Goal: Task Accomplishment & Management: Use online tool/utility

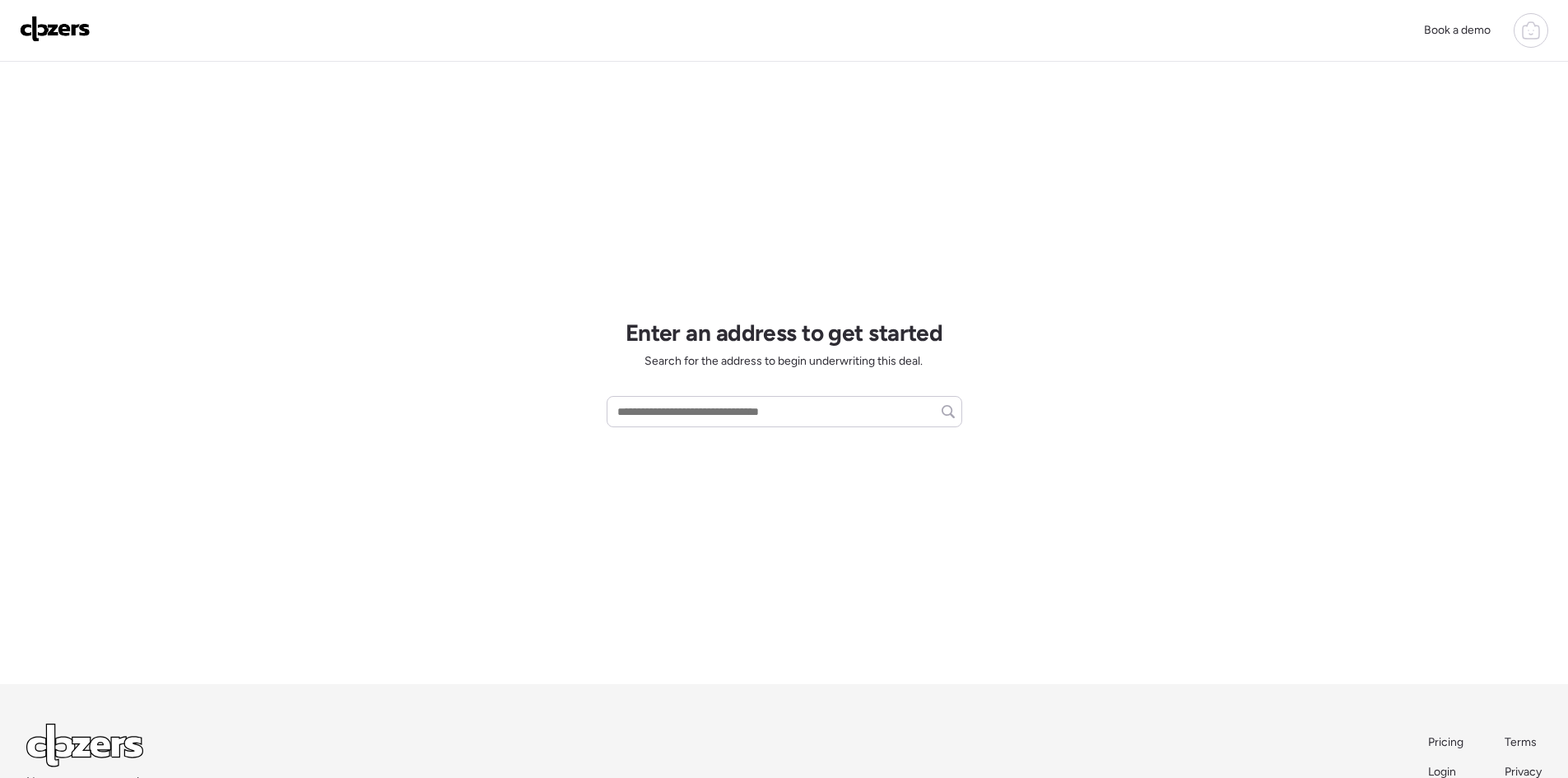
click at [1524, 33] on icon at bounding box center [1531, 30] width 20 height 20
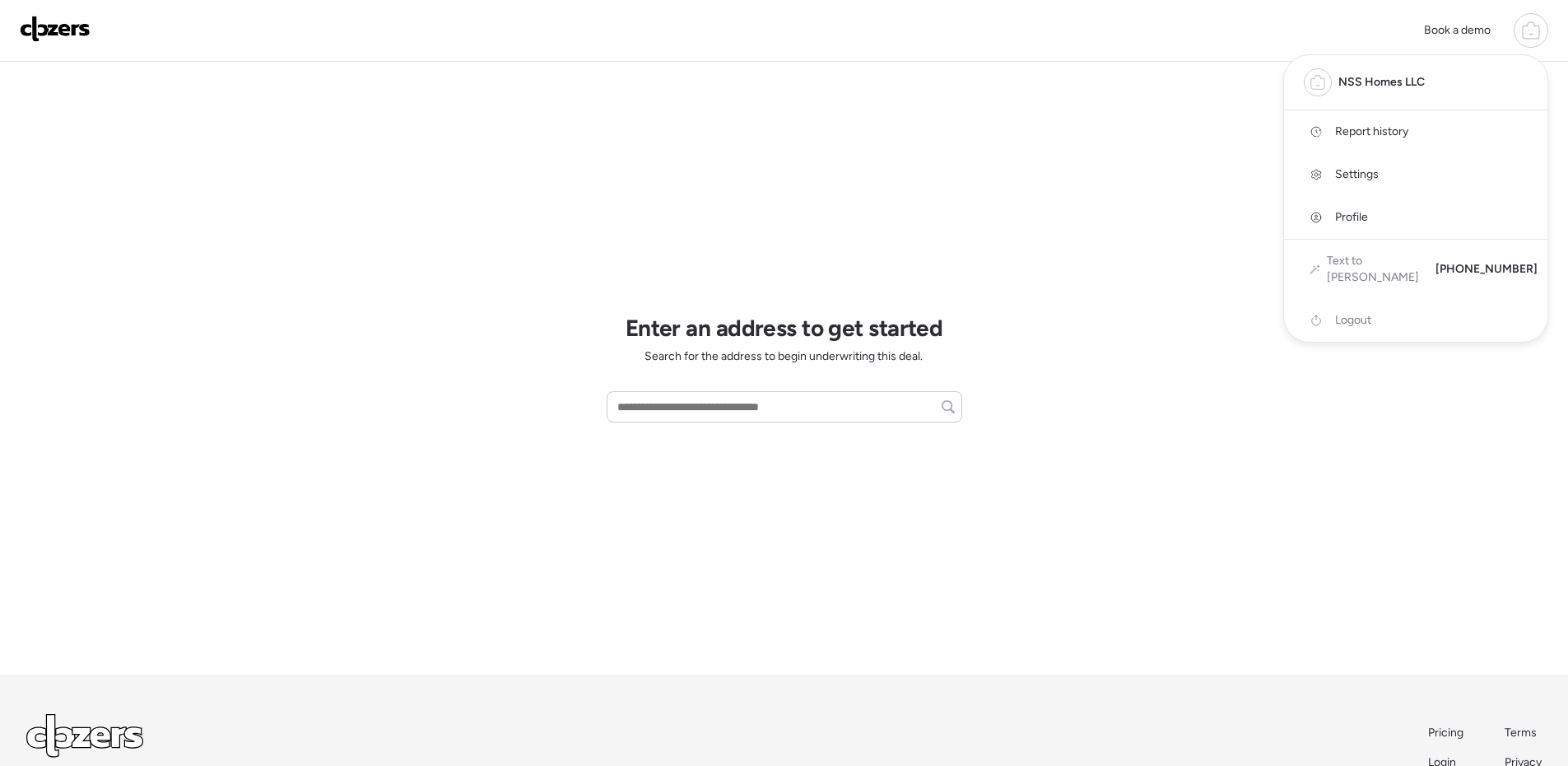
click at [1406, 130] on span "Report history" at bounding box center [1371, 131] width 73 height 16
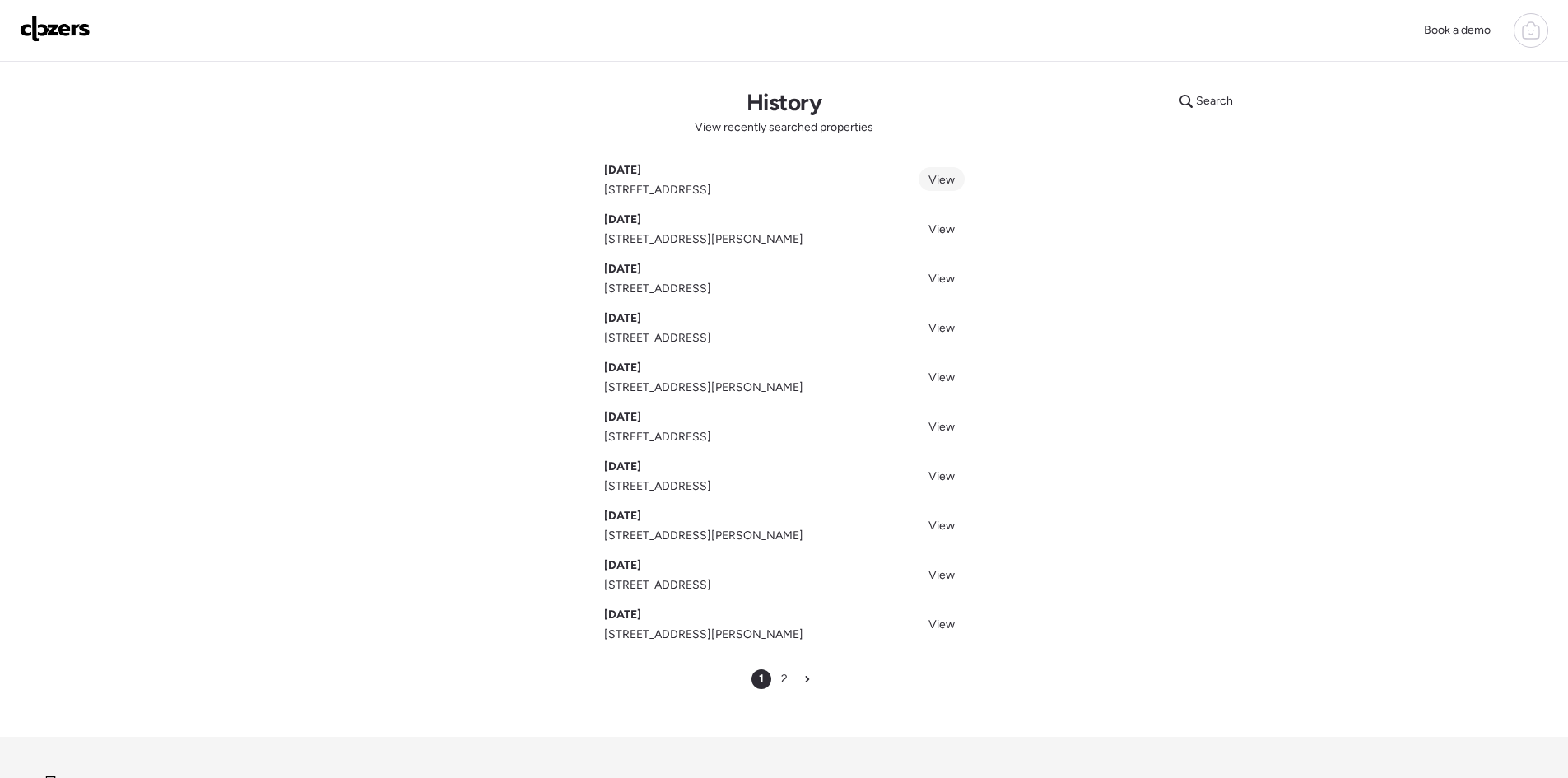
click at [950, 176] on span "View" at bounding box center [942, 180] width 27 height 14
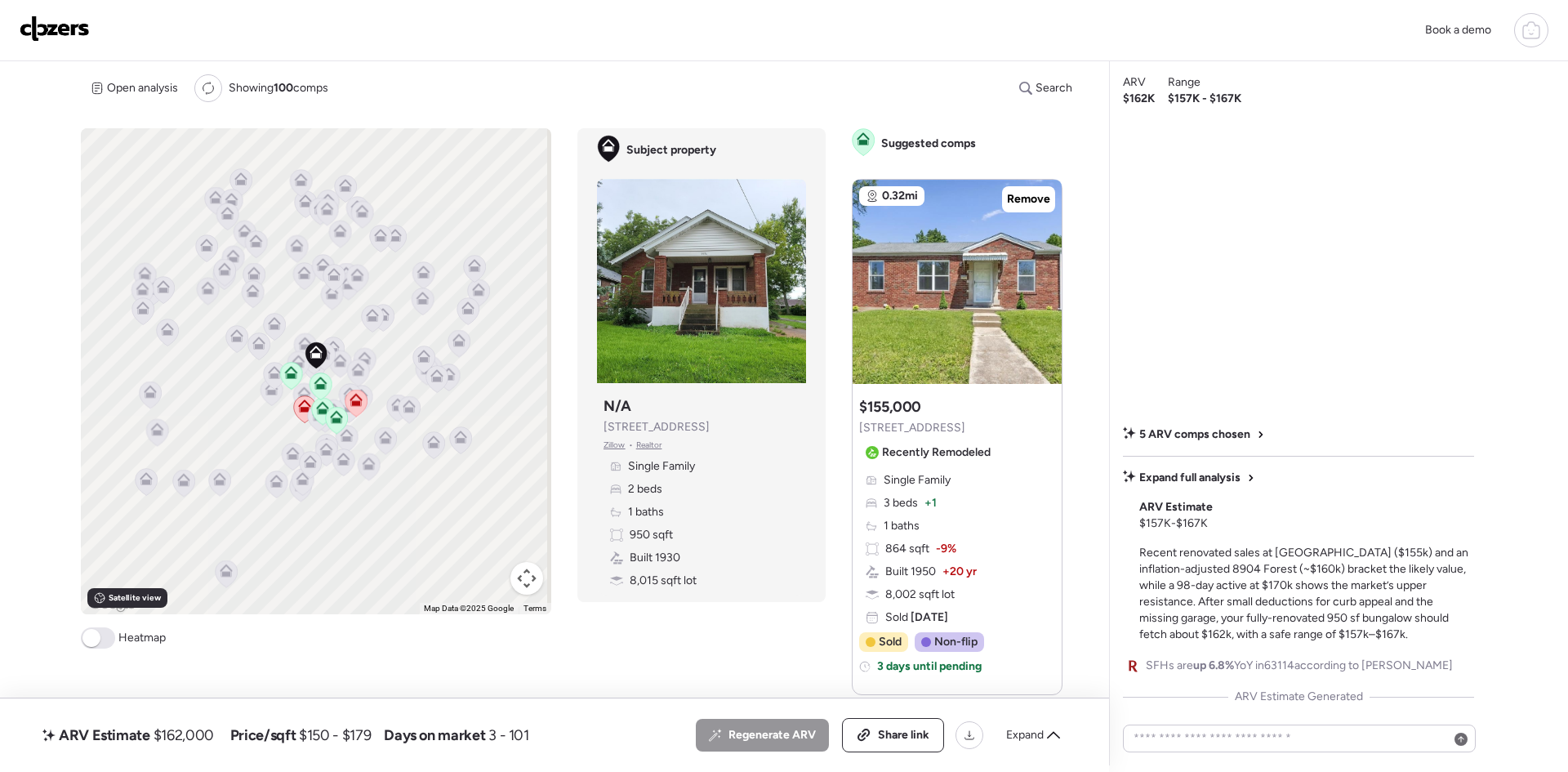
click at [105, 638] on span at bounding box center [98, 637] width 34 height 22
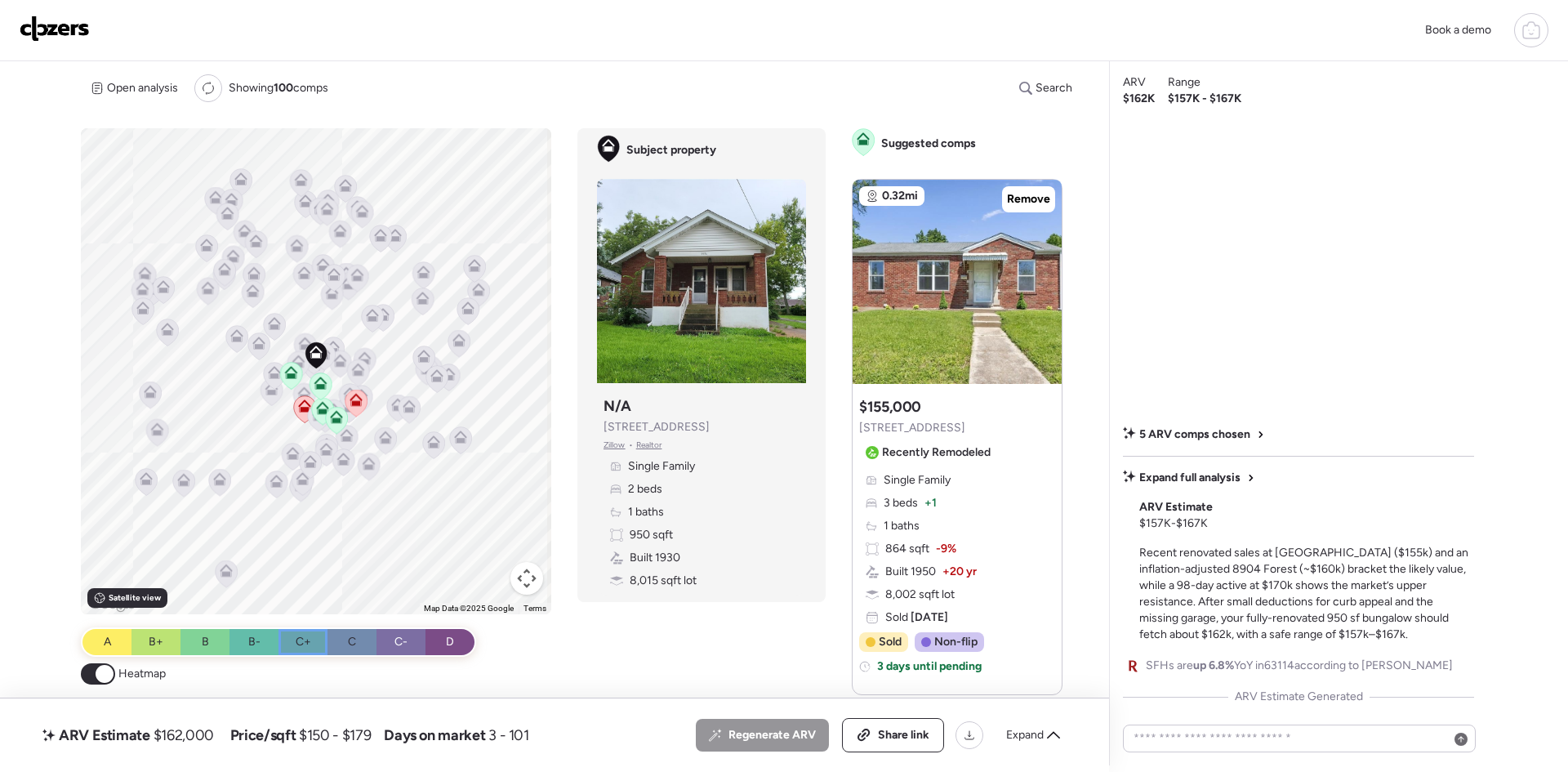
click at [310, 636] on div "C+" at bounding box center [303, 642] width 49 height 26
click at [441, 478] on div "To activate drag with keyboard, press Alt + Enter. Once in keyboard drag state,…" at bounding box center [316, 370] width 470 height 485
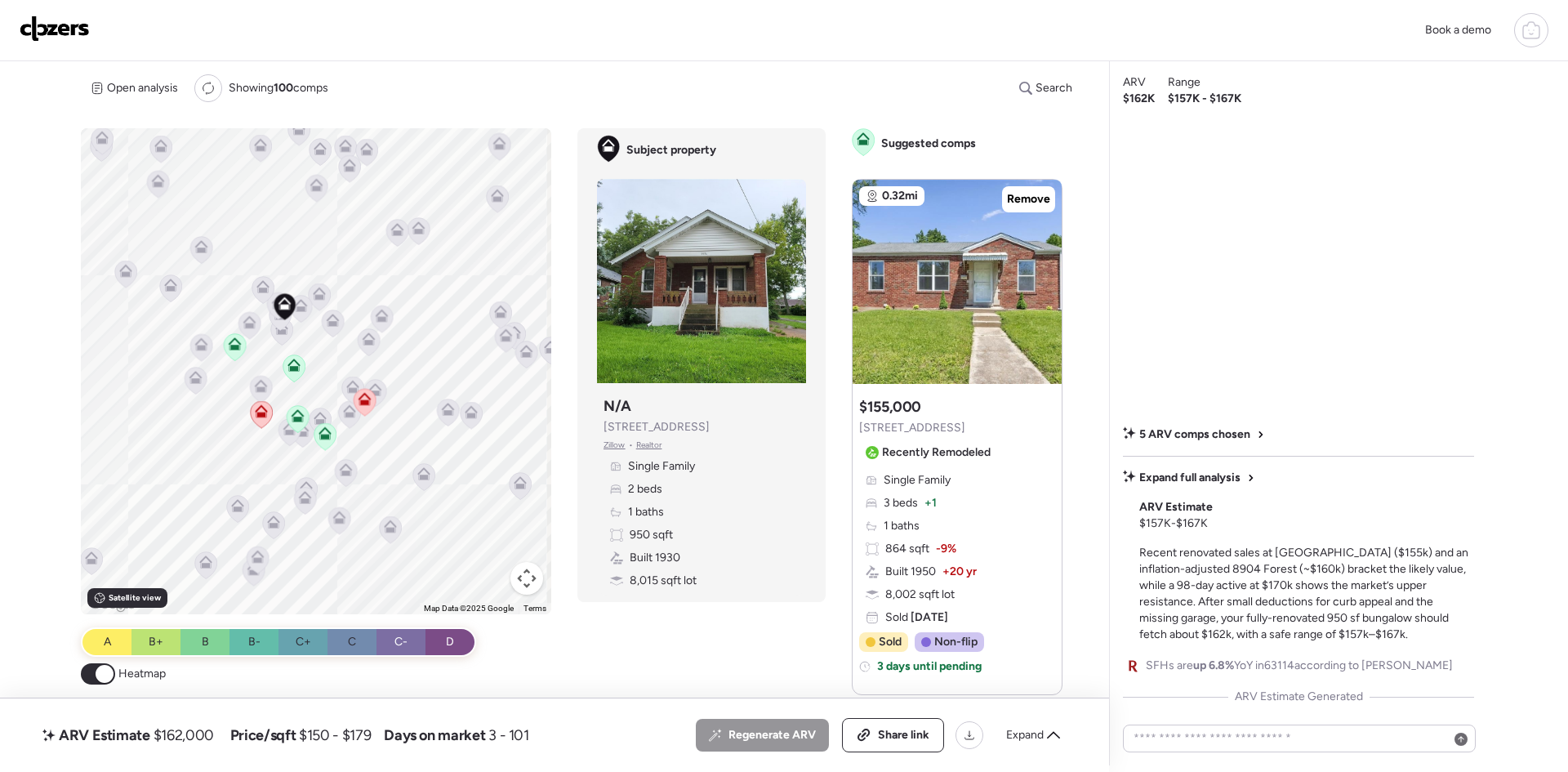
drag, startPoint x: 395, startPoint y: 493, endPoint x: 492, endPoint y: 550, distance: 112.5
click at [492, 550] on div "To activate drag with keyboard, press Alt + Enter. Once in keyboard drag state,…" at bounding box center [316, 370] width 470 height 485
click at [314, 335] on div "To activate drag with keyboard, press Alt + Enter. Once in keyboard drag state,…" at bounding box center [316, 370] width 470 height 485
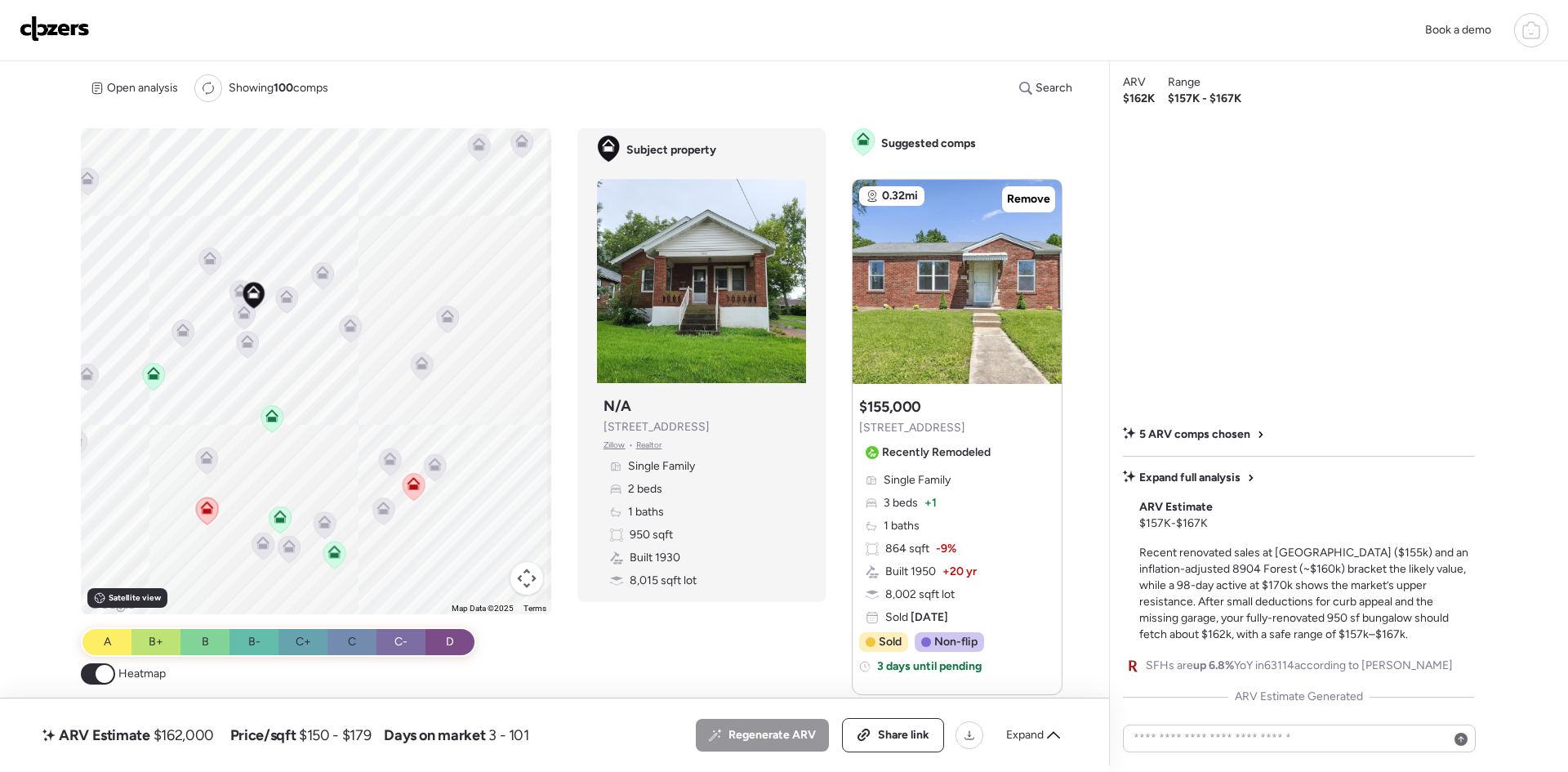
click at [333, 550] on icon at bounding box center [335, 551] width 13 height 13
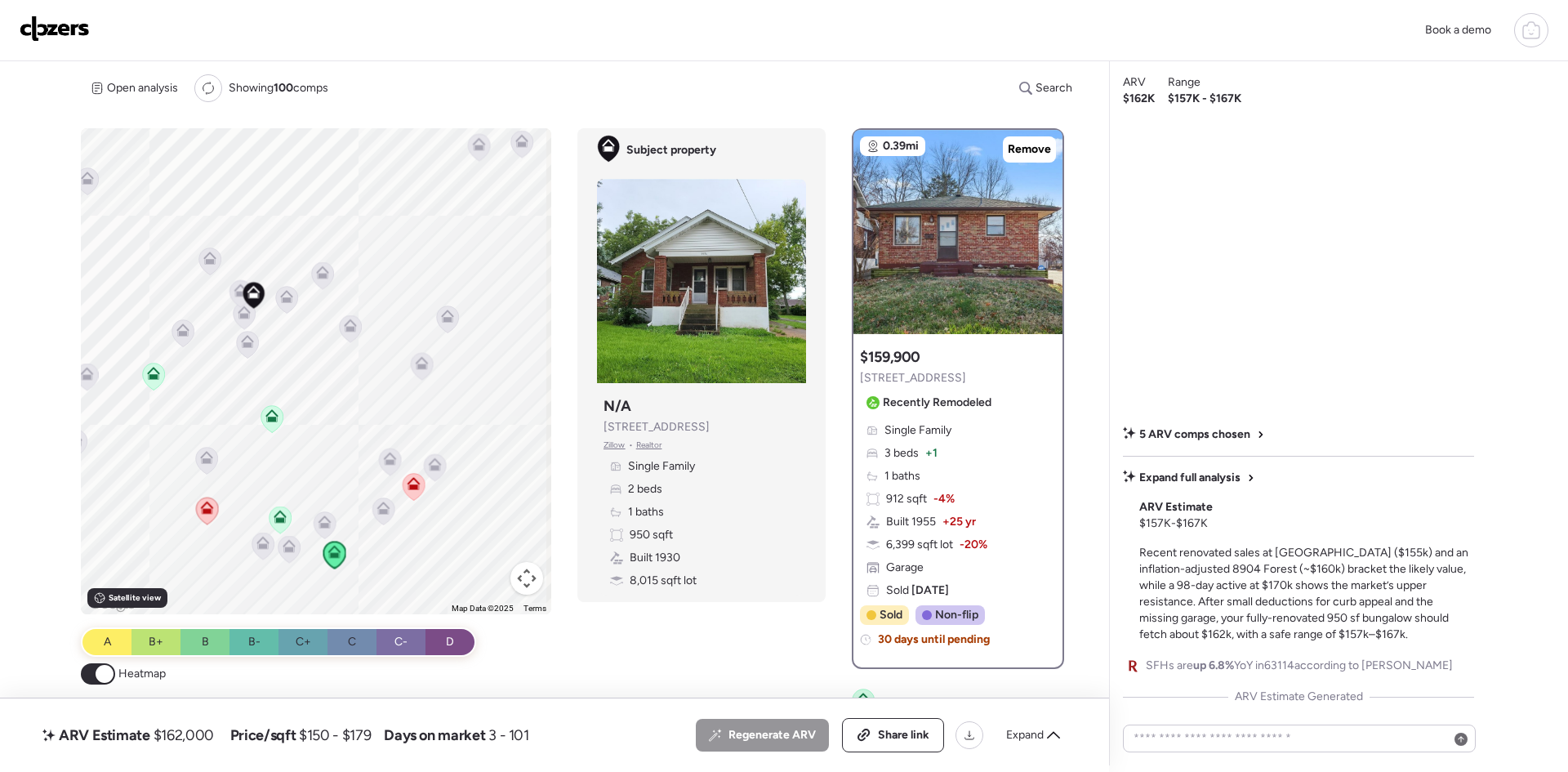
click at [237, 286] on icon at bounding box center [240, 287] width 12 height 8
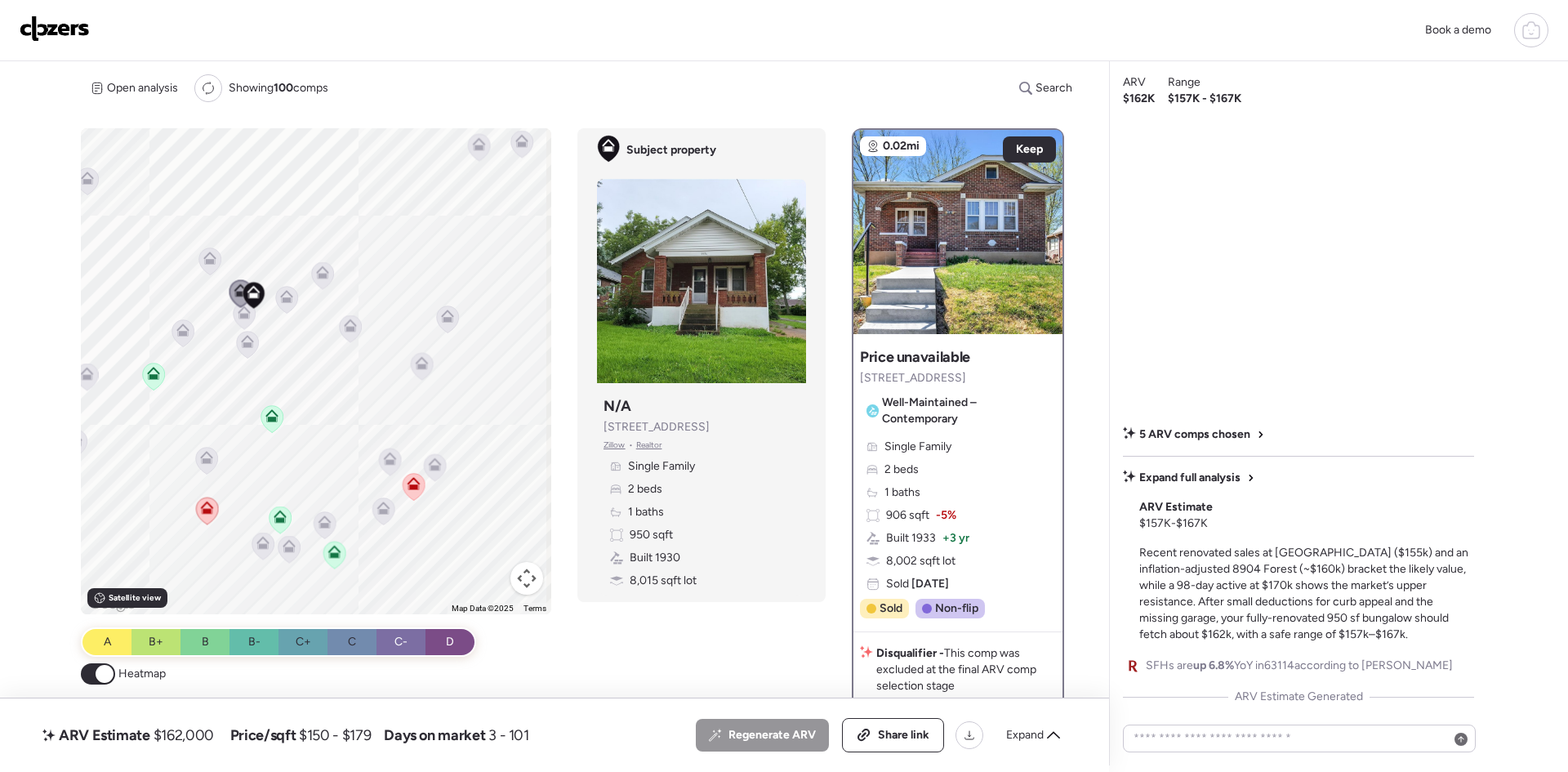
click at [211, 259] on icon at bounding box center [210, 258] width 13 height 13
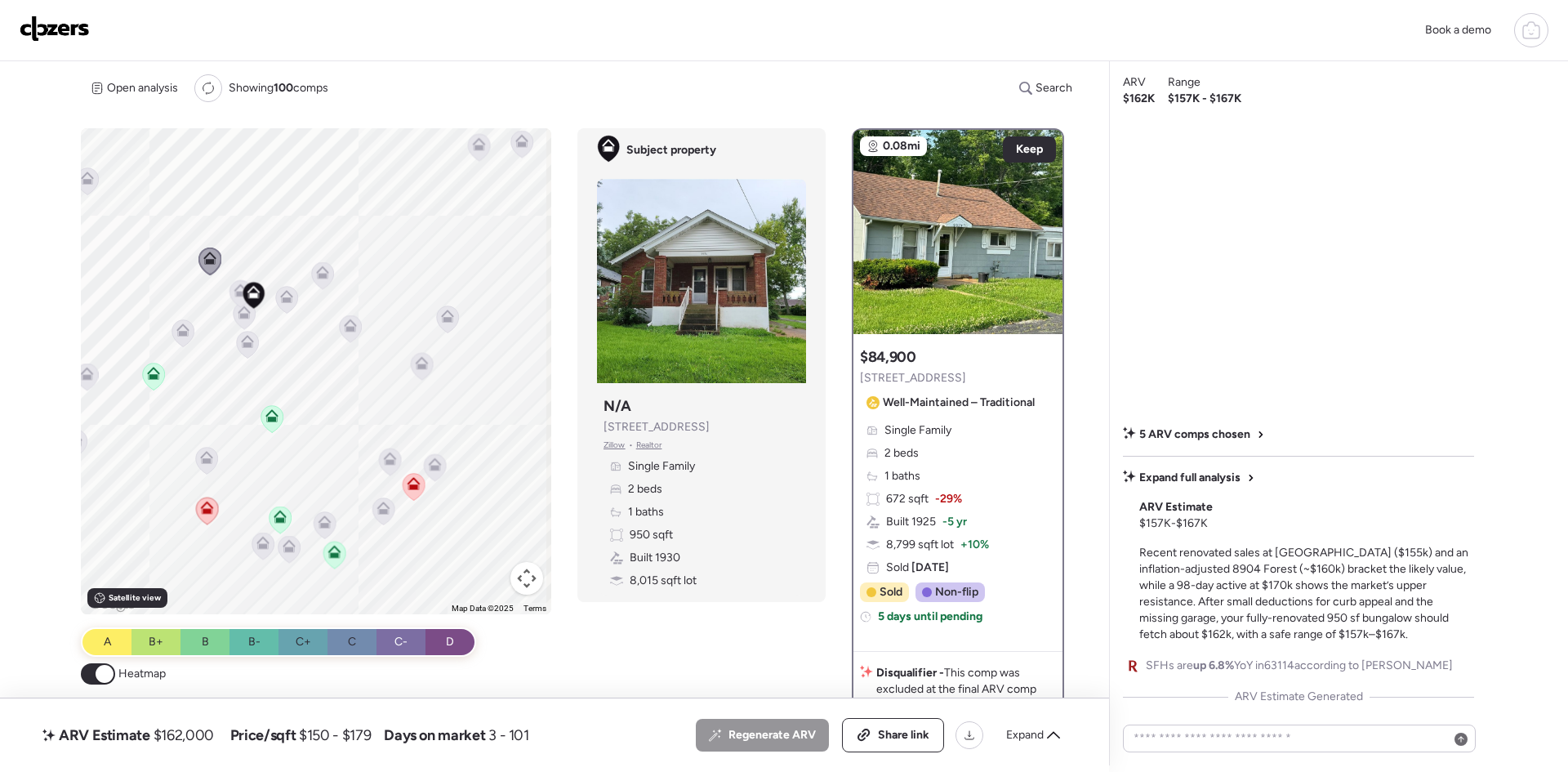
click at [322, 271] on icon at bounding box center [322, 270] width 12 height 8
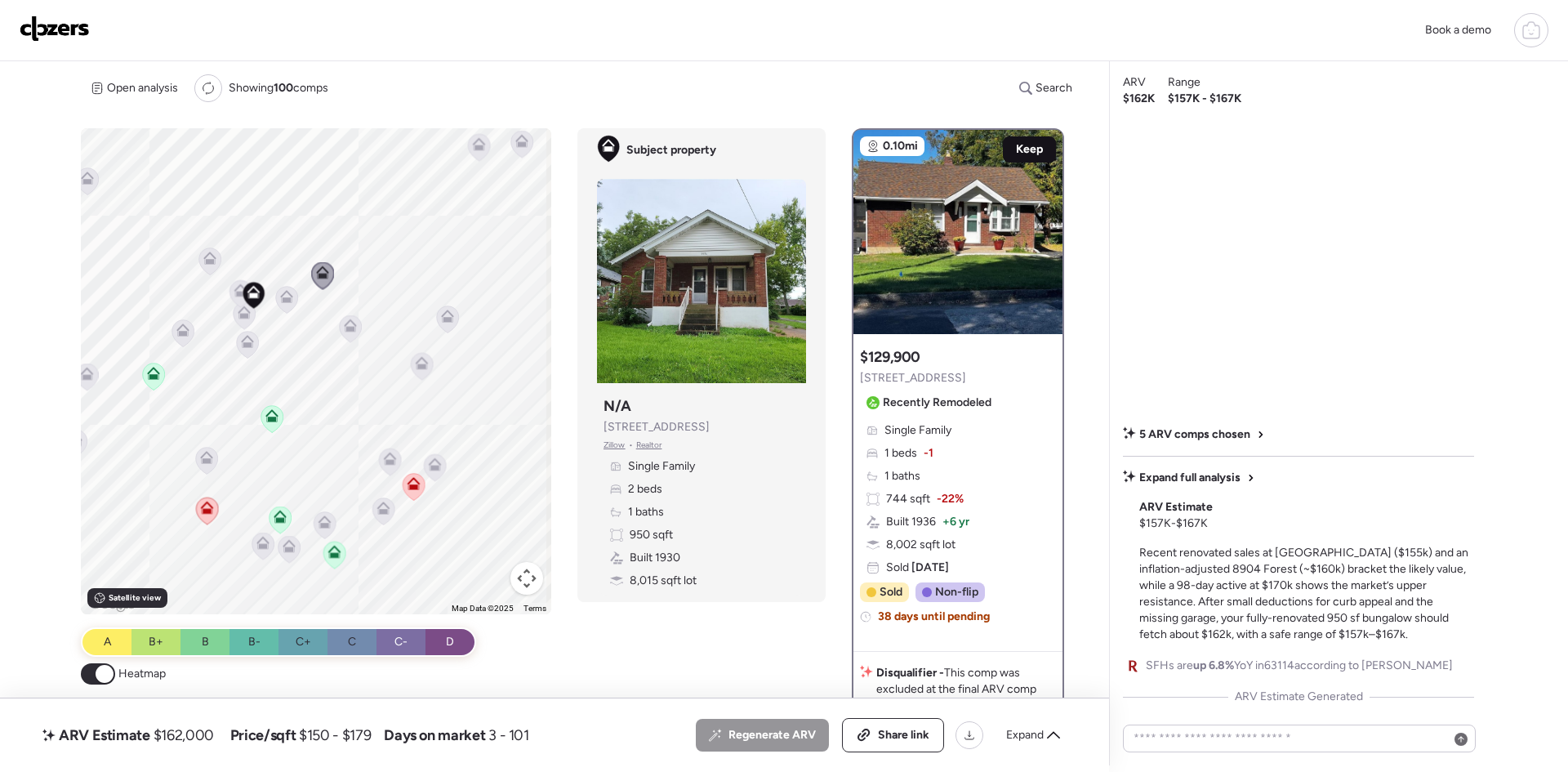
click at [1032, 149] on span "Keep" at bounding box center [1030, 149] width 27 height 16
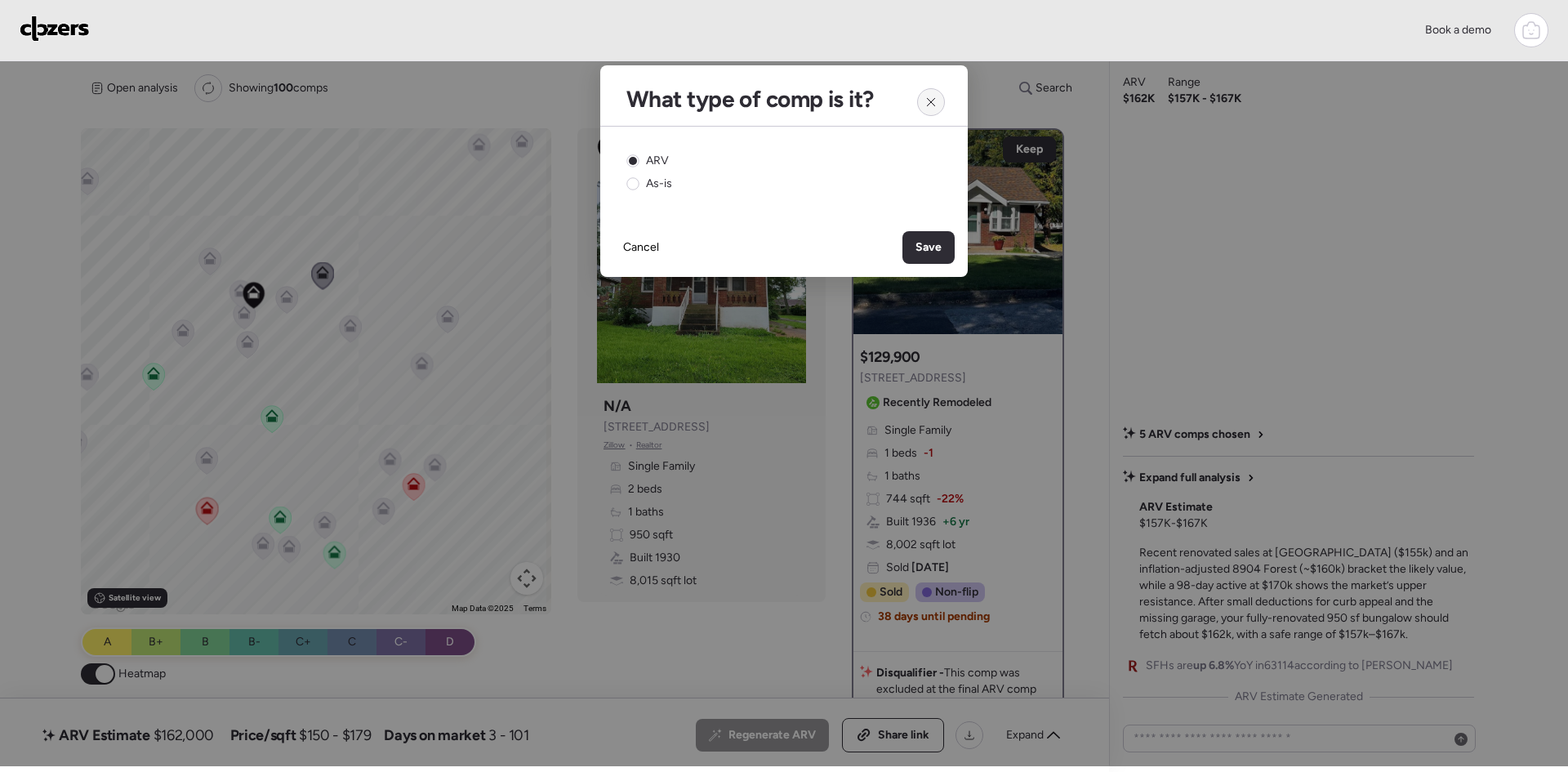
click at [939, 103] on div at bounding box center [931, 102] width 27 height 27
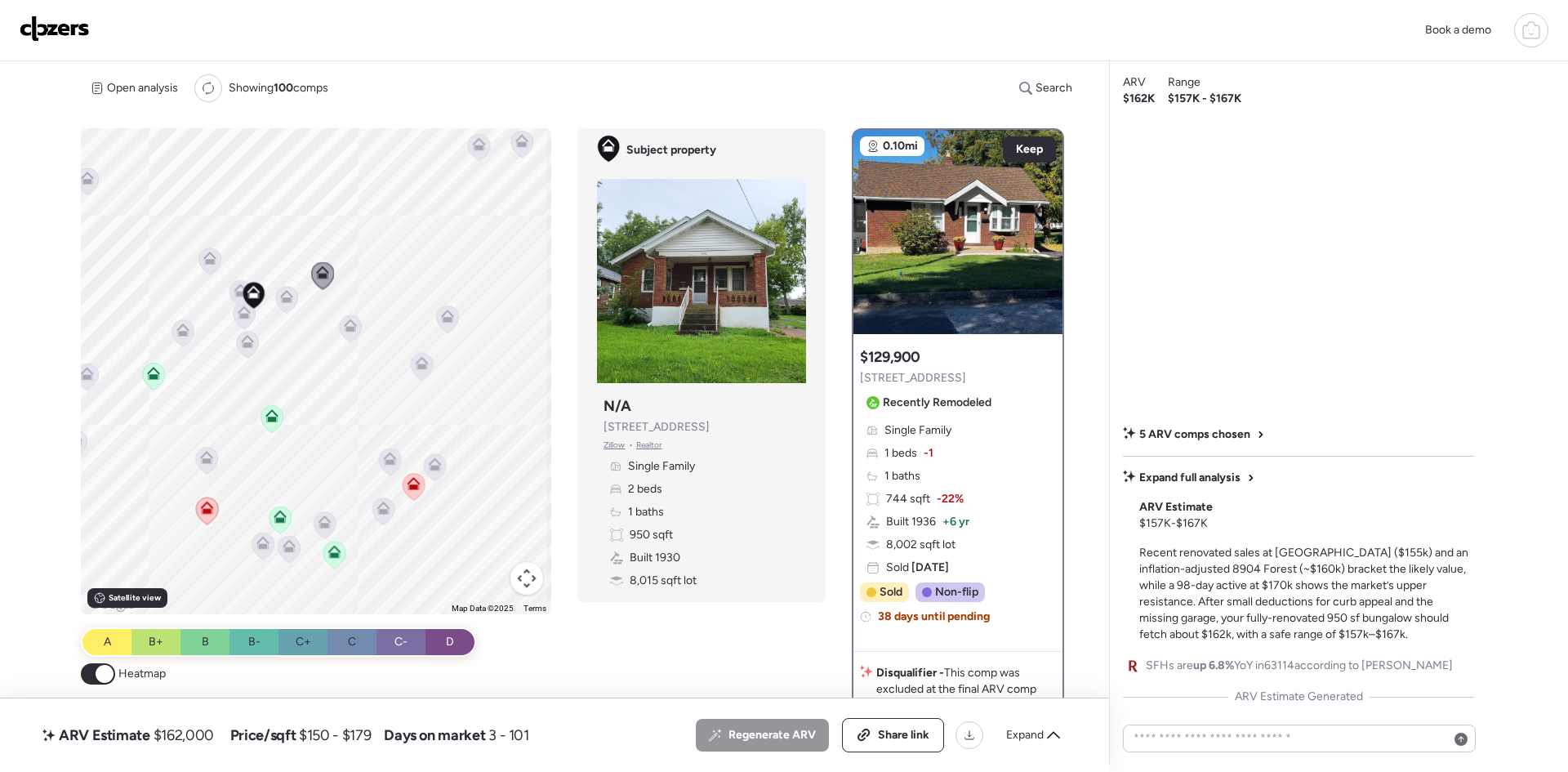
click at [280, 296] on icon at bounding box center [287, 297] width 13 height 13
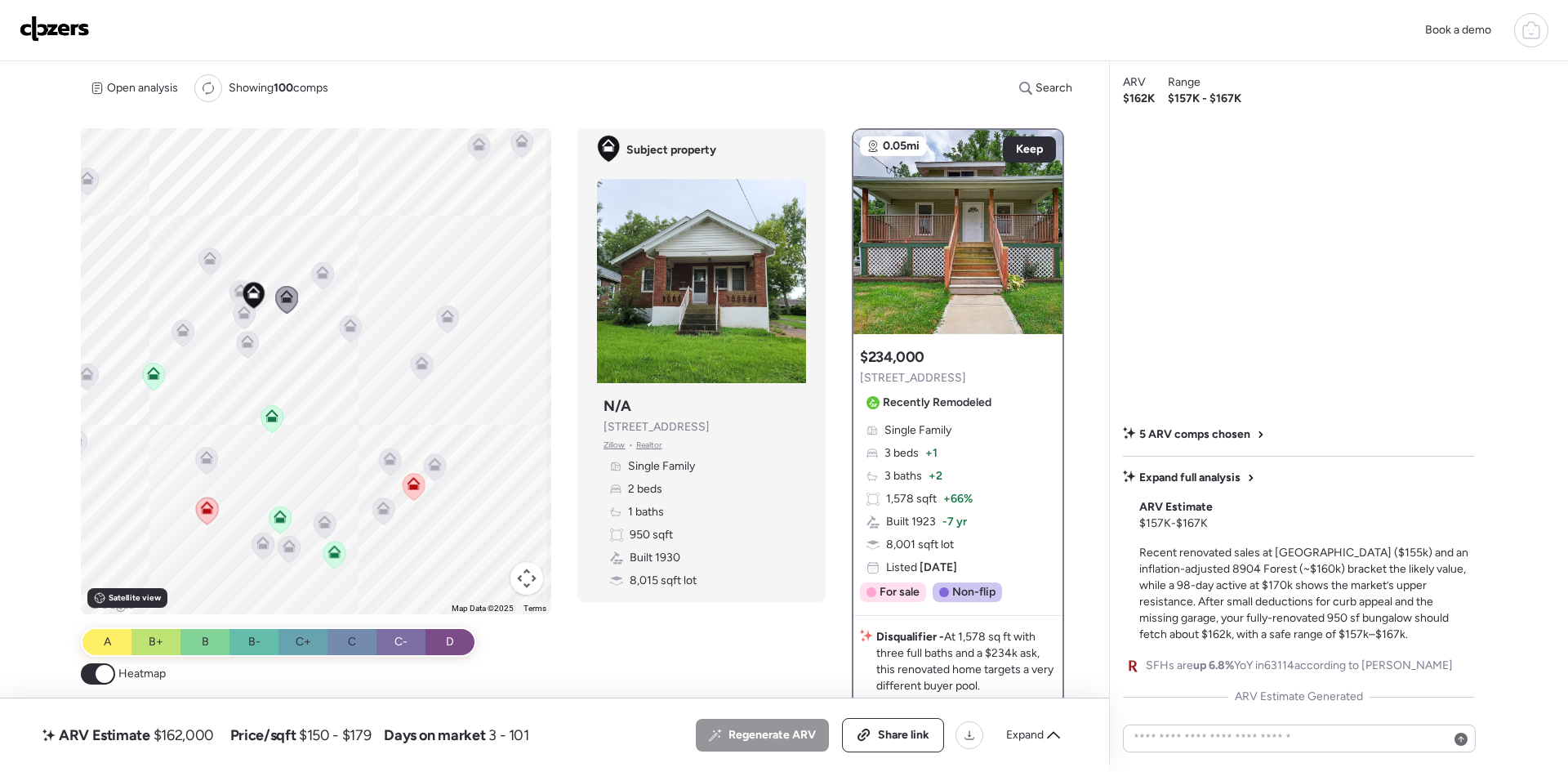
click at [237, 290] on icon at bounding box center [241, 290] width 13 height 13
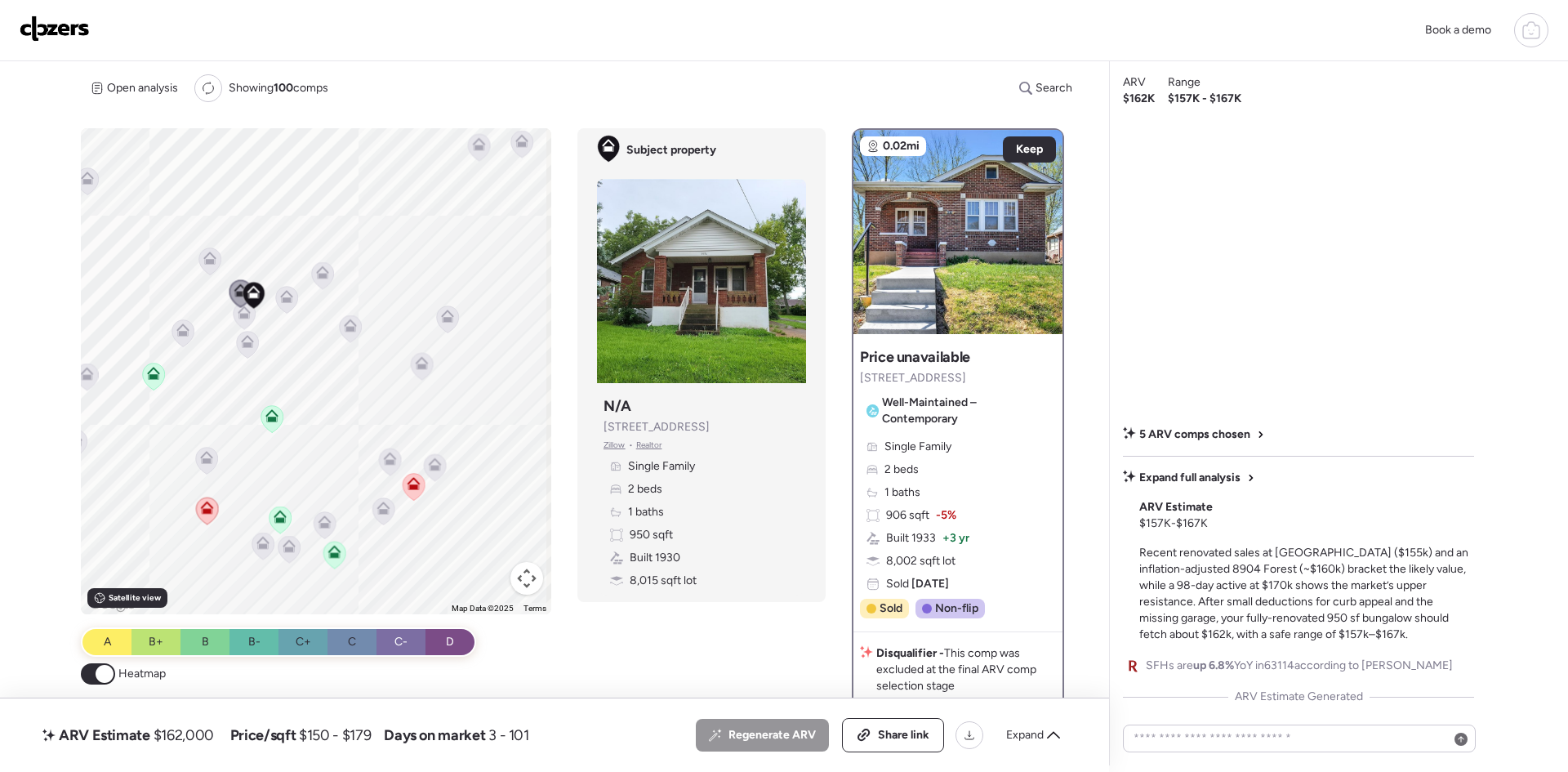
click at [238, 312] on icon at bounding box center [243, 309] width 12 height 8
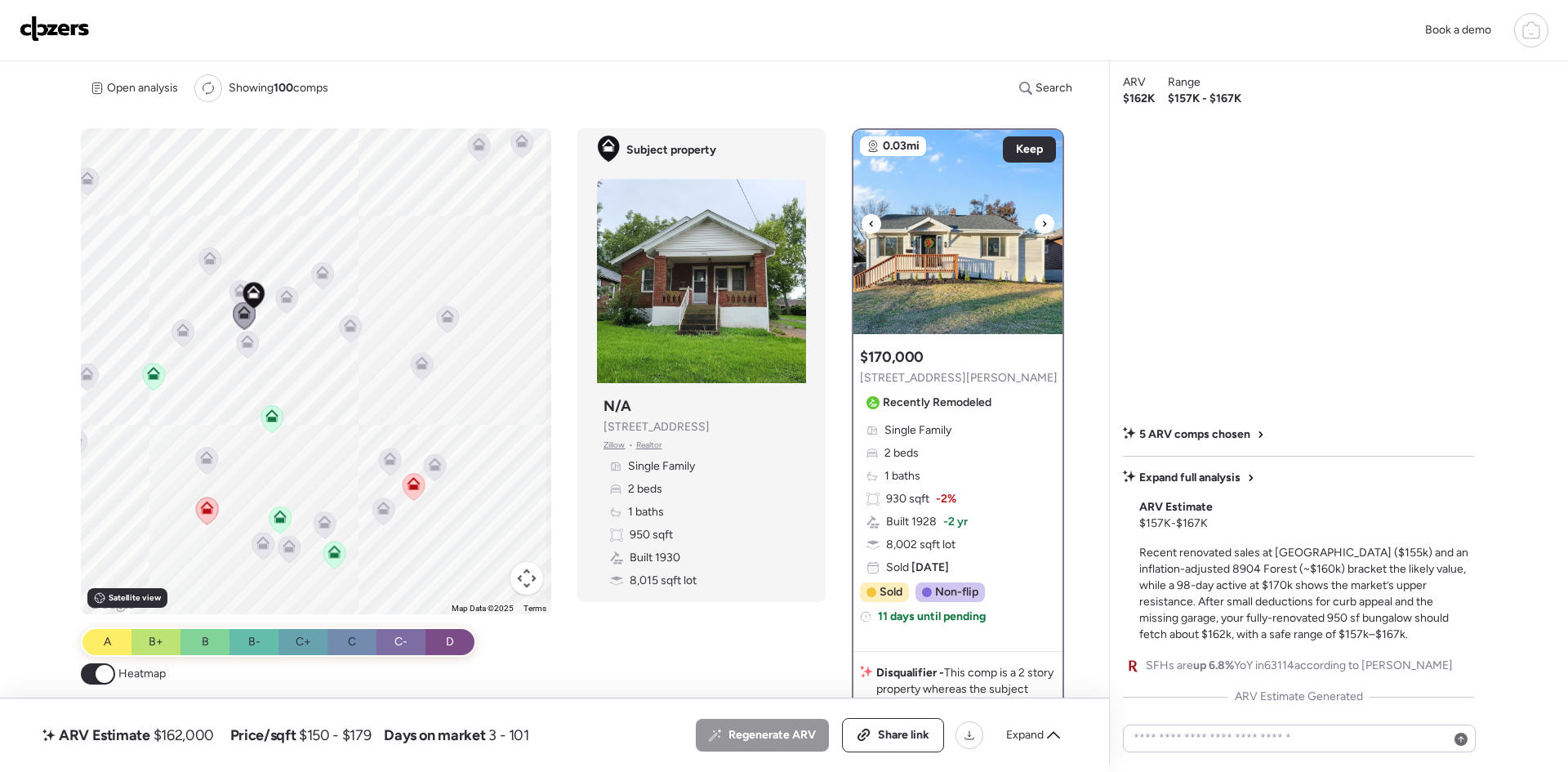
click at [1044, 219] on div at bounding box center [1045, 223] width 20 height 20
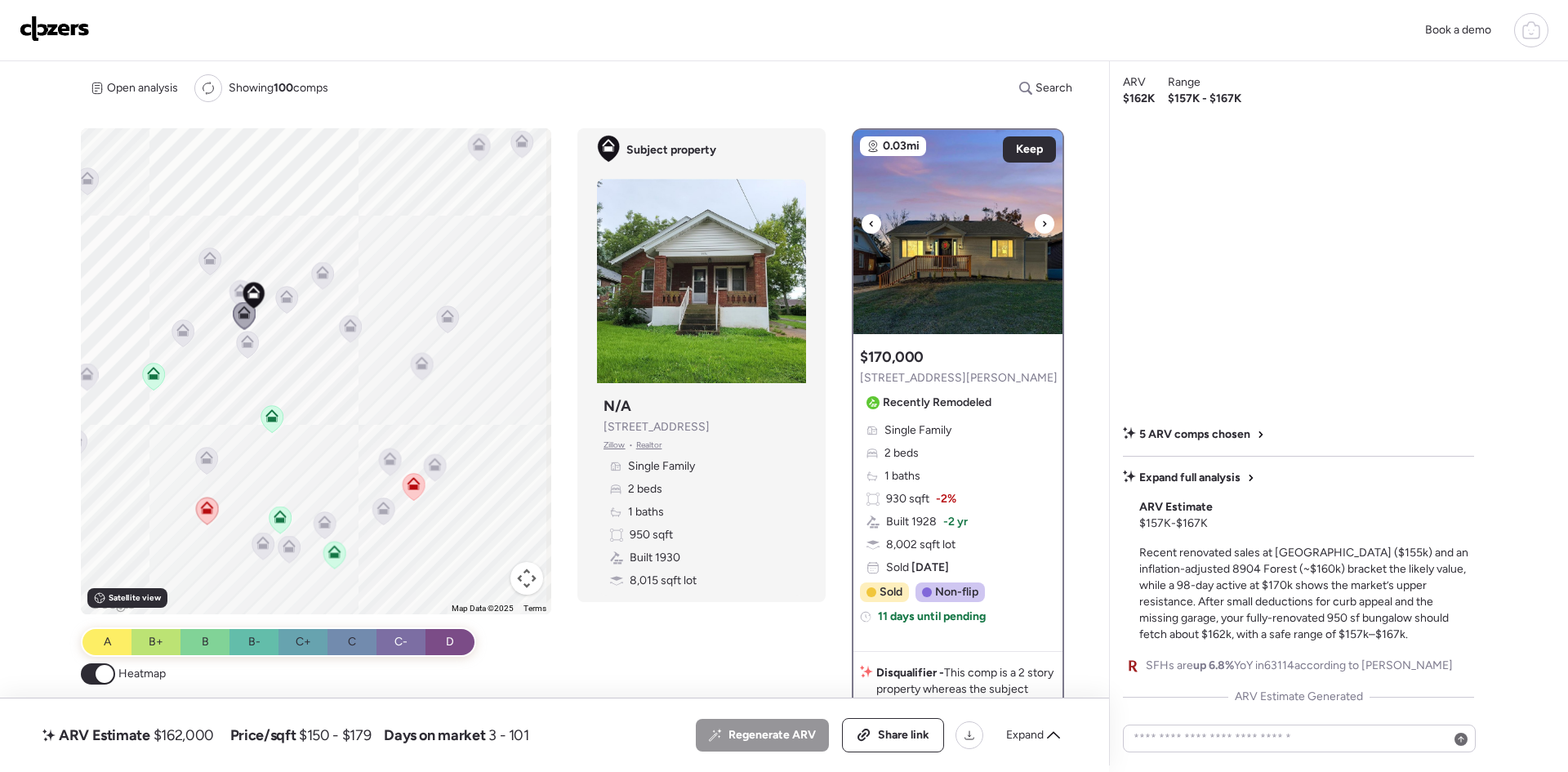
click at [1044, 219] on div at bounding box center [1045, 223] width 20 height 20
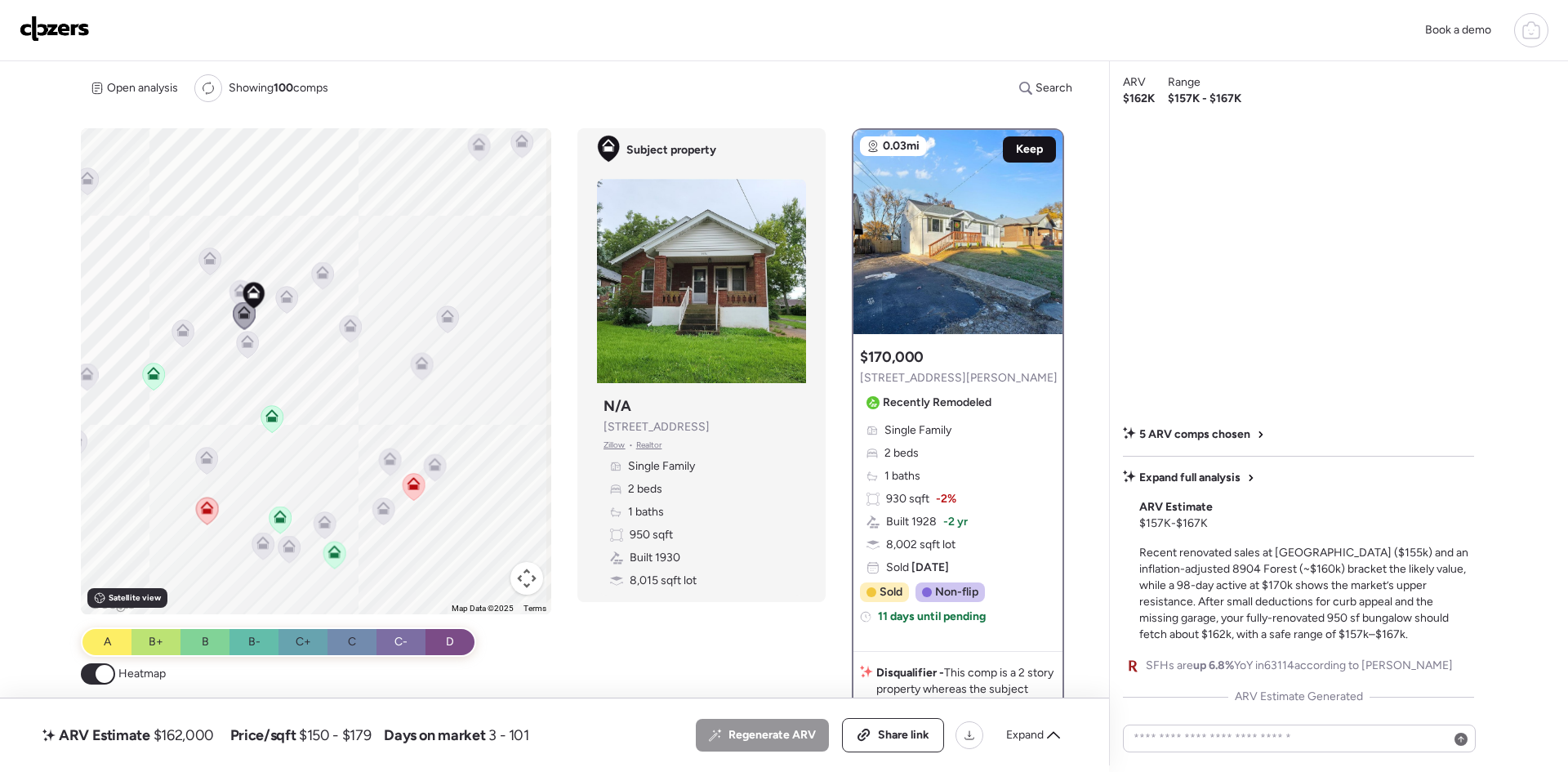
click at [1008, 148] on div "Keep" at bounding box center [1030, 150] width 53 height 26
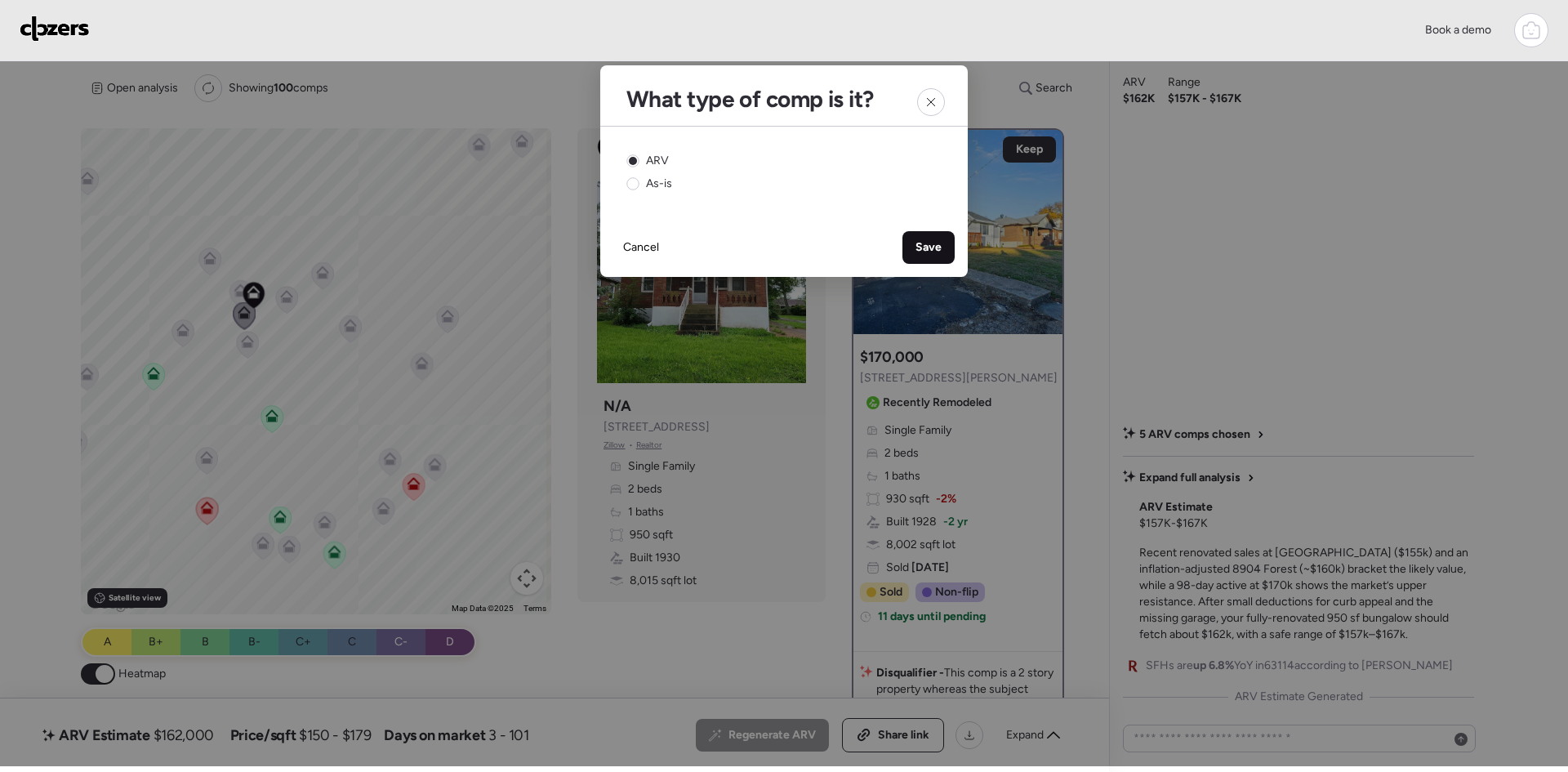
click at [913, 241] on div "Save" at bounding box center [928, 247] width 52 height 33
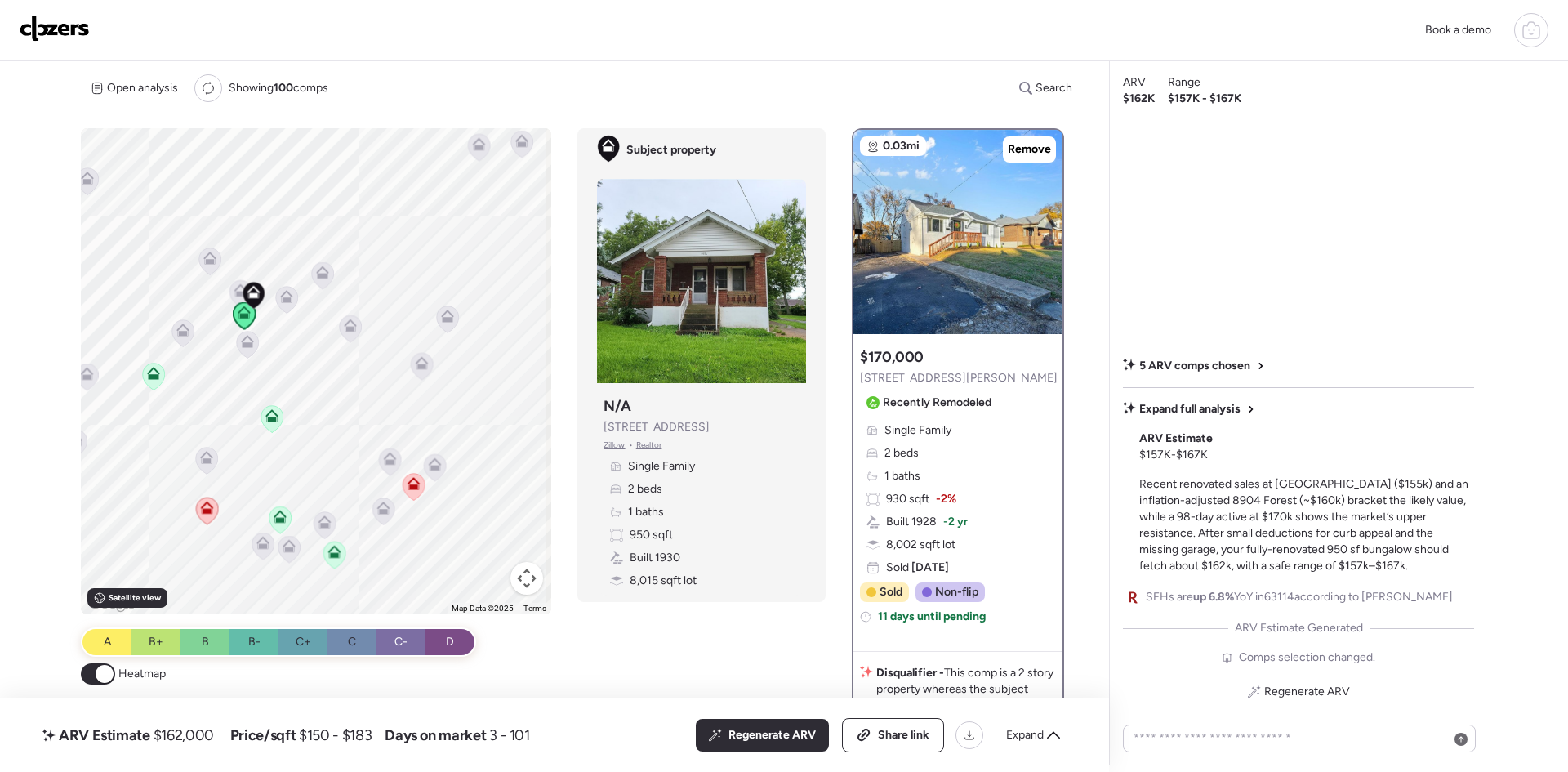
click at [241, 340] on icon at bounding box center [248, 341] width 13 height 13
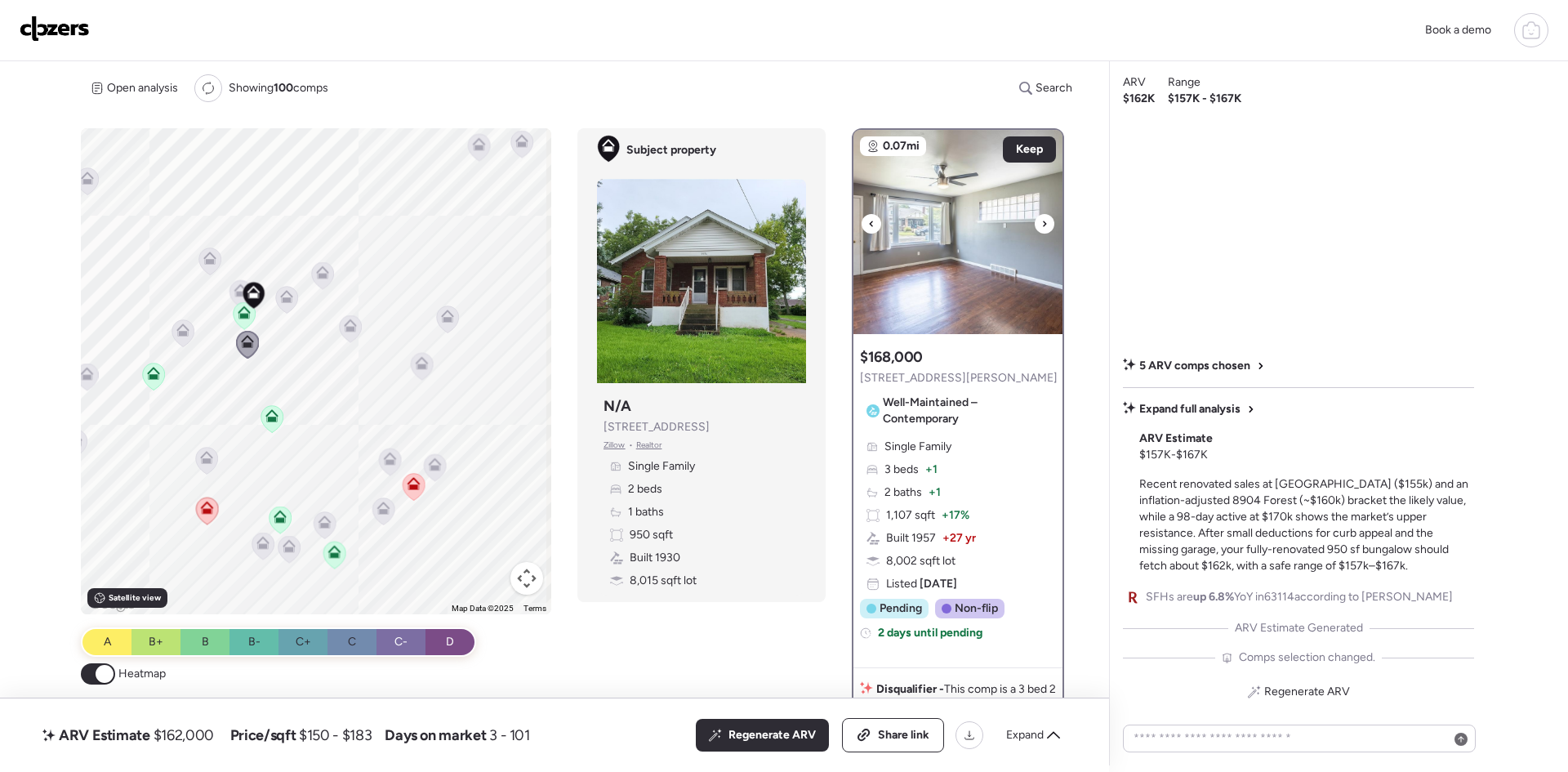
click at [869, 224] on icon at bounding box center [870, 223] width 3 height 6
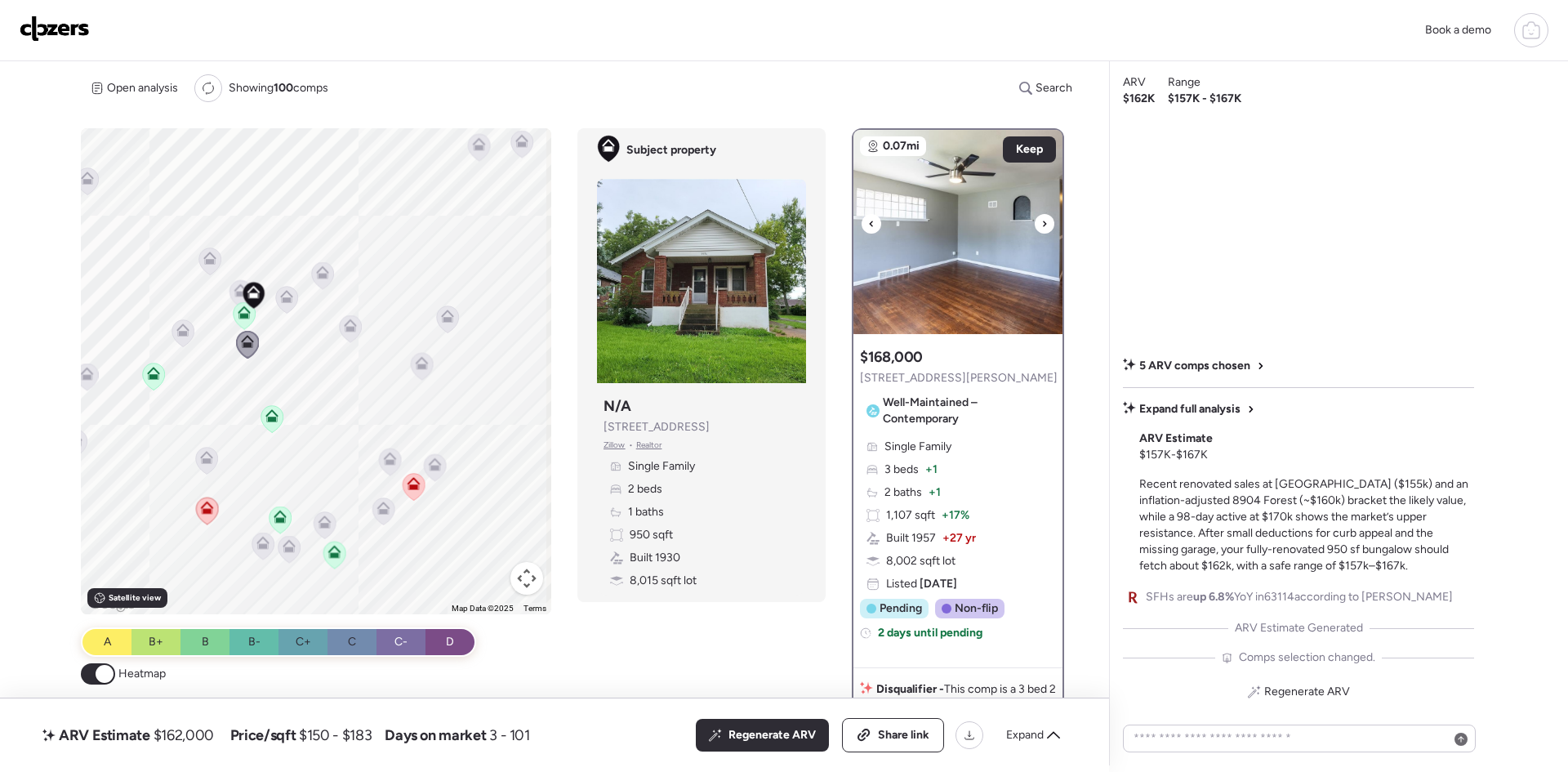
click at [869, 224] on icon at bounding box center [870, 223] width 3 height 6
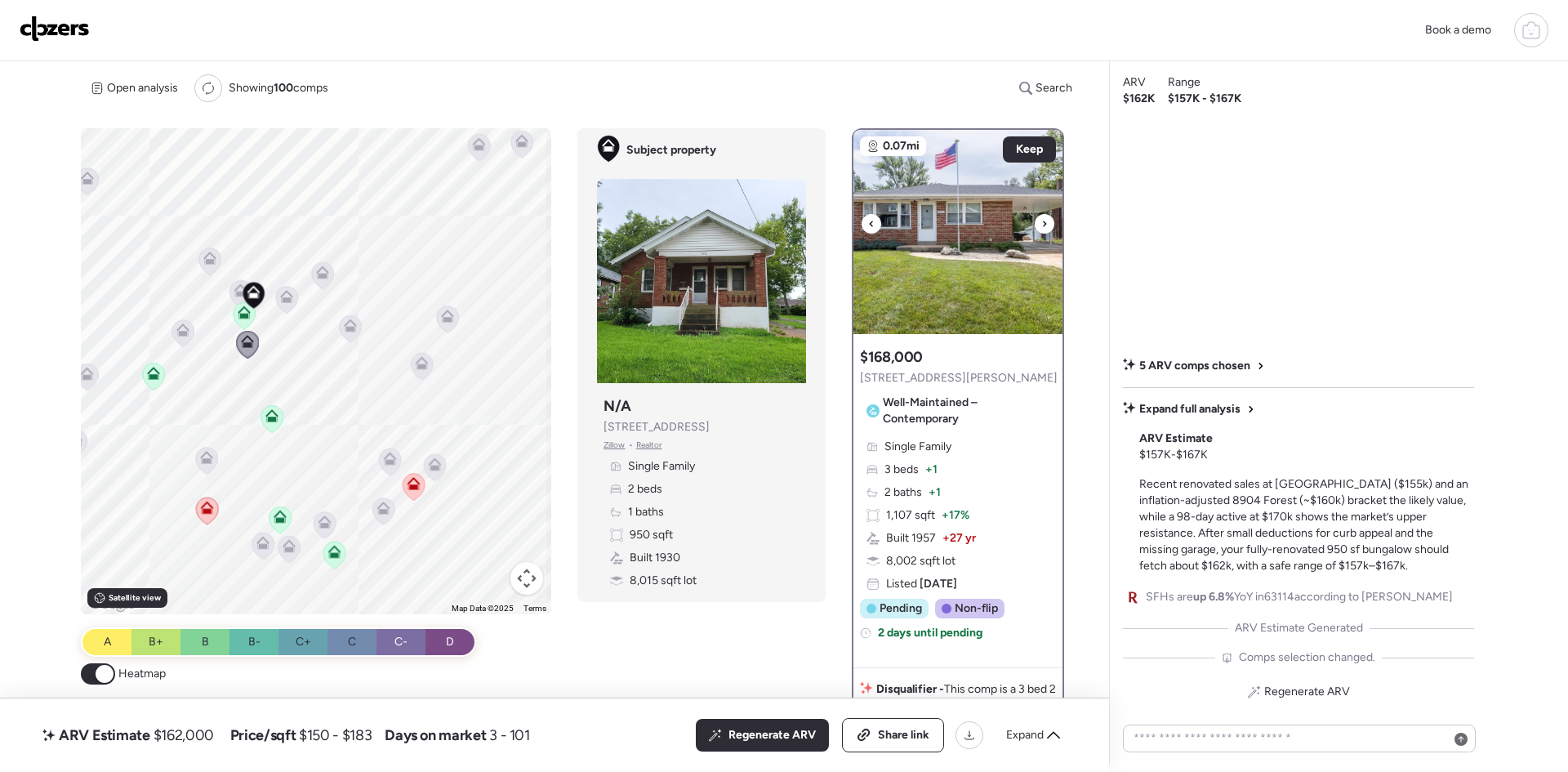
click at [869, 224] on icon at bounding box center [870, 223] width 3 height 6
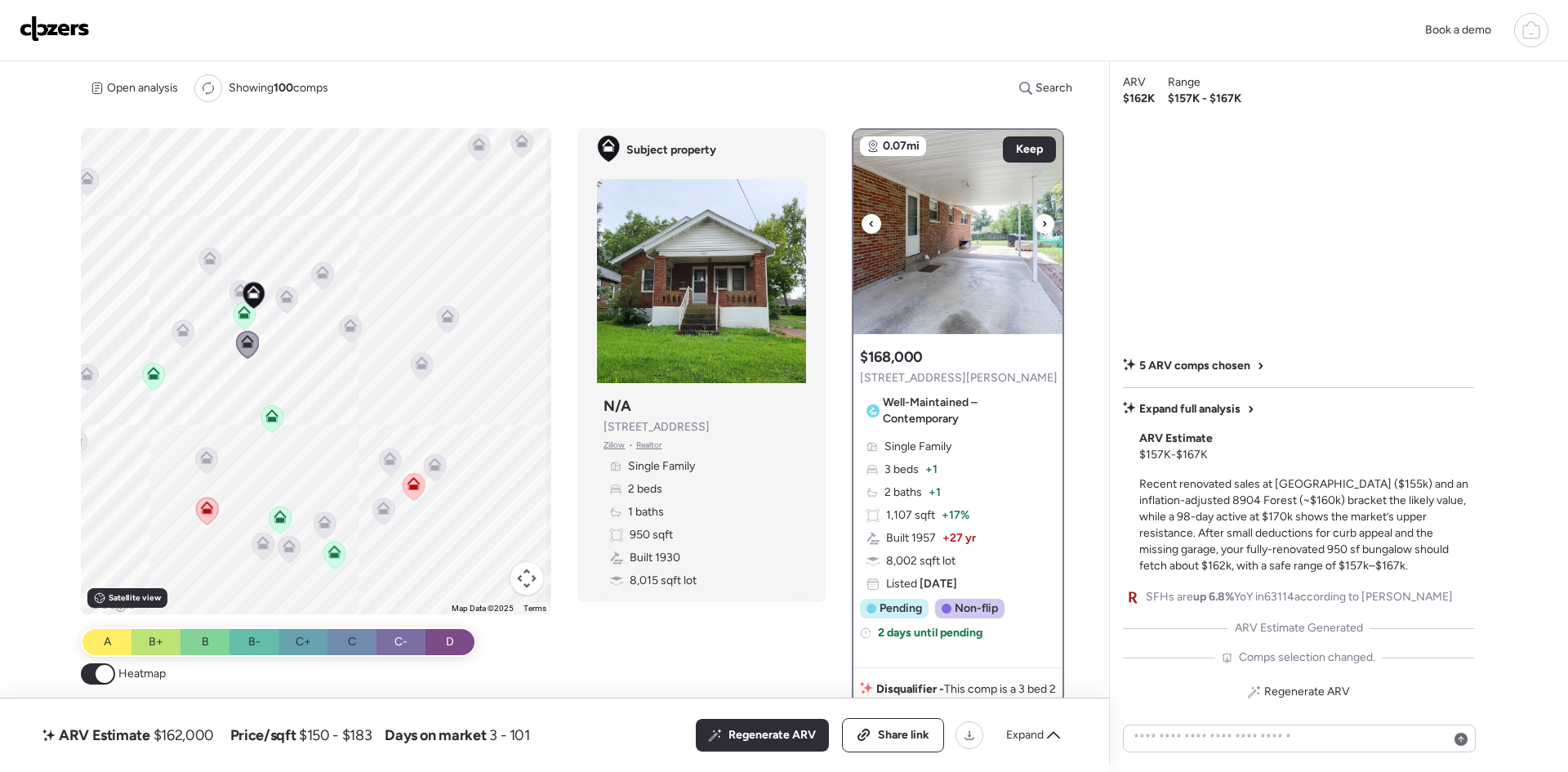
click at [1042, 227] on icon at bounding box center [1044, 223] width 7 height 20
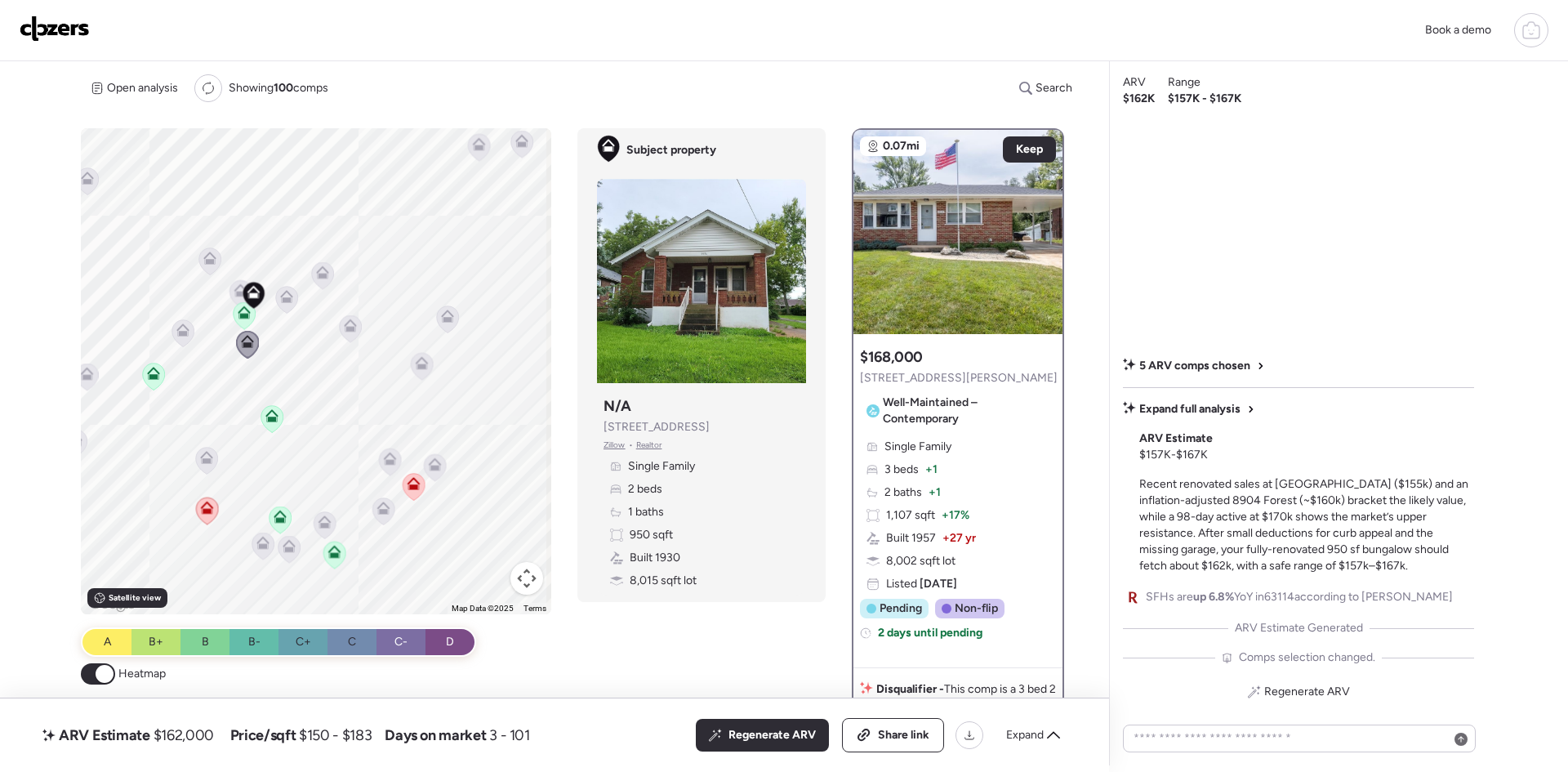
click at [173, 329] on icon at bounding box center [183, 333] width 22 height 27
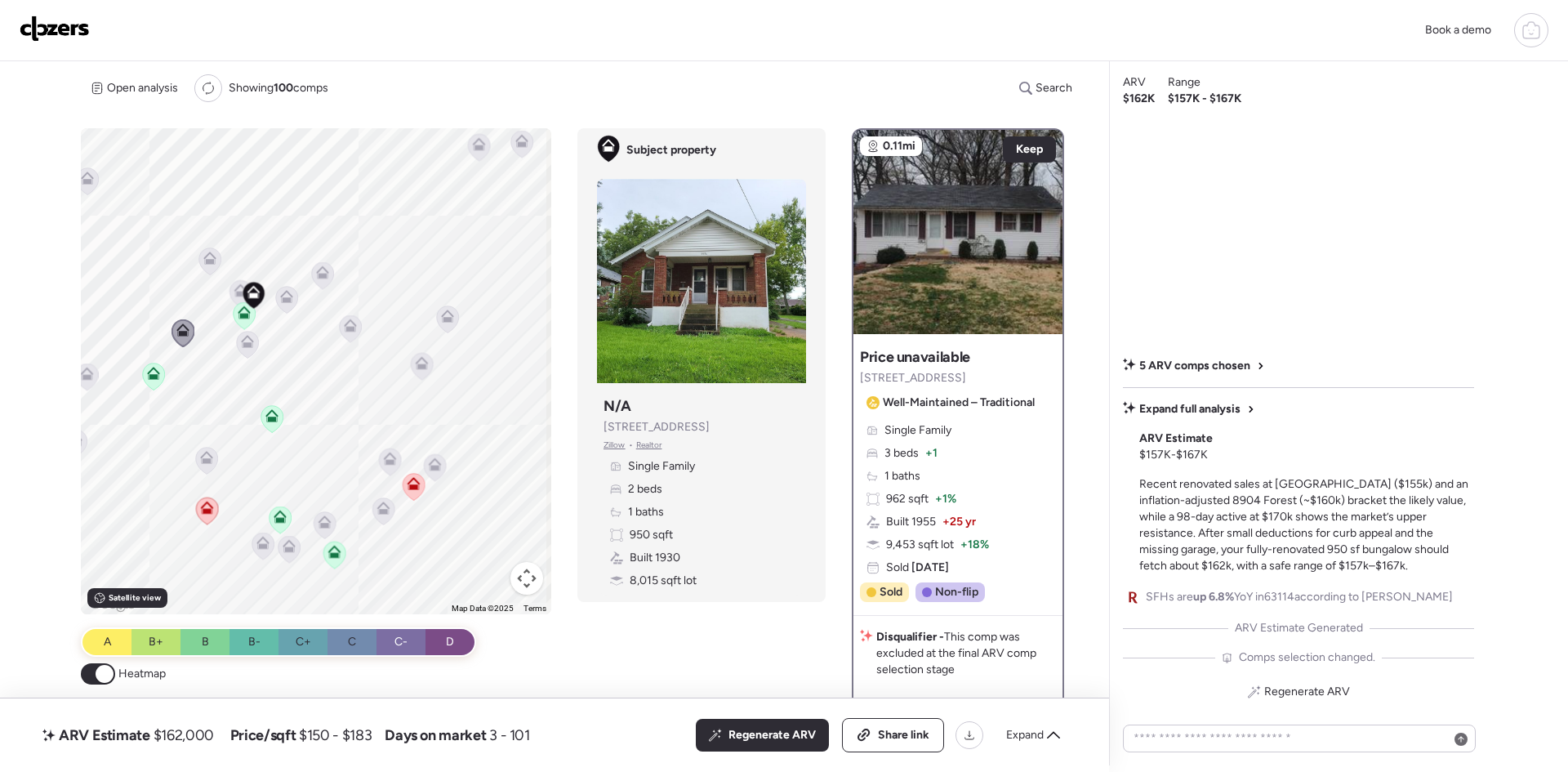
click at [350, 323] on icon at bounding box center [351, 325] width 13 height 13
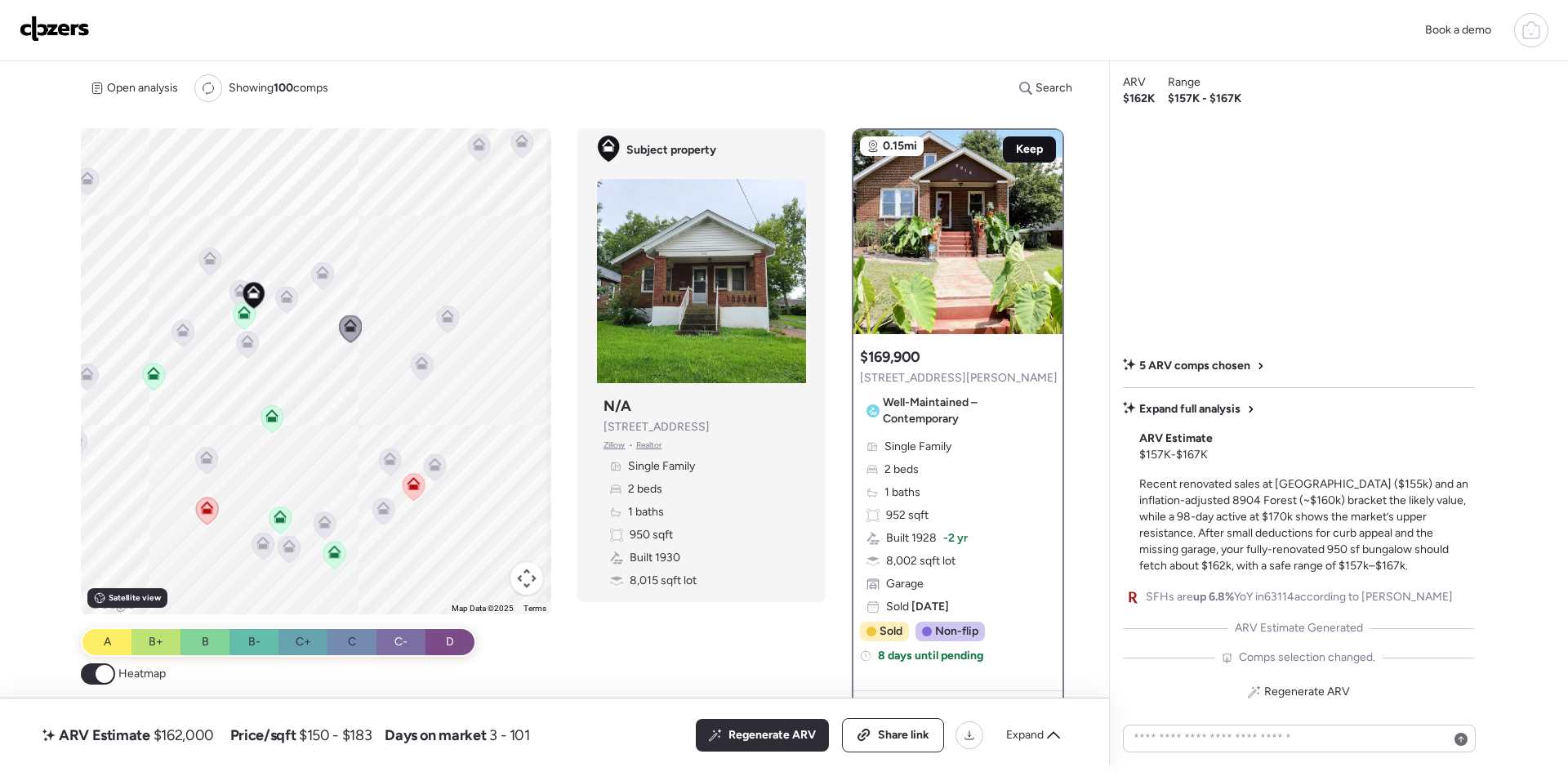
click at [1033, 150] on span "Keep" at bounding box center [1030, 149] width 27 height 16
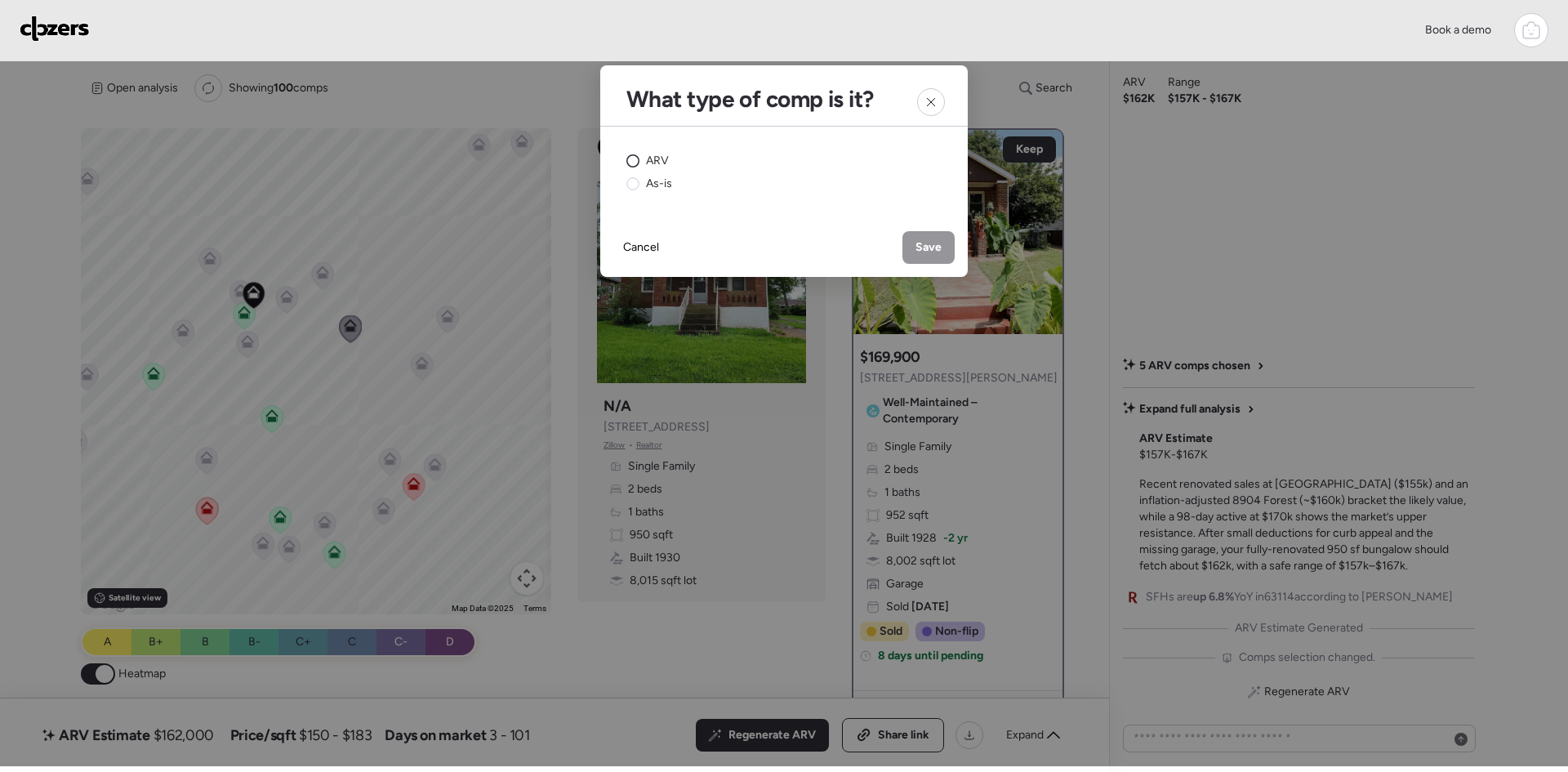
click at [643, 160] on div "ARV" at bounding box center [647, 160] width 42 height 16
click at [916, 243] on span "Save" at bounding box center [929, 247] width 26 height 16
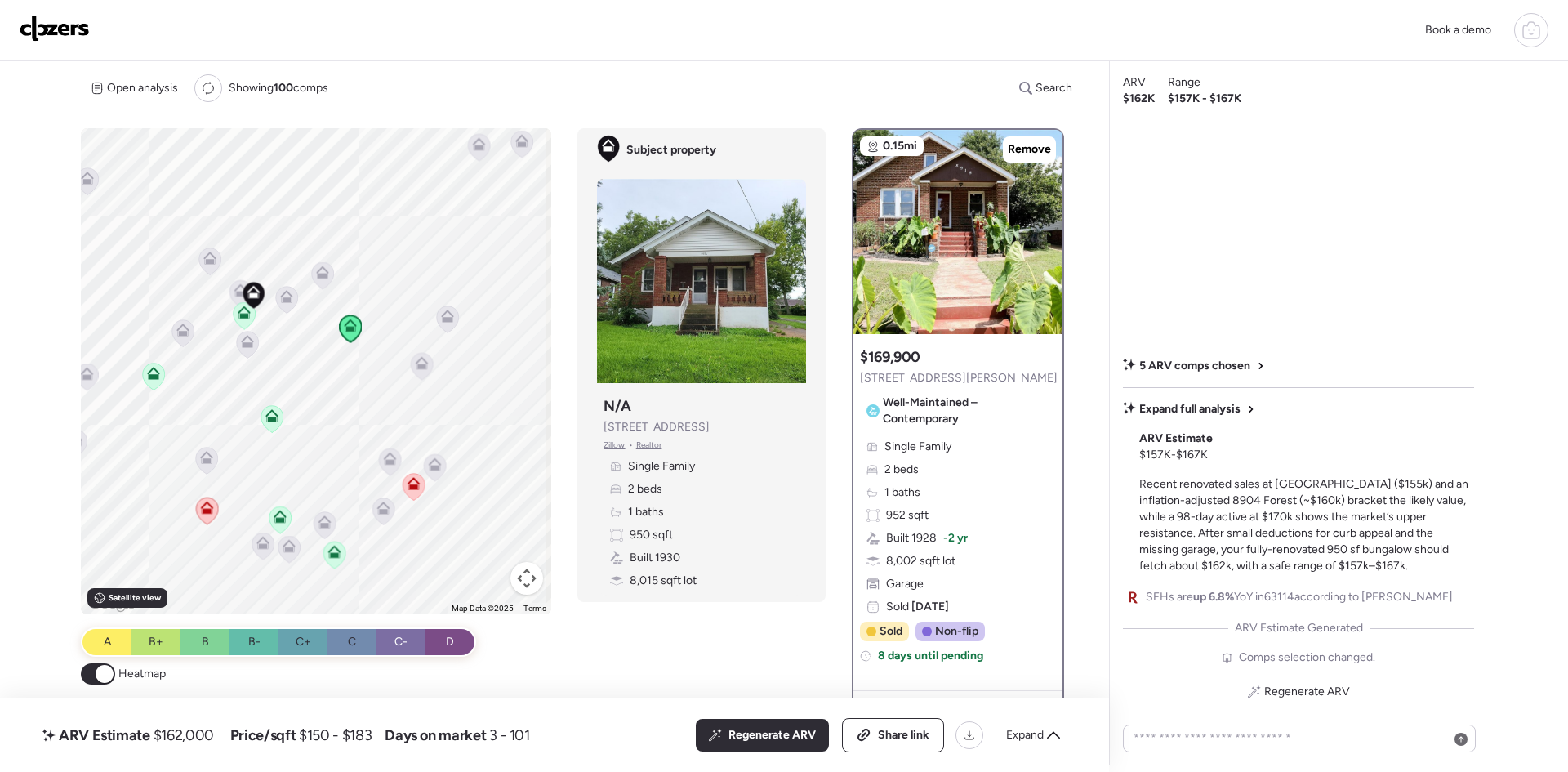
click at [247, 313] on icon at bounding box center [243, 309] width 12 height 8
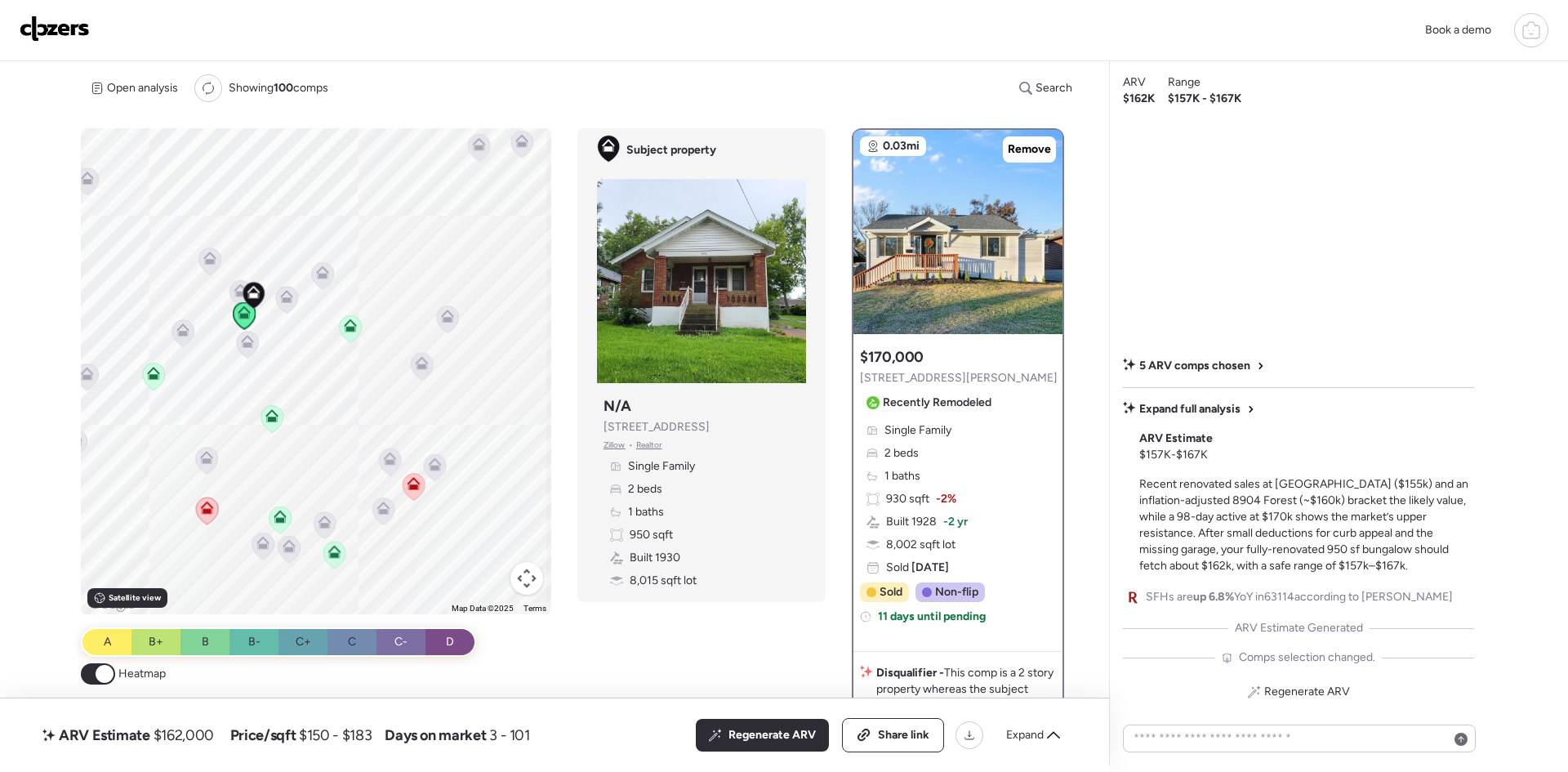
click at [244, 338] on icon at bounding box center [248, 341] width 13 height 13
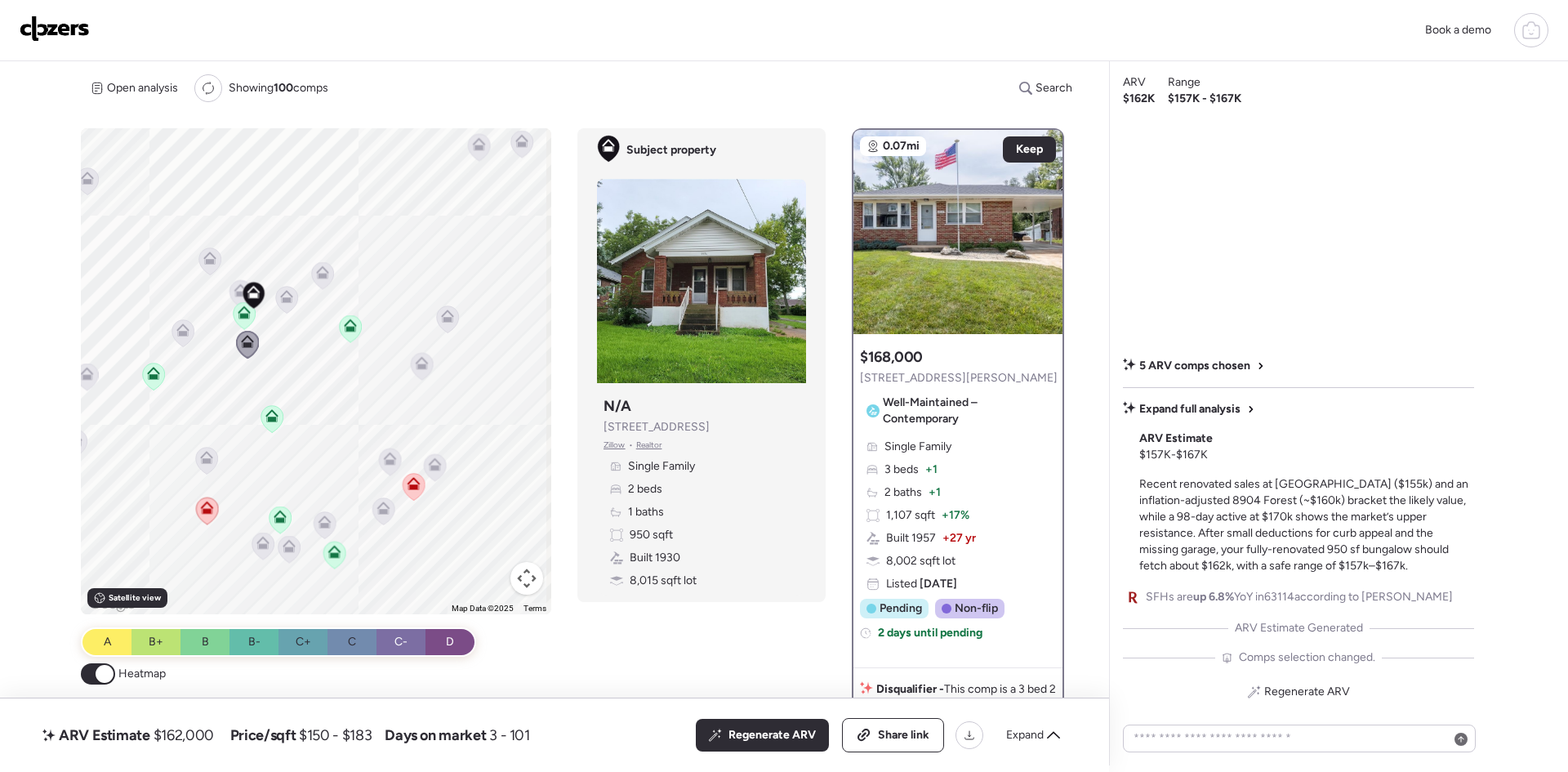
click at [242, 313] on icon at bounding box center [244, 312] width 13 height 13
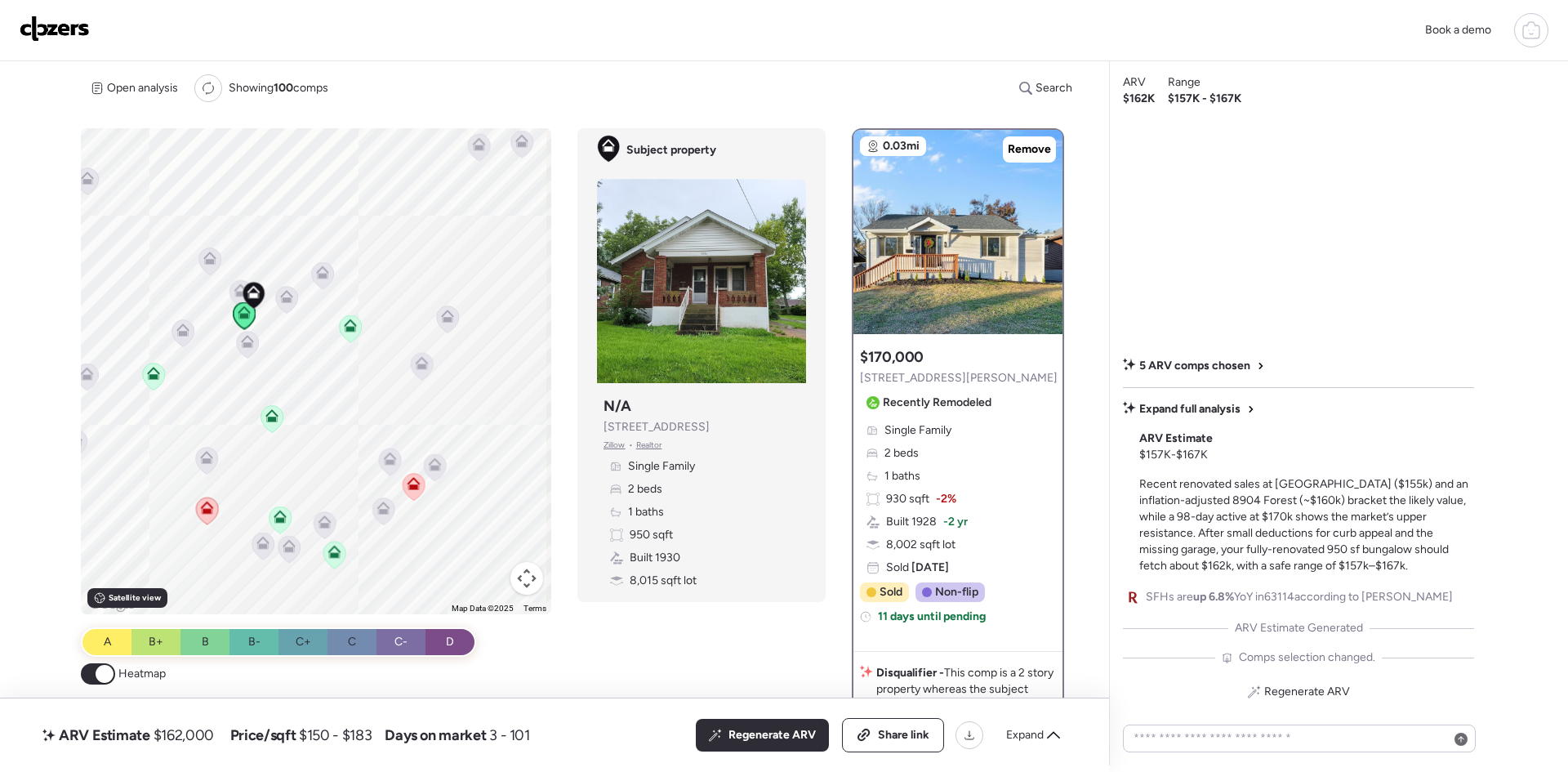
click at [348, 325] on icon at bounding box center [351, 325] width 13 height 13
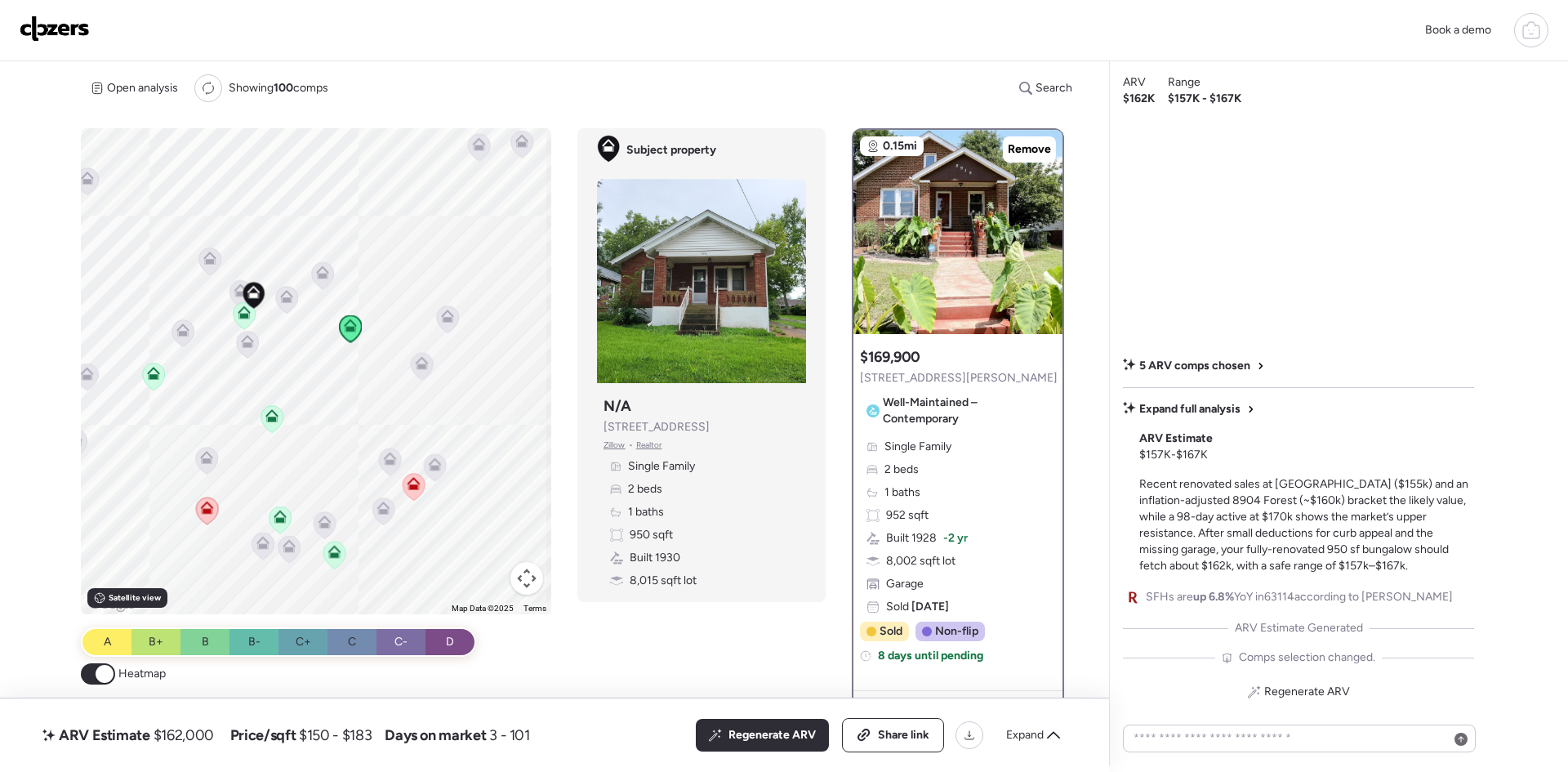
click at [446, 313] on icon at bounding box center [447, 313] width 12 height 8
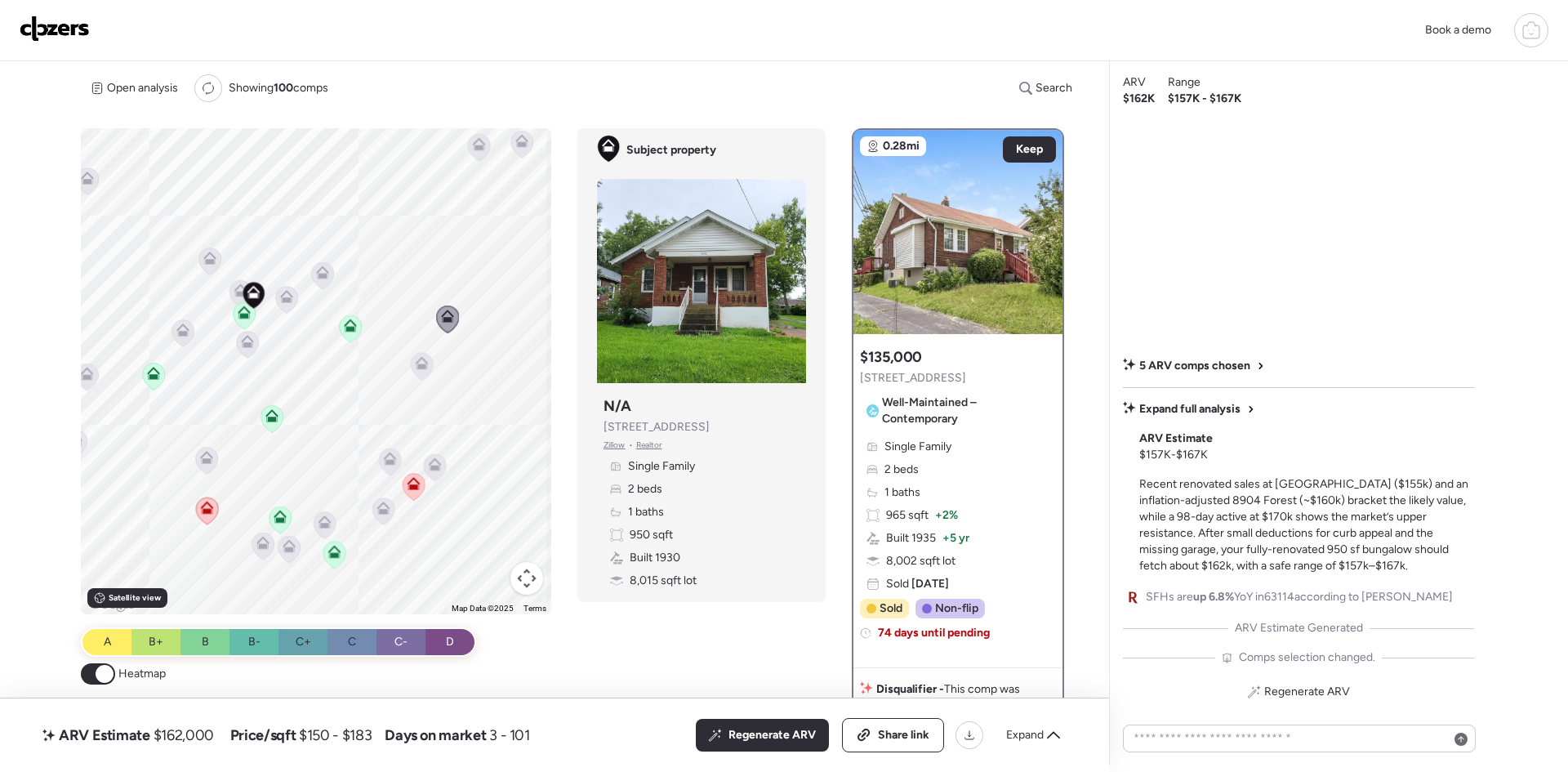
click at [423, 365] on icon at bounding box center [421, 365] width 10 height 5
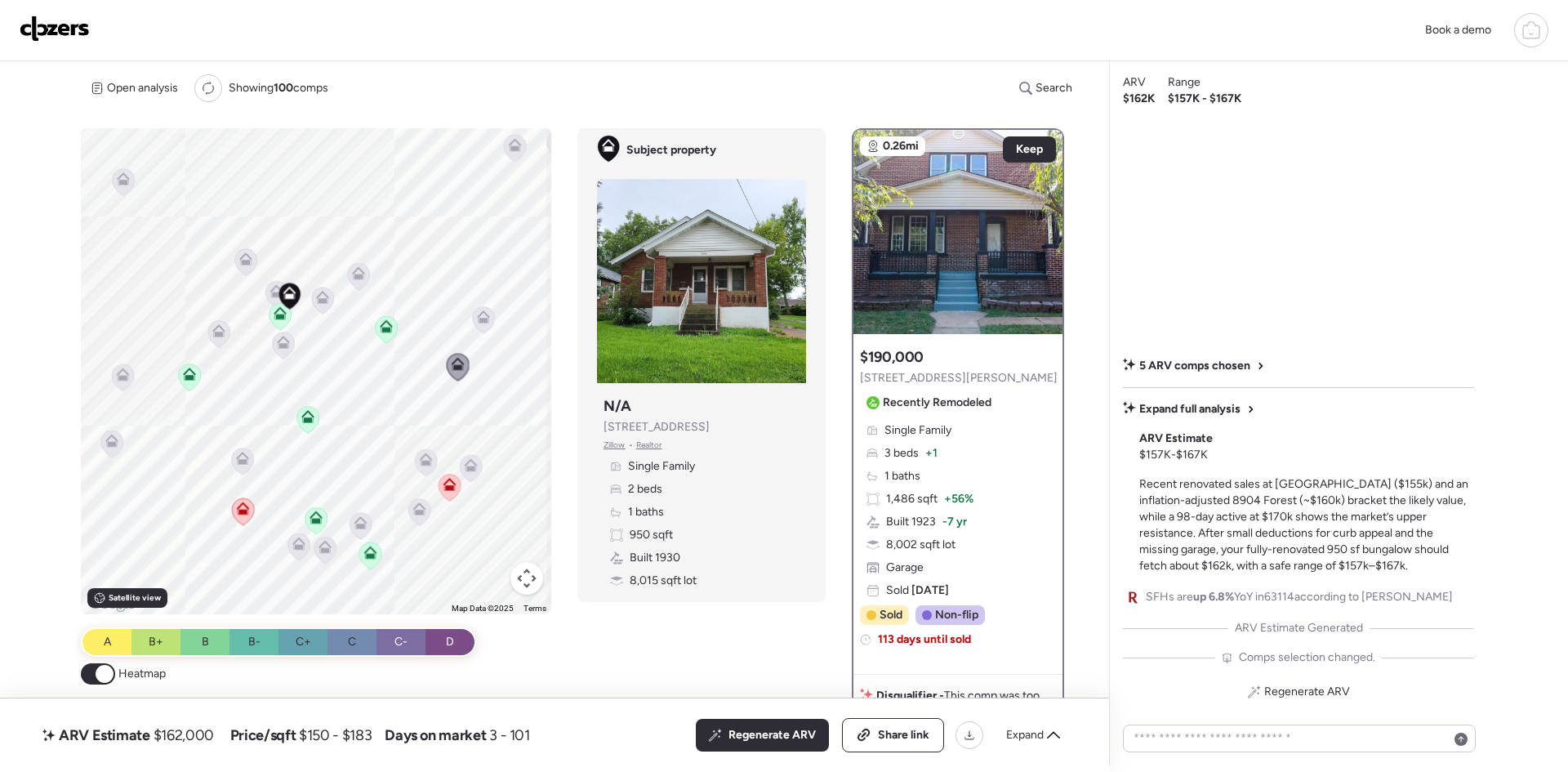
drag, startPoint x: 202, startPoint y: 400, endPoint x: 245, endPoint y: 400, distance: 43.0
click at [245, 400] on div "To activate drag with keyboard, press Alt + Enter. Once in keyboard drag state,…" at bounding box center [316, 370] width 470 height 485
click at [113, 369] on icon at bounding box center [124, 376] width 23 height 27
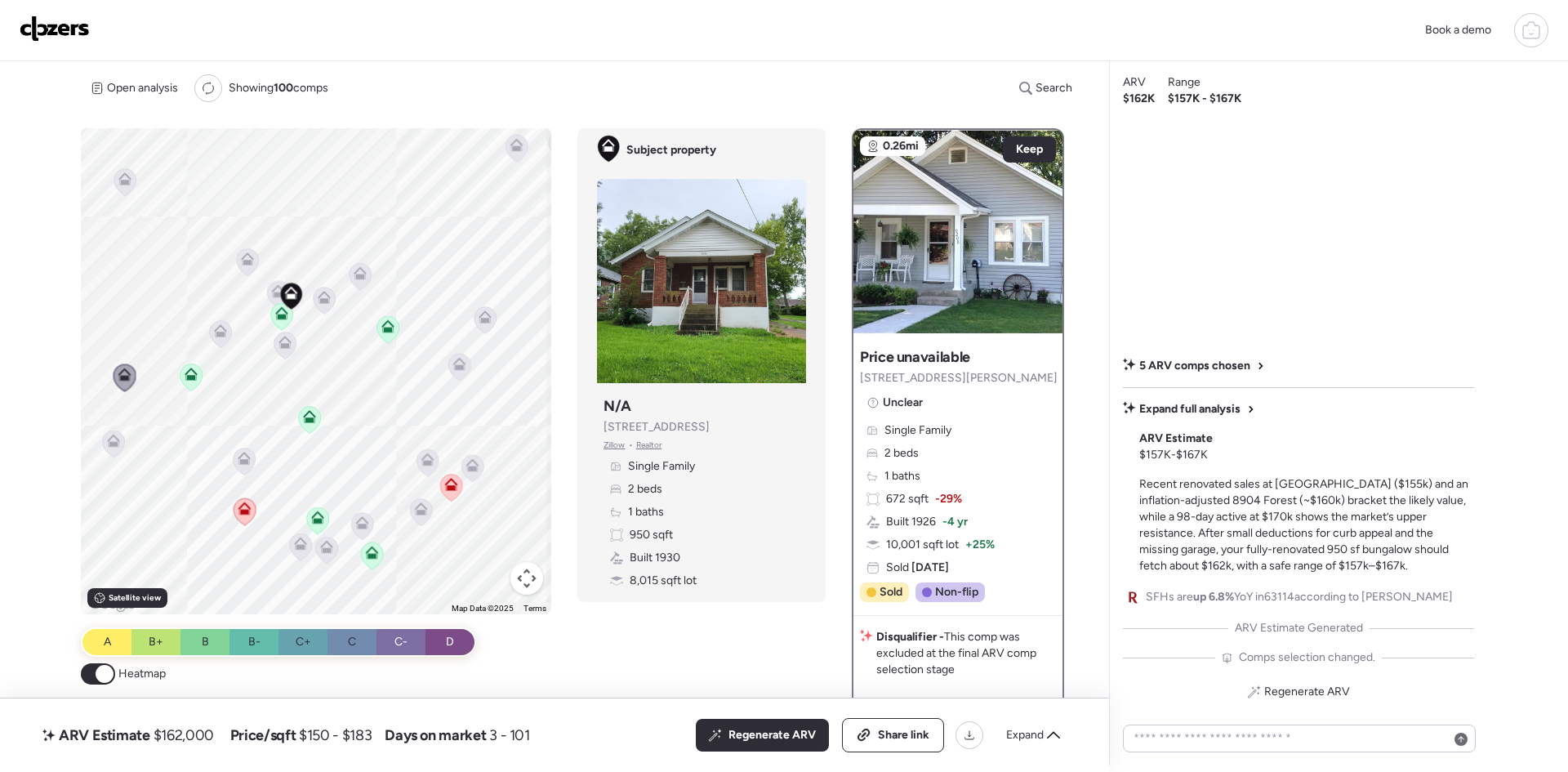
click at [305, 416] on icon at bounding box center [309, 417] width 13 height 13
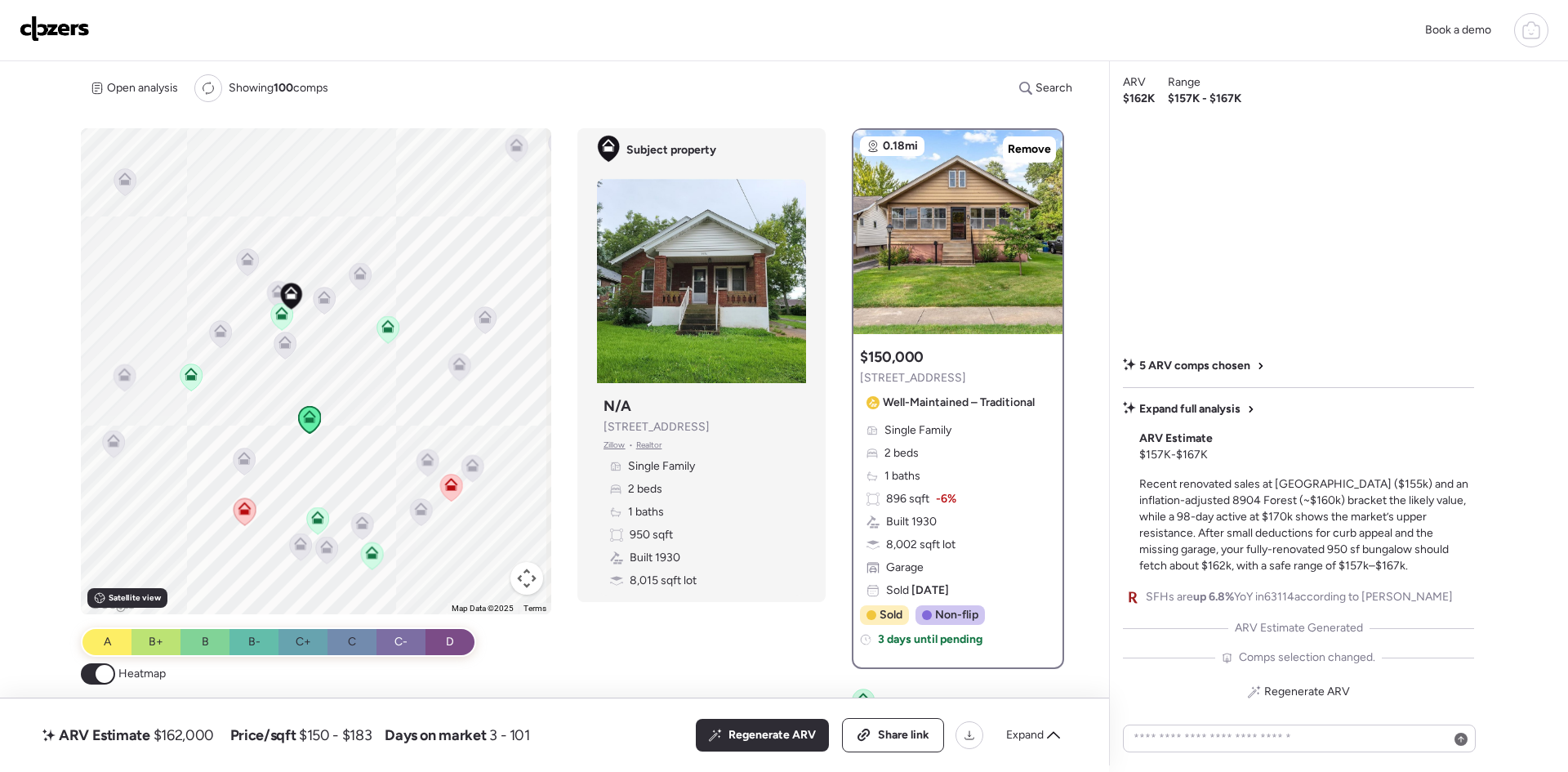
click at [242, 451] on icon at bounding box center [244, 461] width 22 height 27
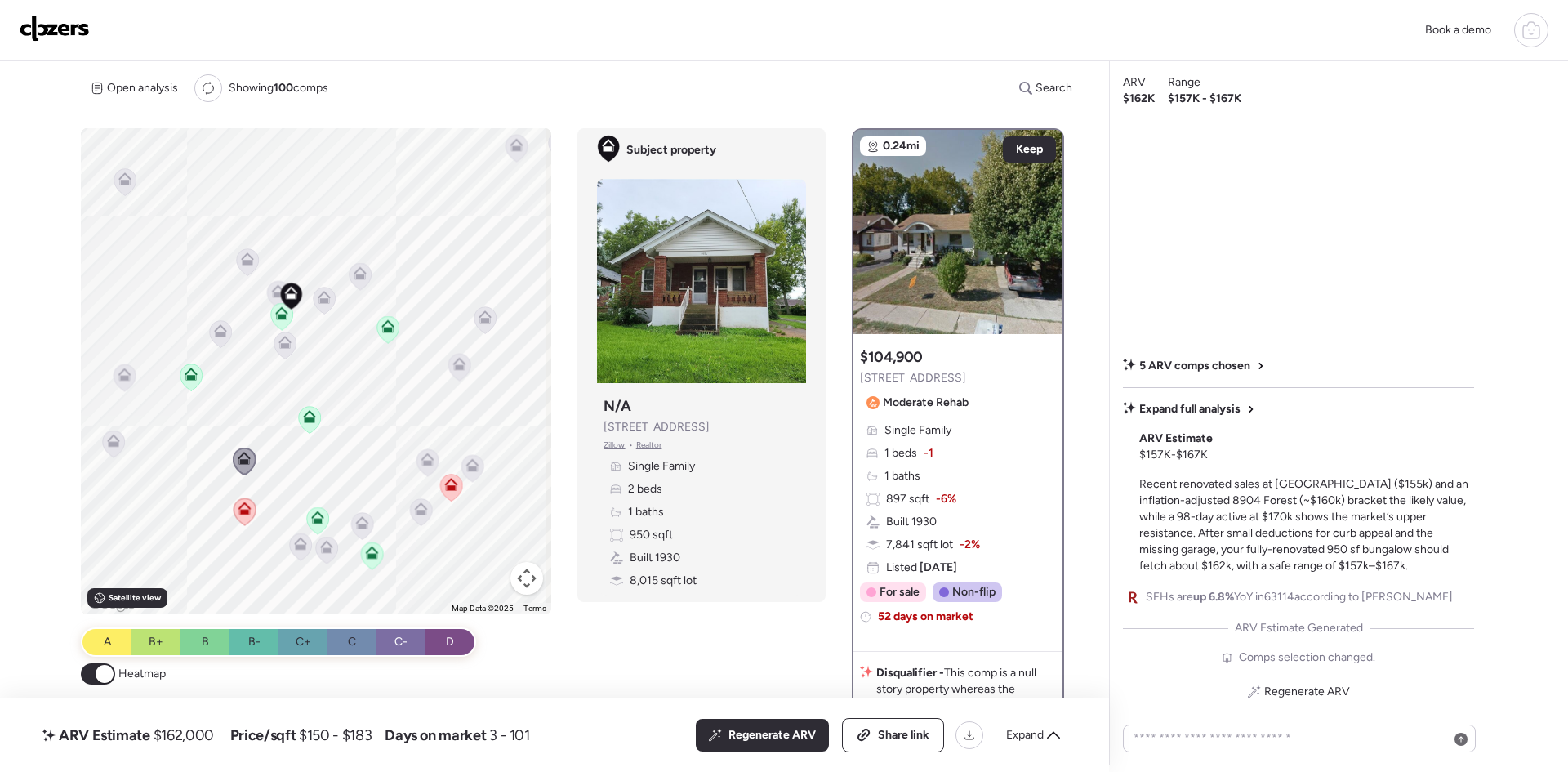
click at [103, 436] on icon at bounding box center [113, 444] width 22 height 27
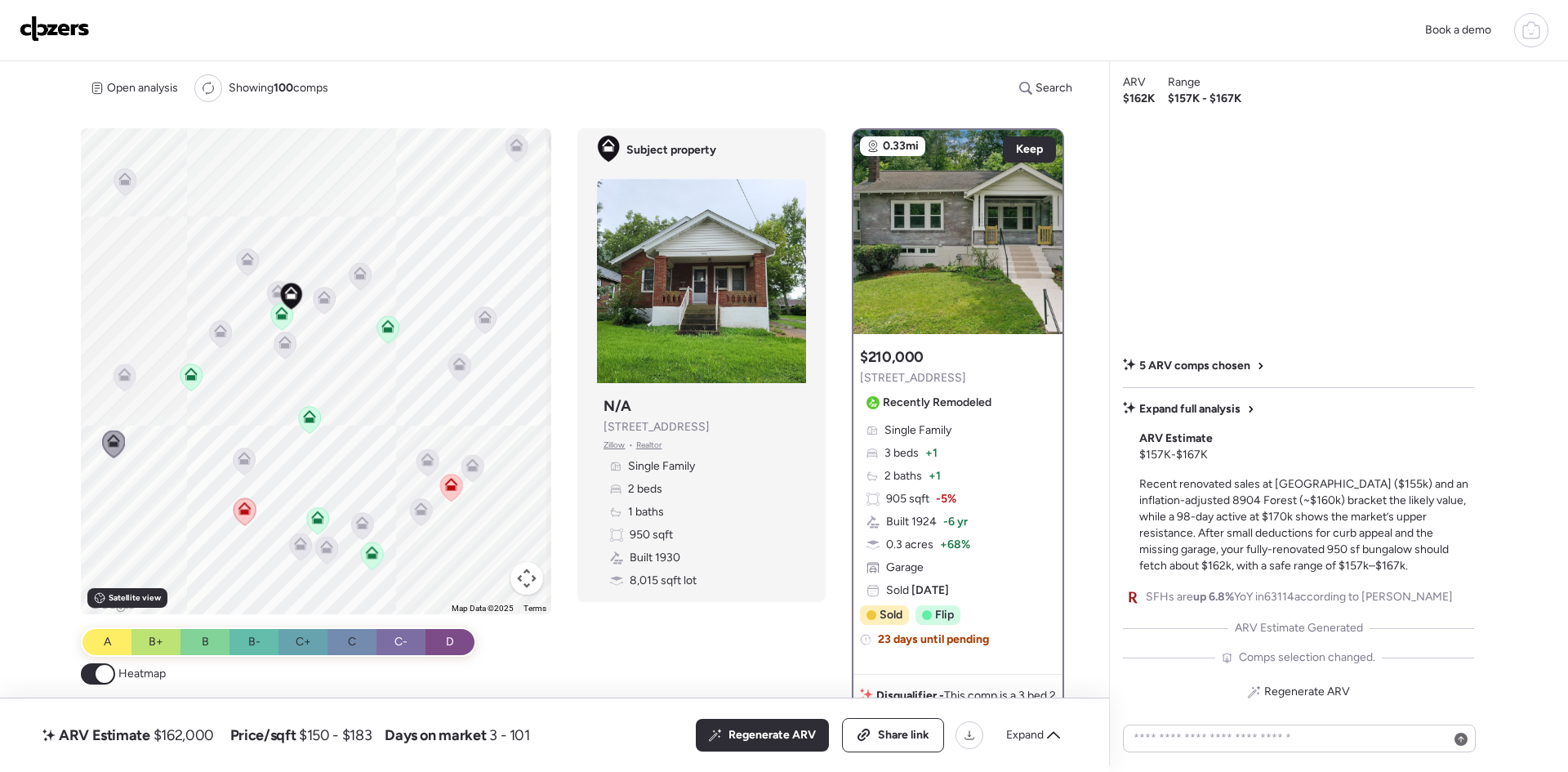
click at [313, 518] on icon at bounding box center [317, 519] width 10 height 5
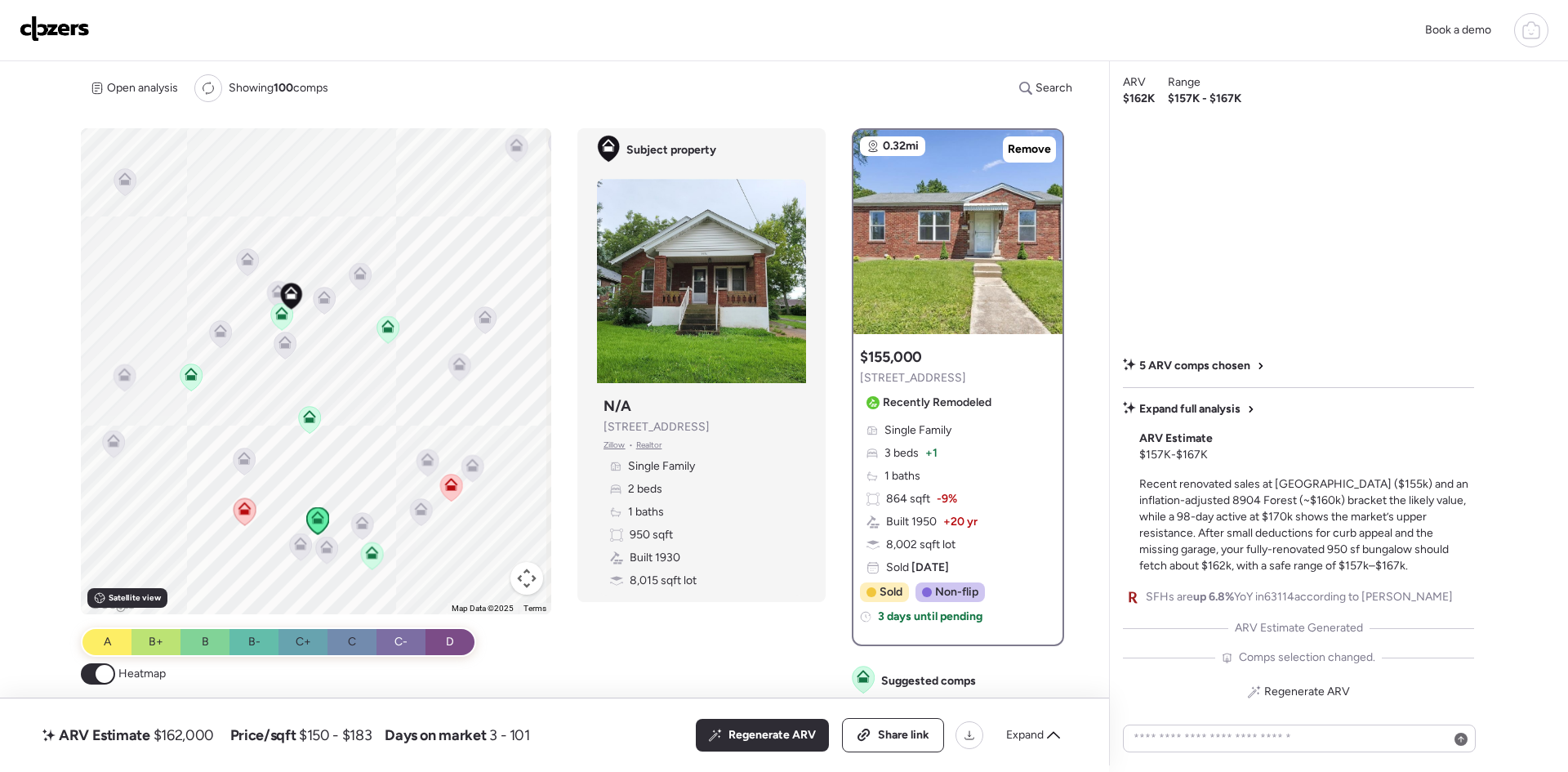
click at [294, 542] on icon at bounding box center [301, 543] width 13 height 13
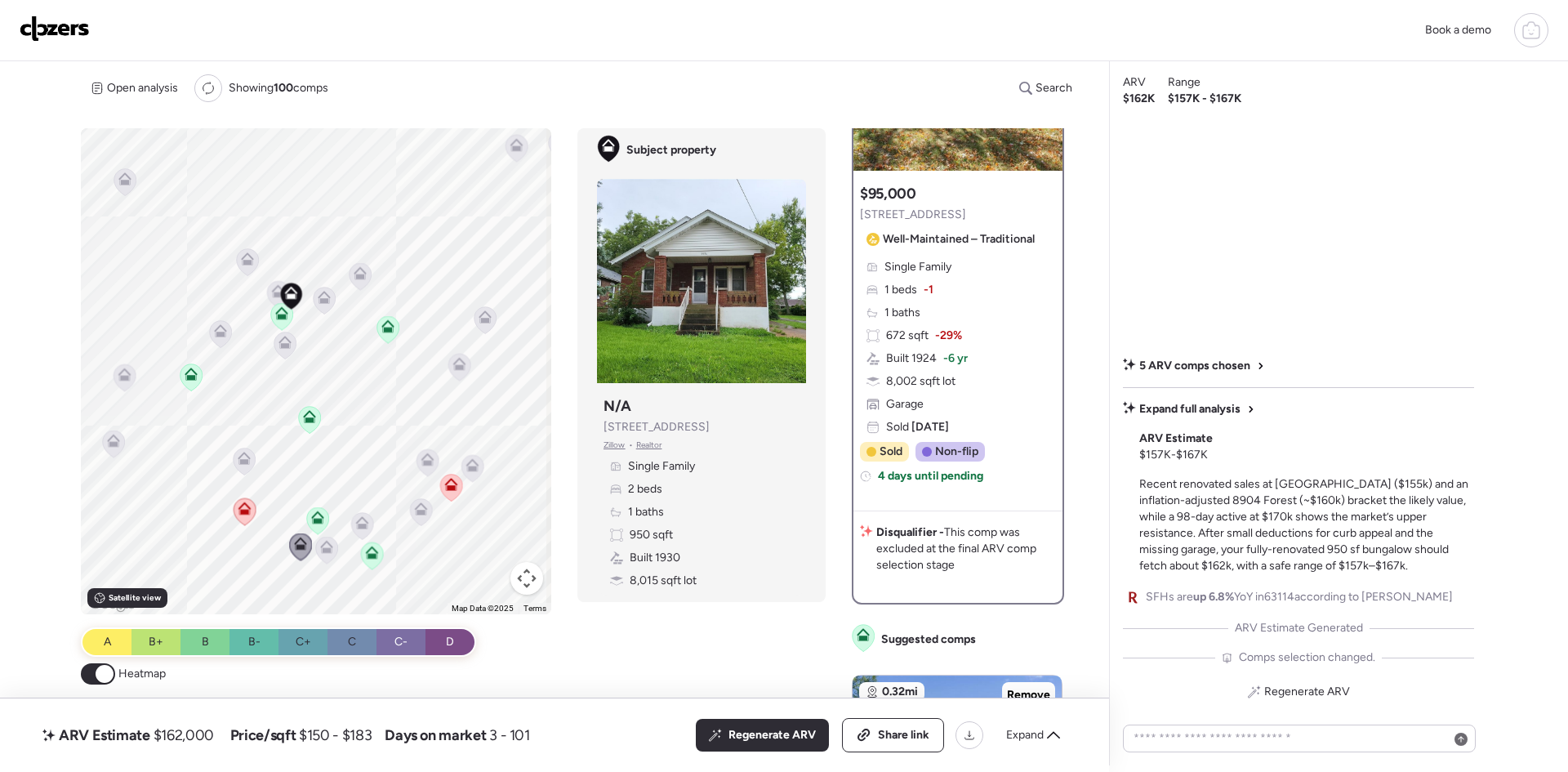
scroll to position [82, 0]
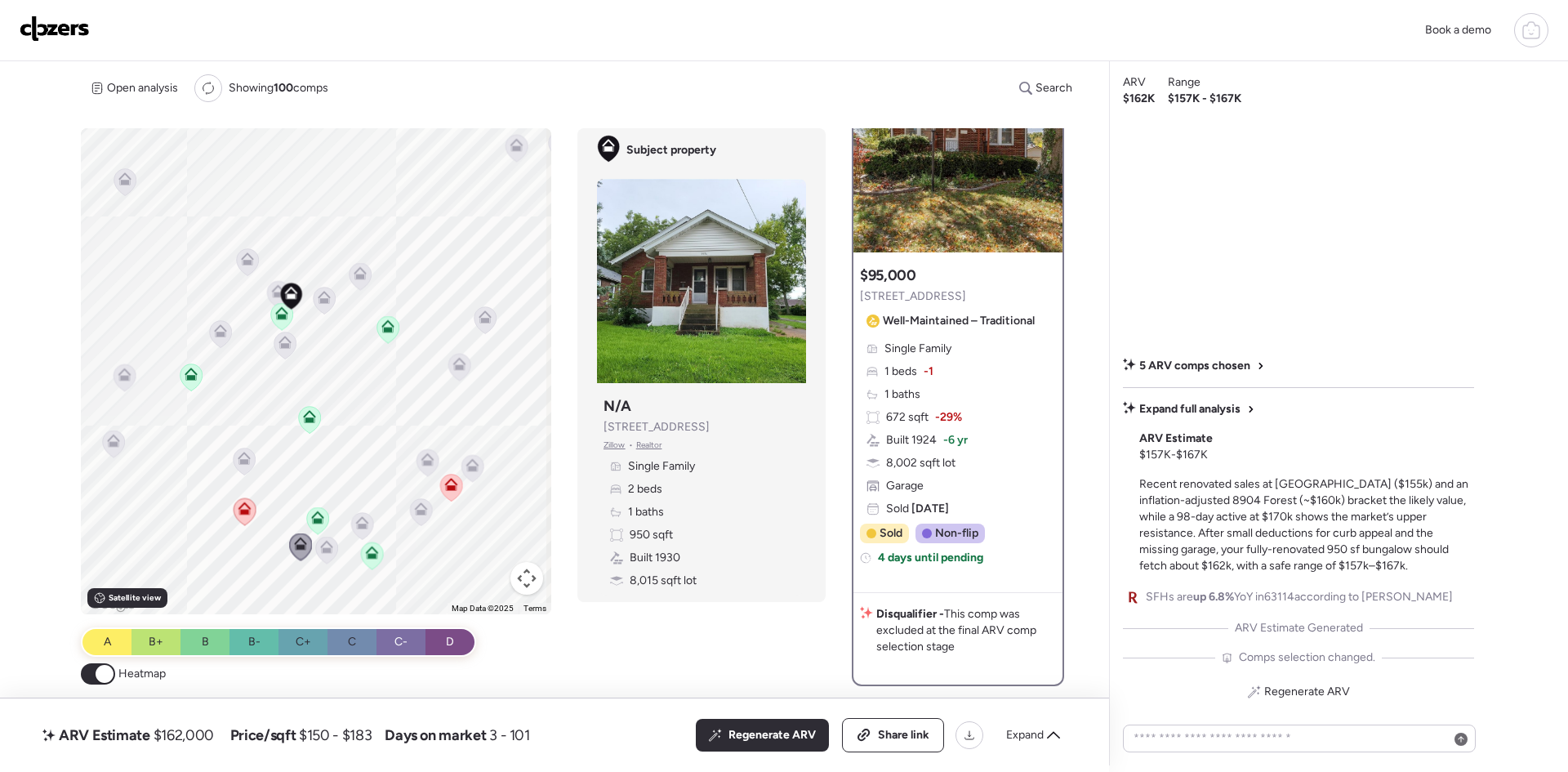
click at [327, 545] on icon at bounding box center [326, 544] width 12 height 8
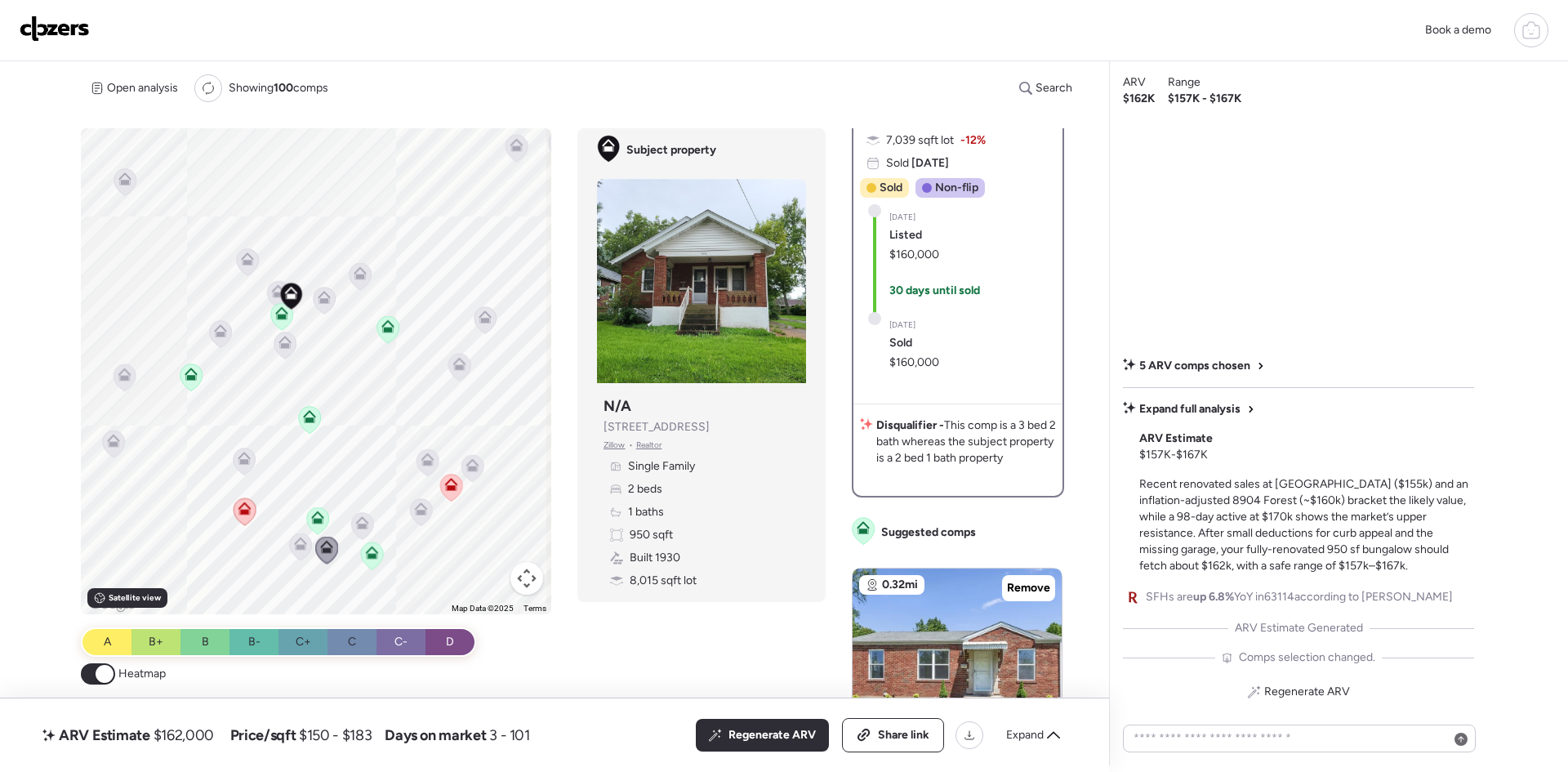
scroll to position [408, 0]
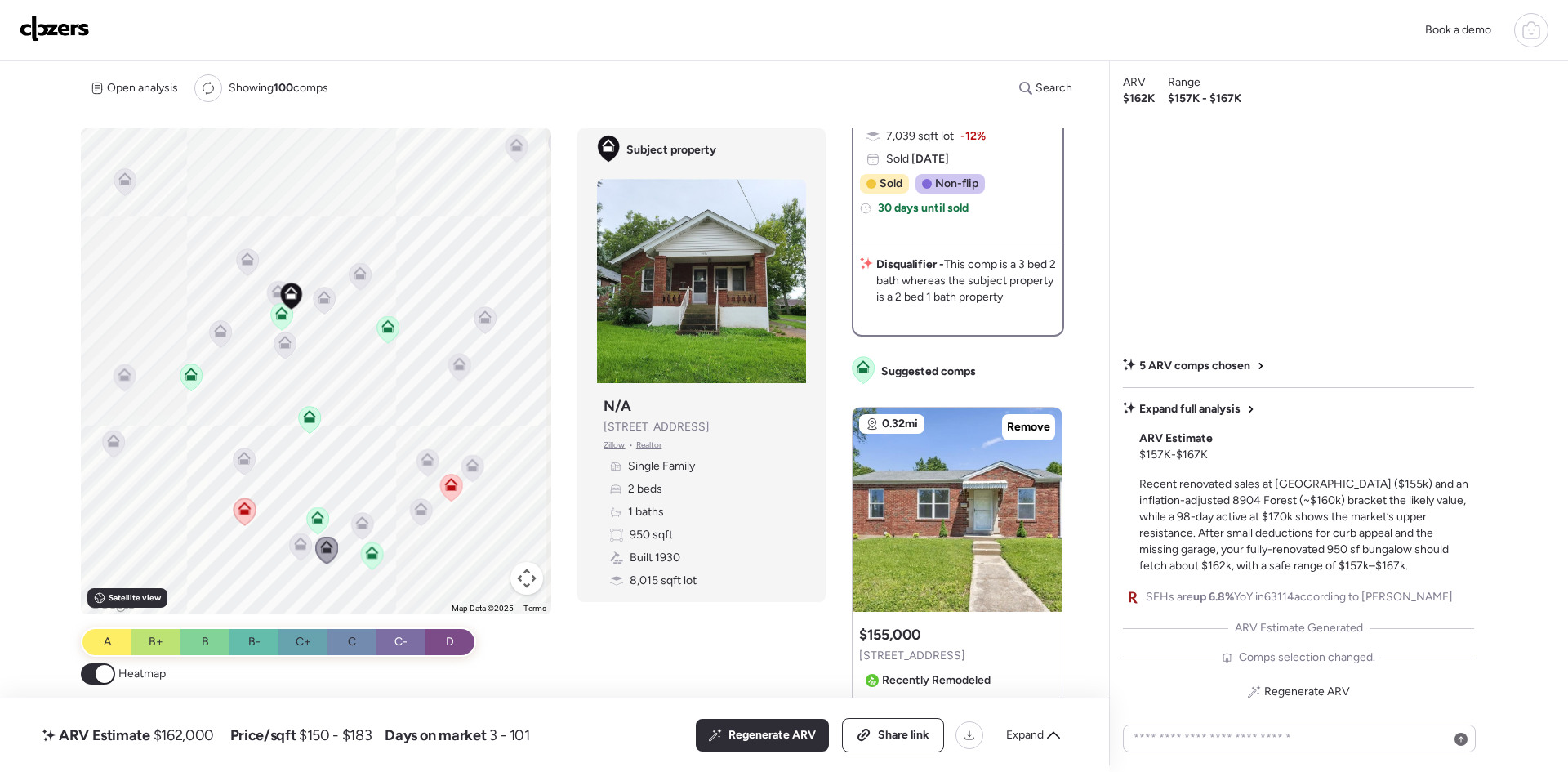
click at [357, 522] on icon at bounding box center [363, 522] width 13 height 13
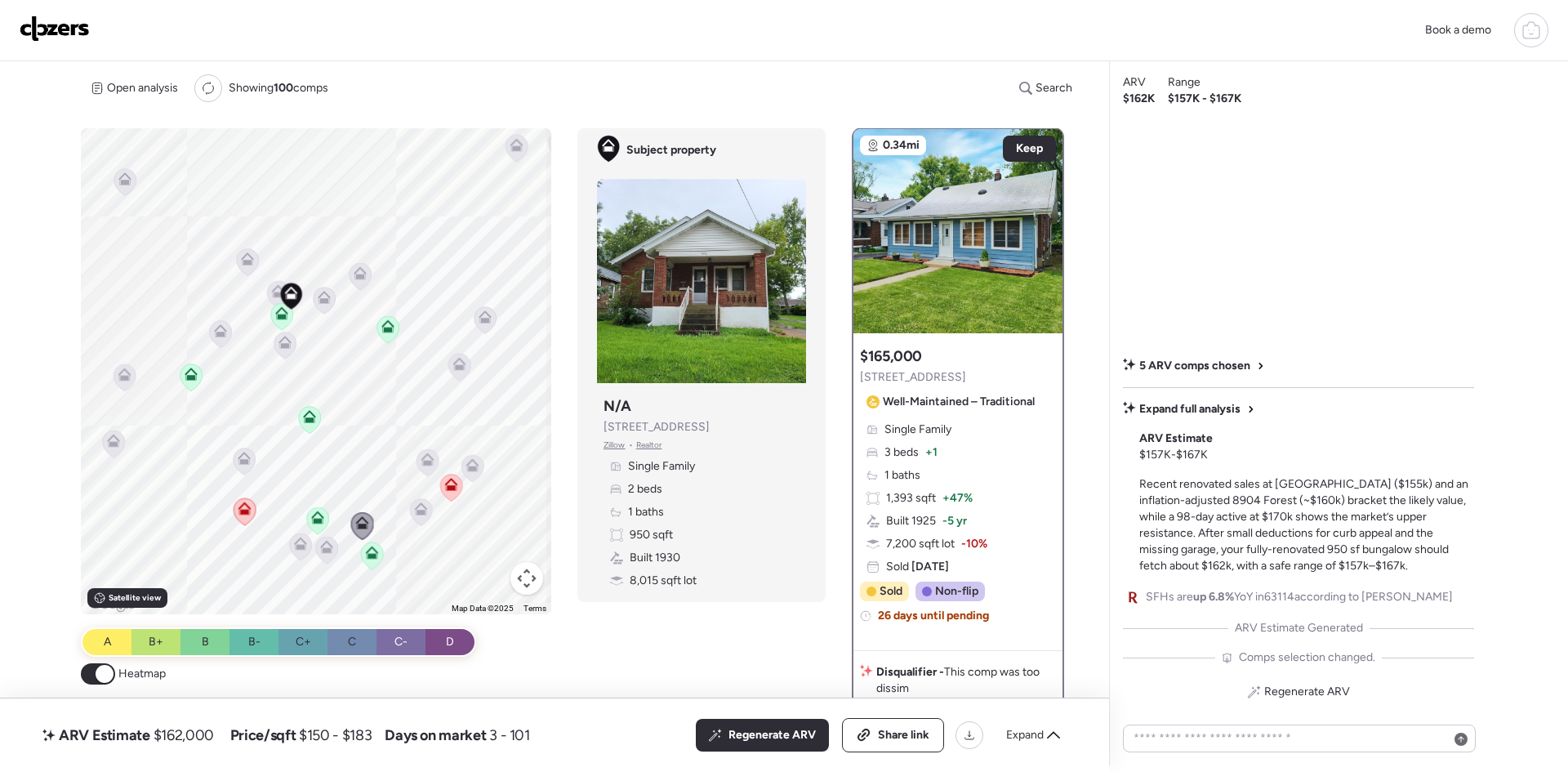
scroll to position [0, 0]
click at [368, 550] on icon at bounding box center [372, 552] width 13 height 13
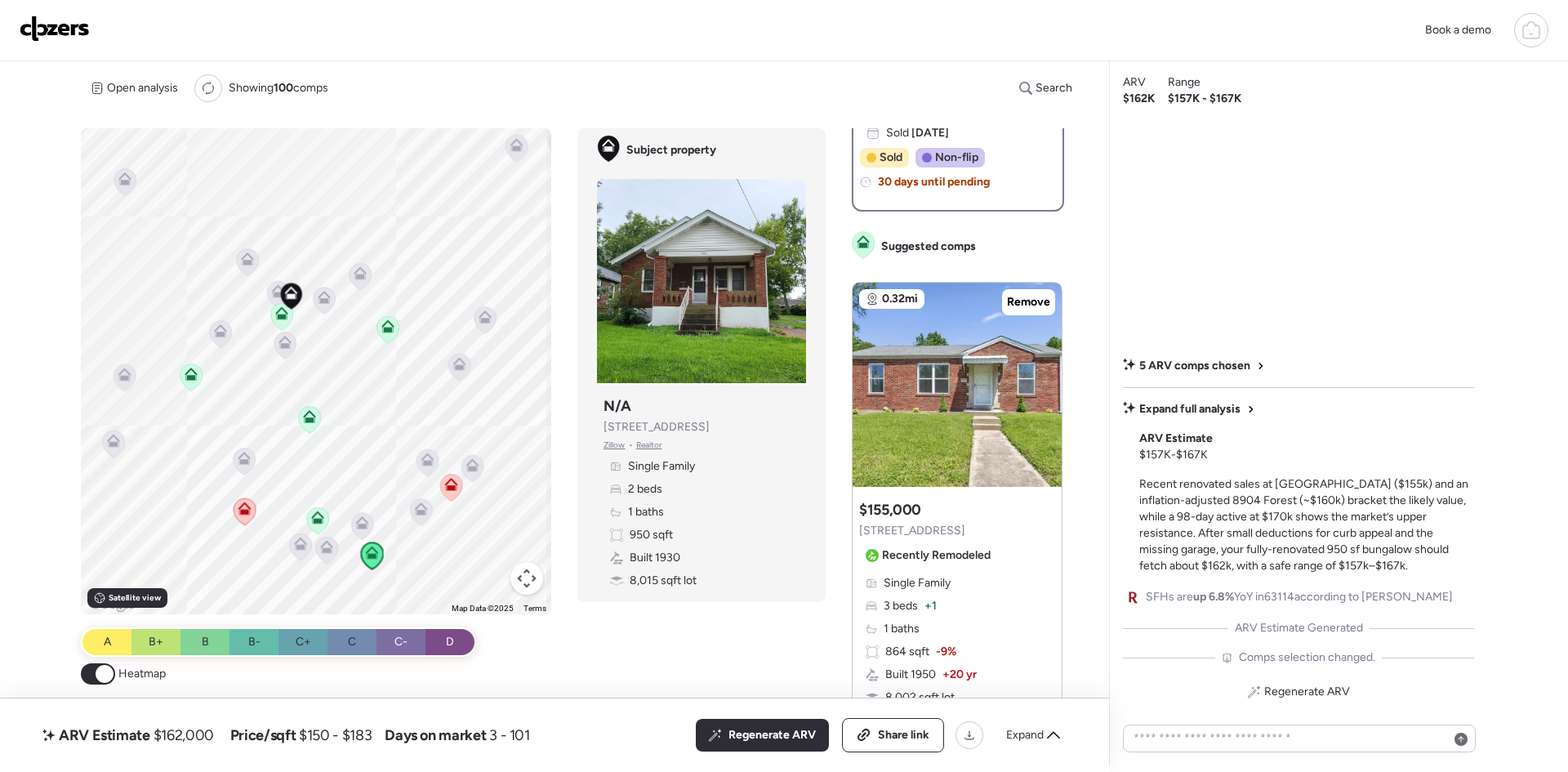
scroll to position [490, 0]
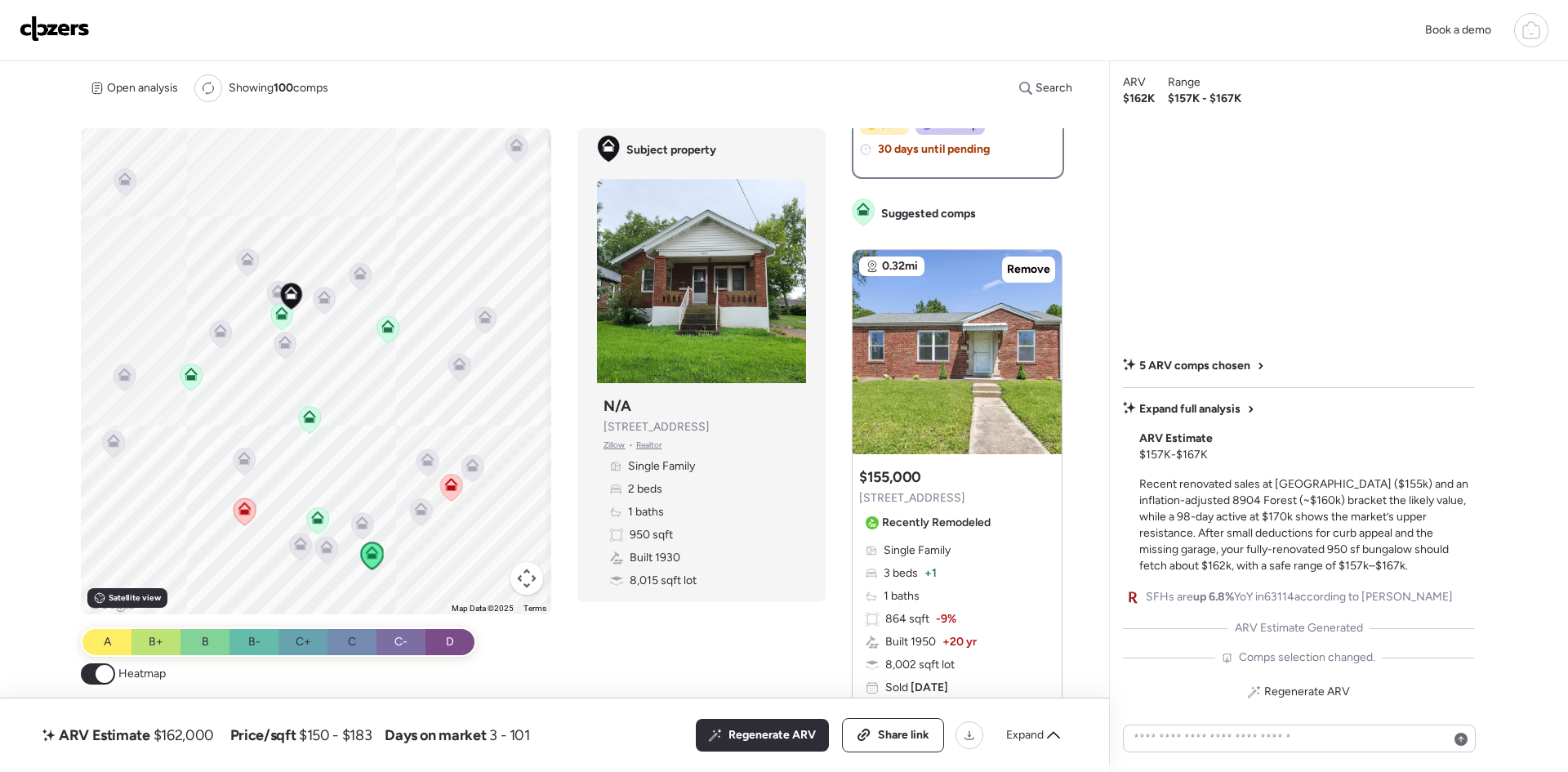
click at [363, 519] on icon at bounding box center [363, 522] width 13 height 13
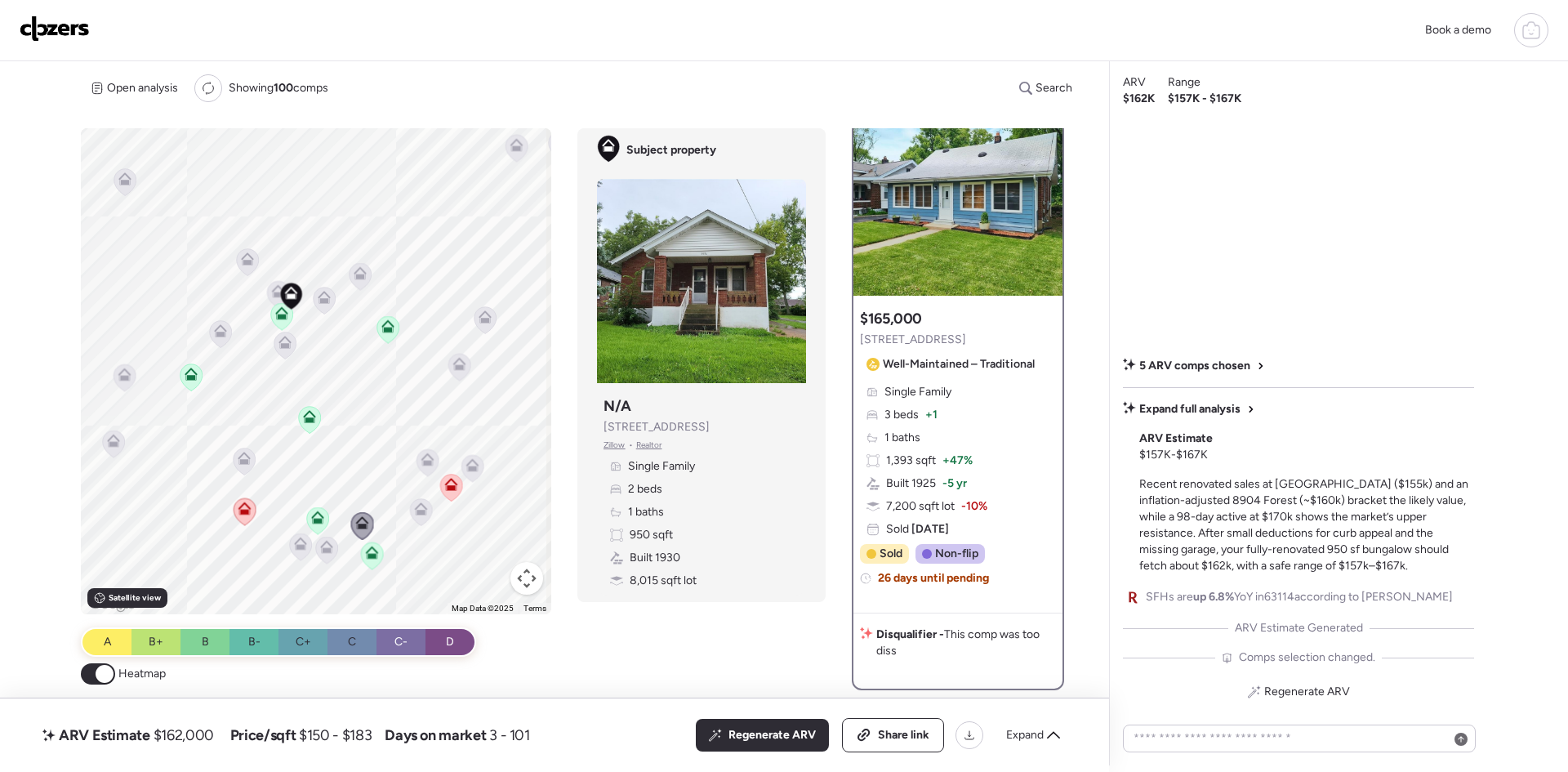
scroll to position [0, 0]
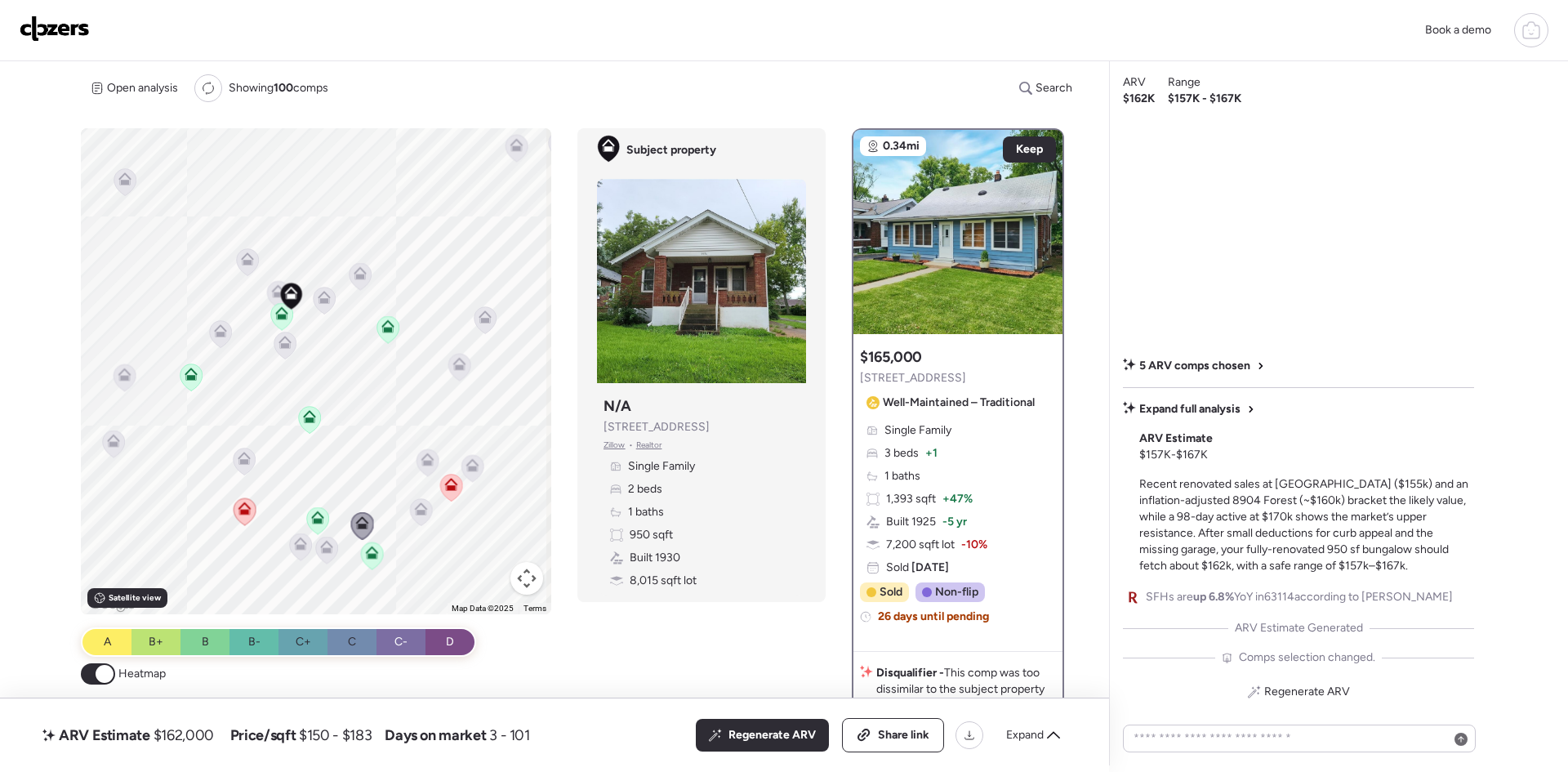
click at [423, 510] on icon at bounding box center [421, 509] width 13 height 13
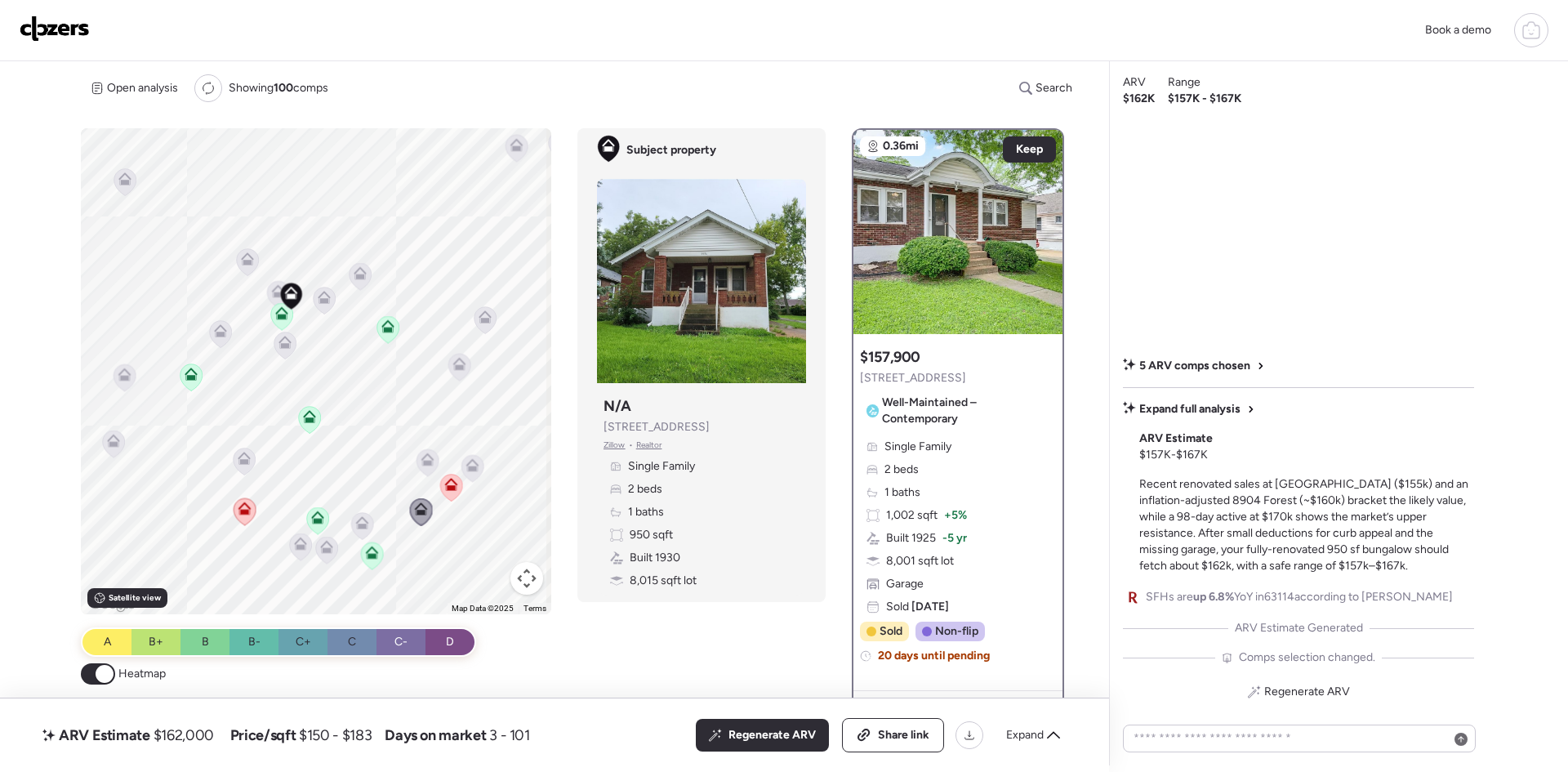
click at [479, 461] on icon at bounding box center [471, 468] width 22 height 27
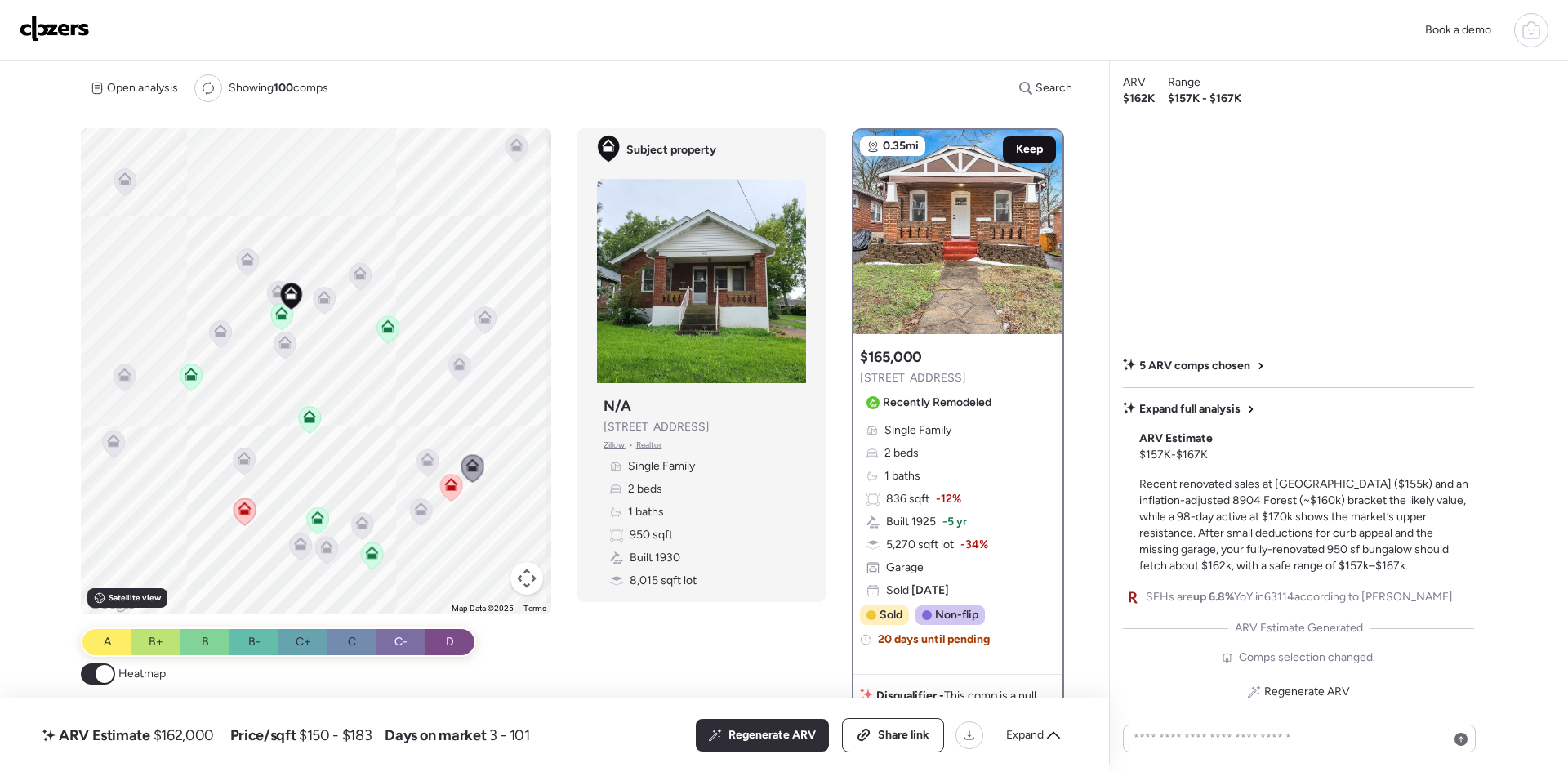
click at [1035, 149] on span "Keep" at bounding box center [1030, 149] width 27 height 16
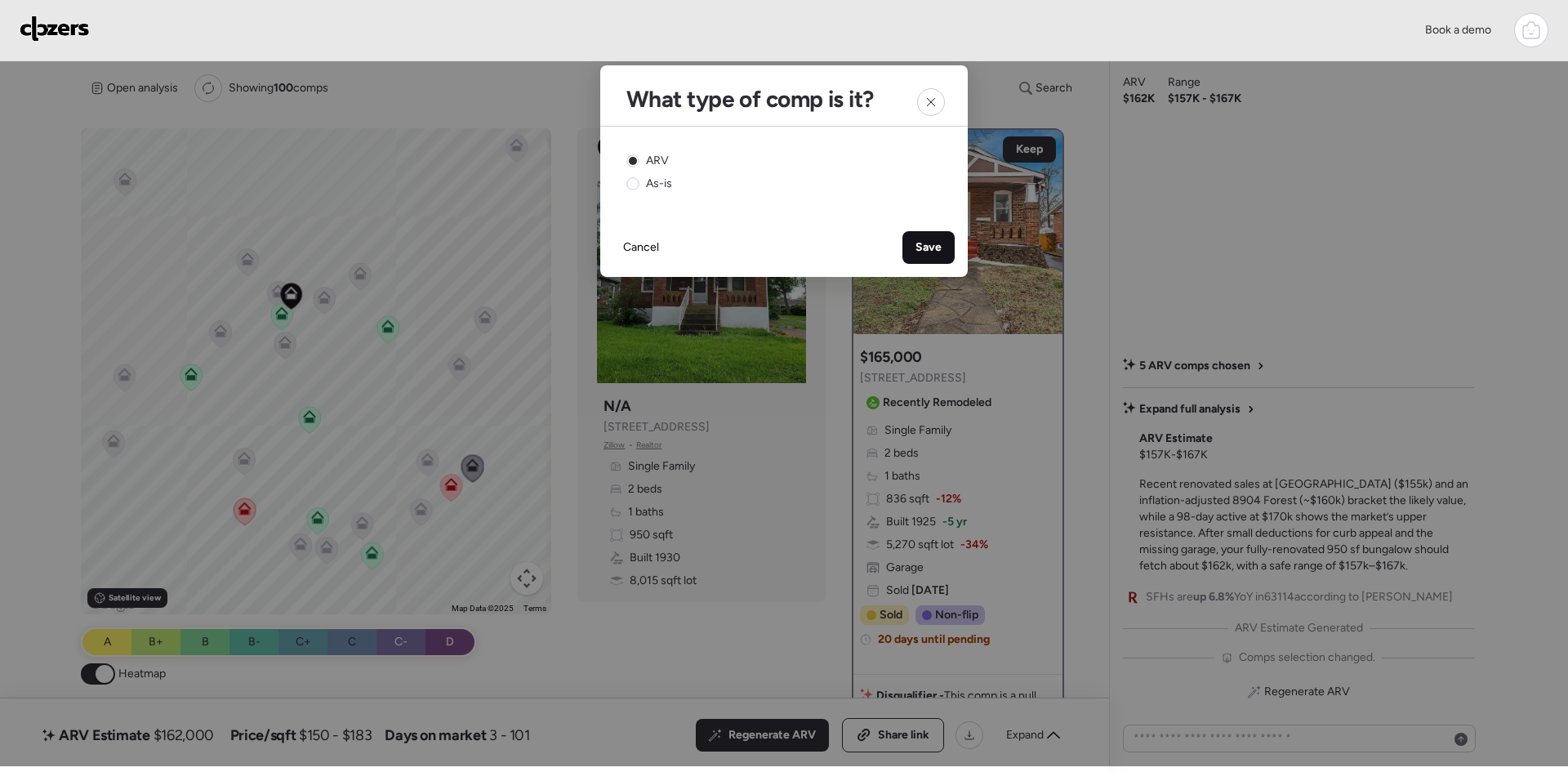
click at [918, 243] on span "Save" at bounding box center [929, 247] width 26 height 16
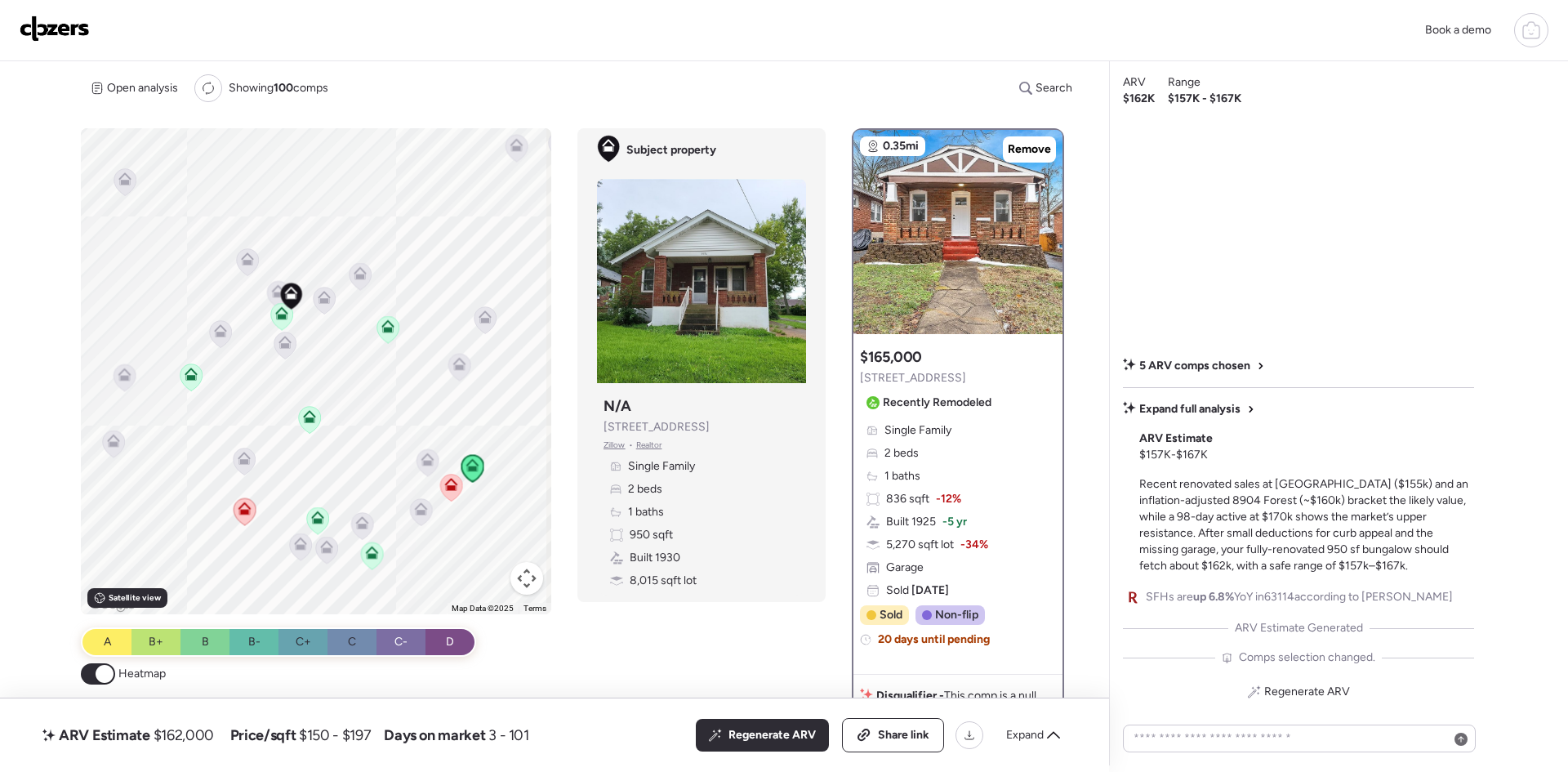
click at [430, 461] on icon at bounding box center [428, 459] width 13 height 13
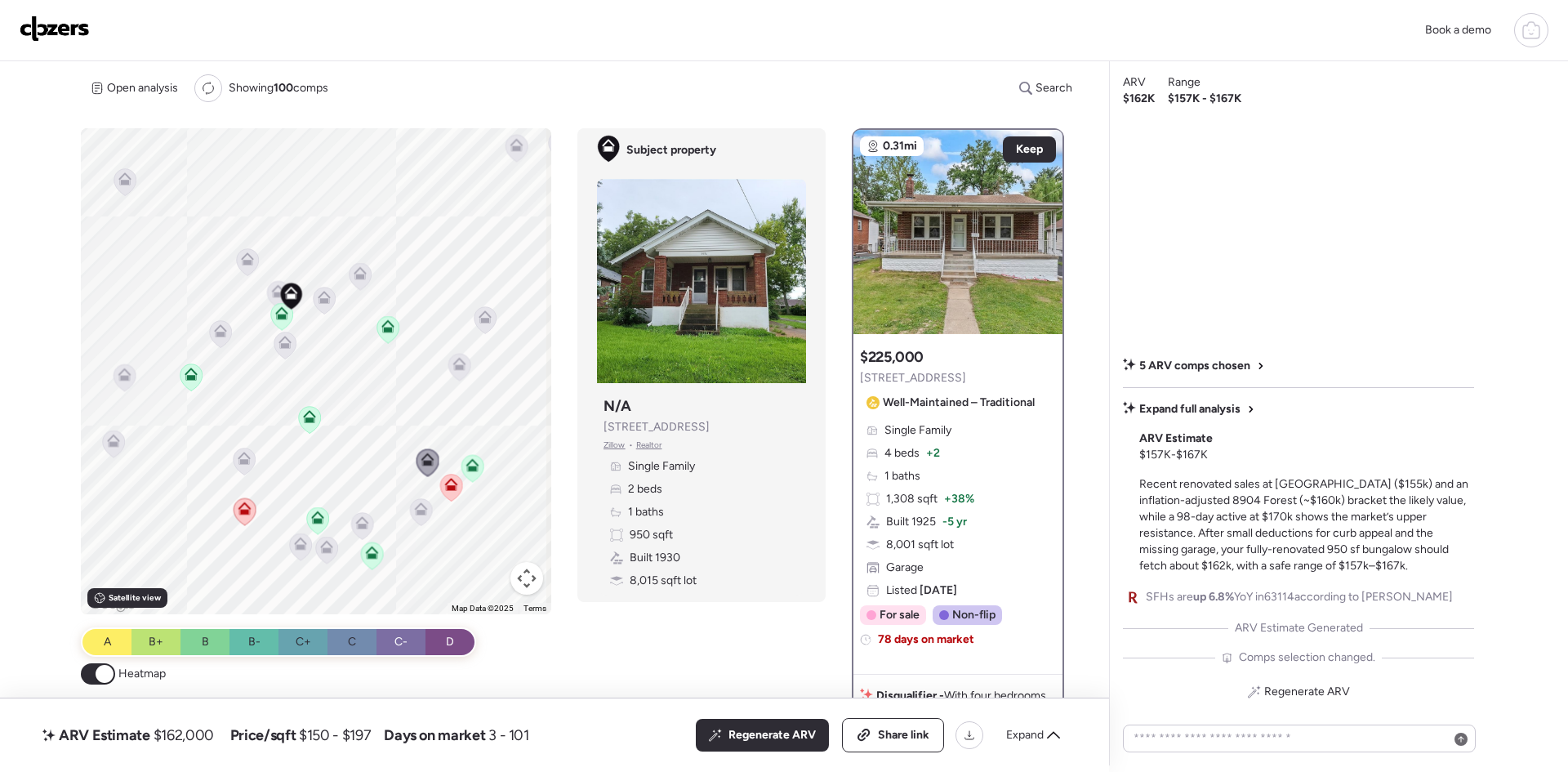
click at [474, 468] on icon at bounding box center [473, 465] width 13 height 13
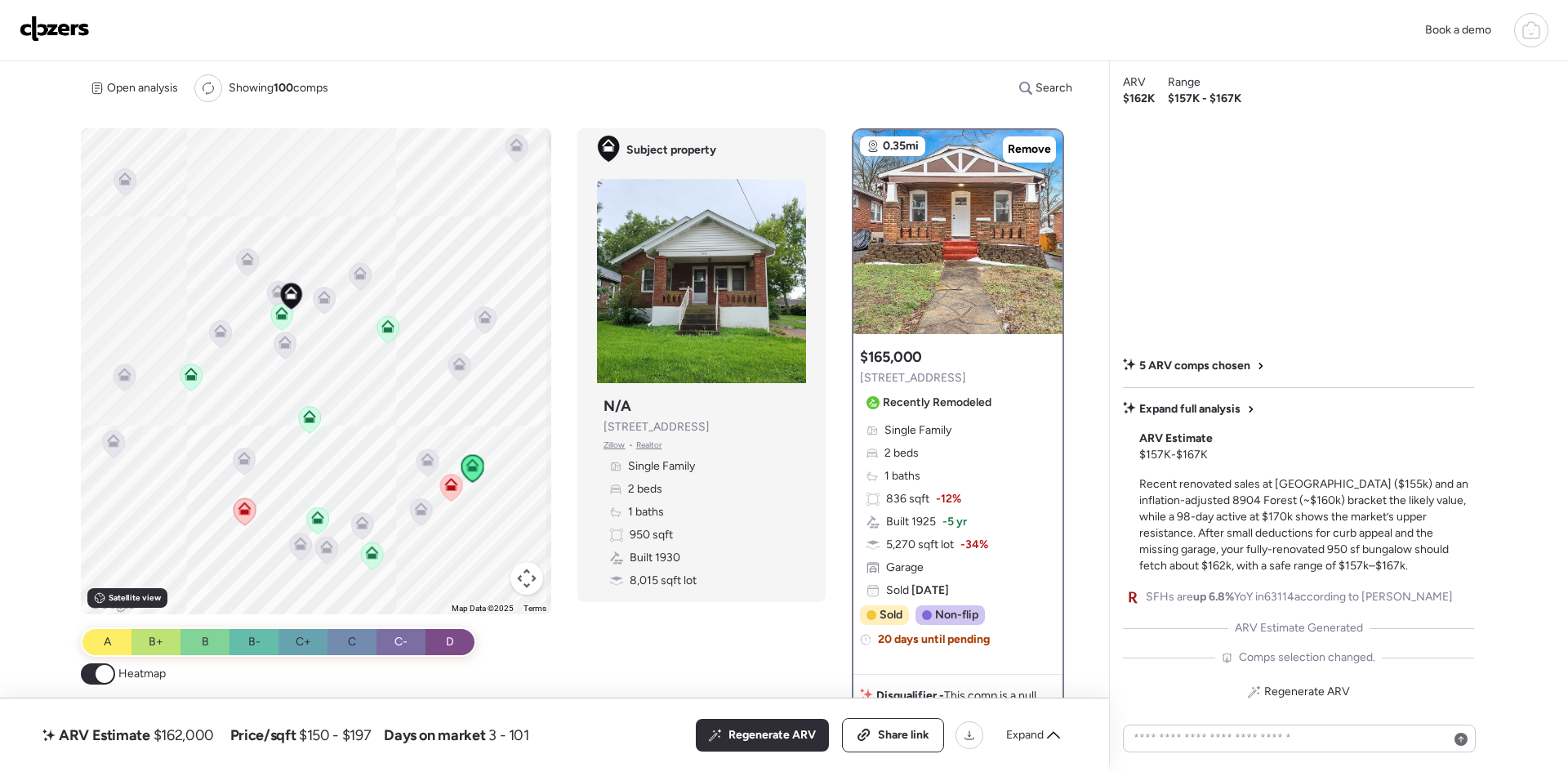
click at [457, 361] on icon at bounding box center [460, 364] width 13 height 13
click at [457, 363] on icon at bounding box center [460, 364] width 13 height 13
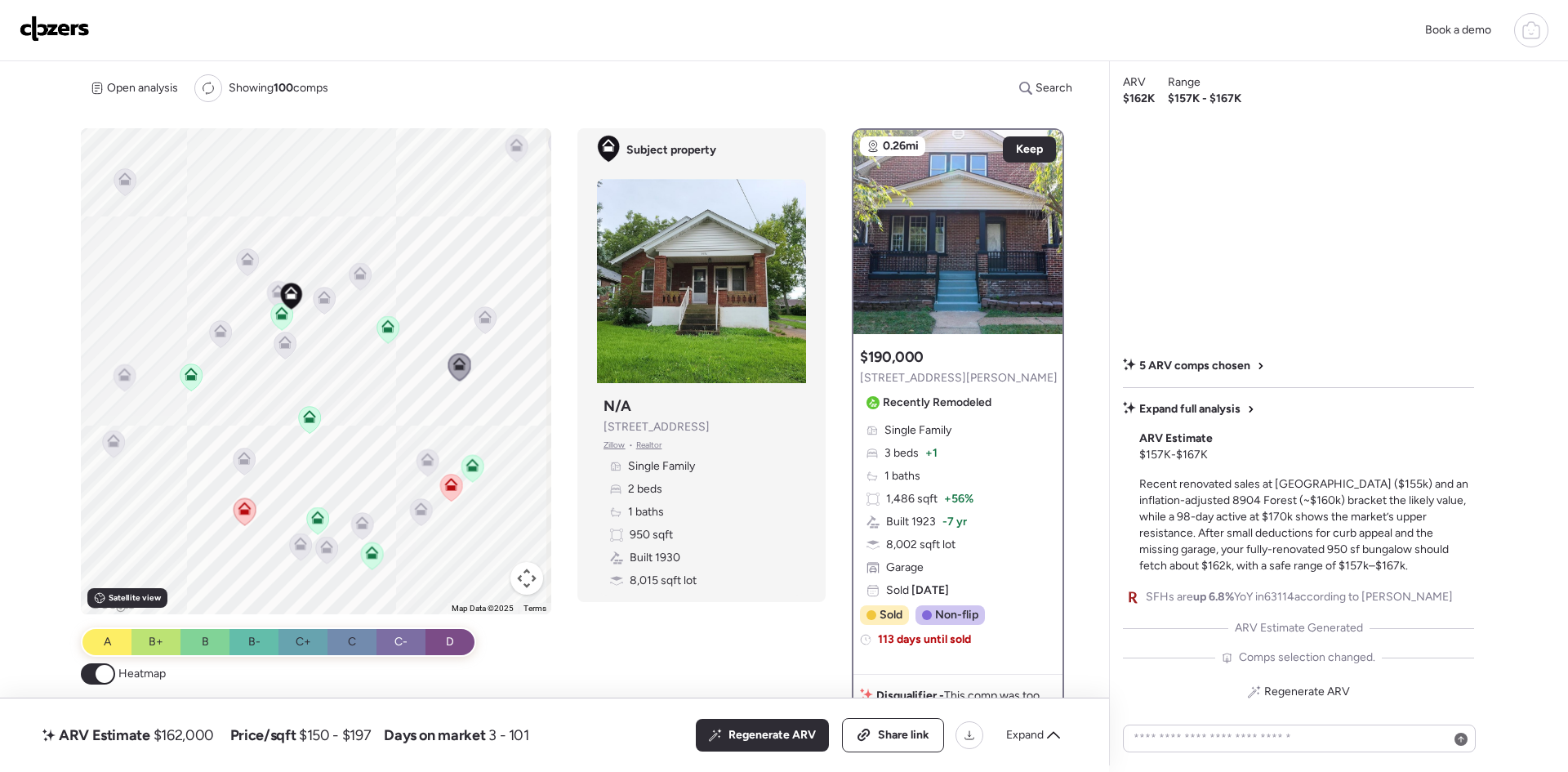
click at [479, 313] on icon at bounding box center [486, 317] width 13 height 13
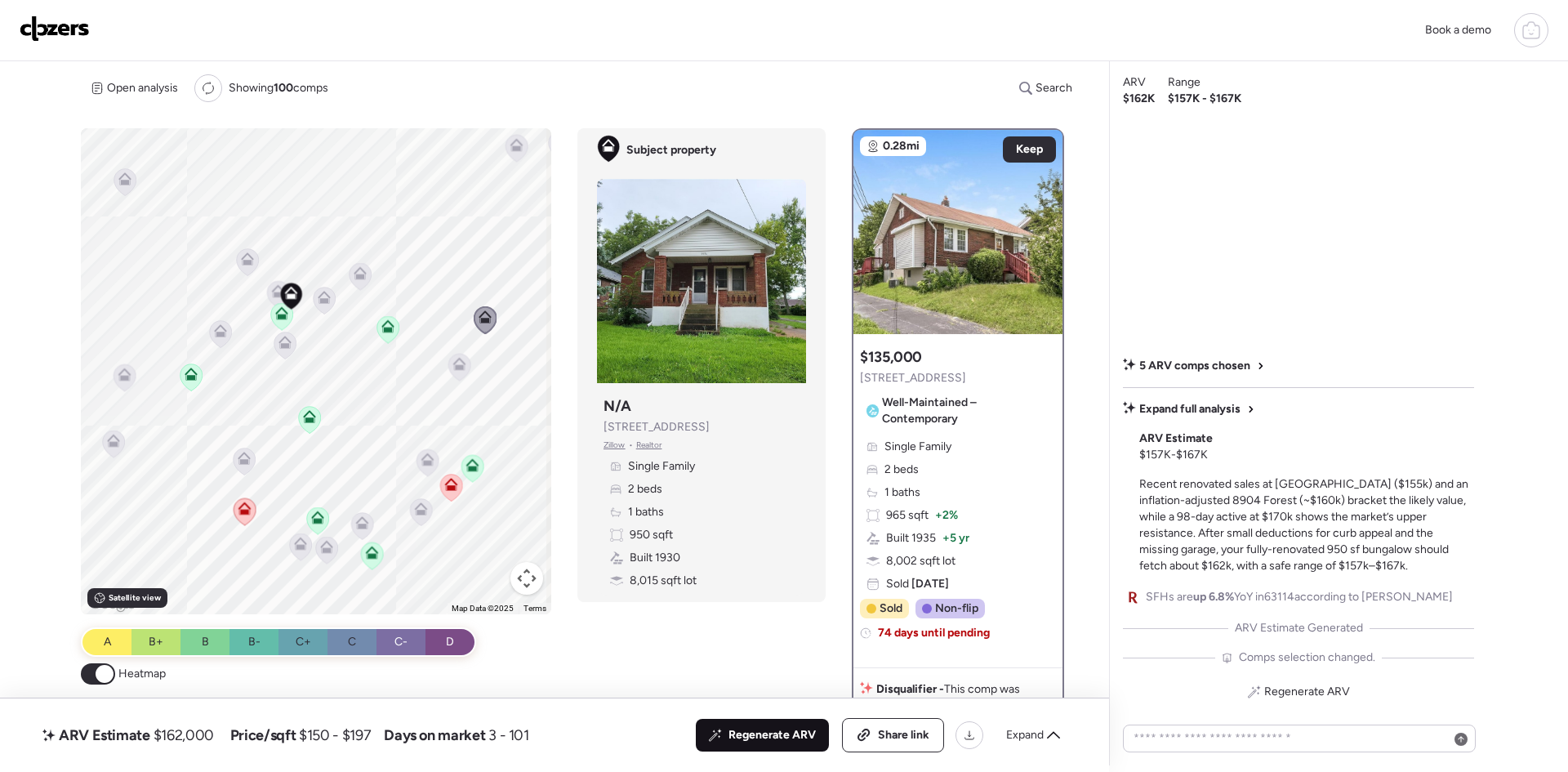
click at [762, 729] on span "Regenerate ARV" at bounding box center [772, 734] width 88 height 16
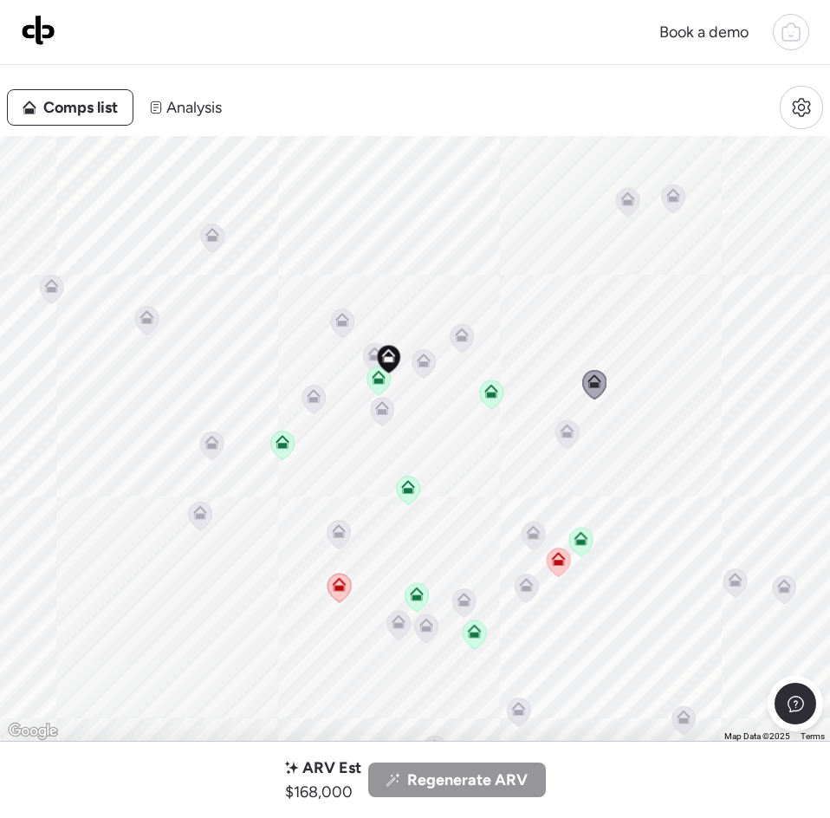
click at [95, 99] on span "Comps list" at bounding box center [80, 107] width 74 height 24
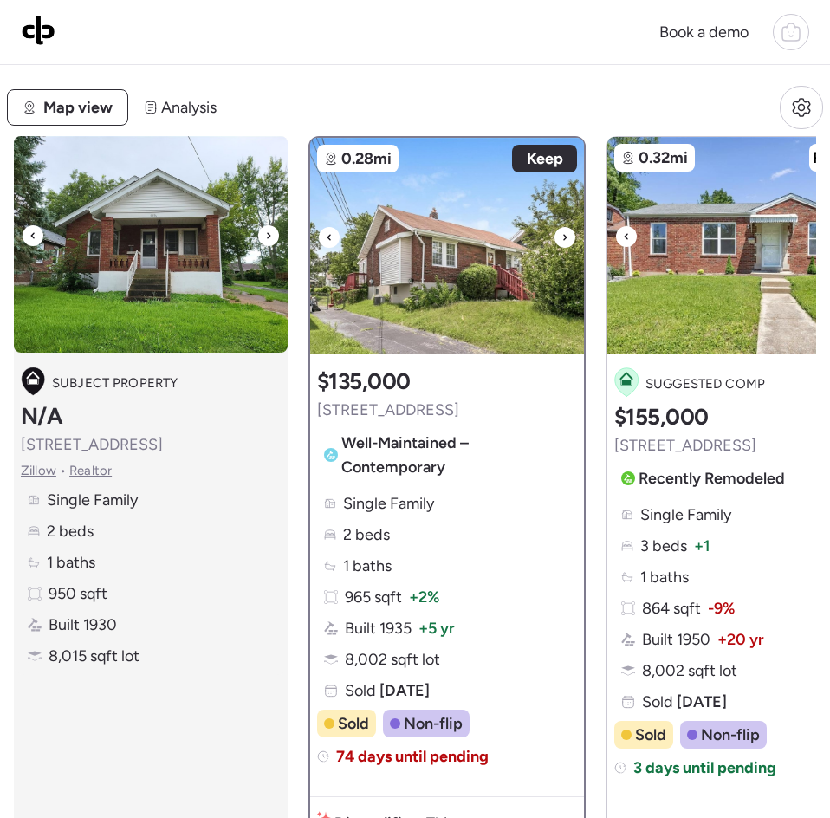
click at [270, 235] on icon at bounding box center [268, 235] width 7 height 21
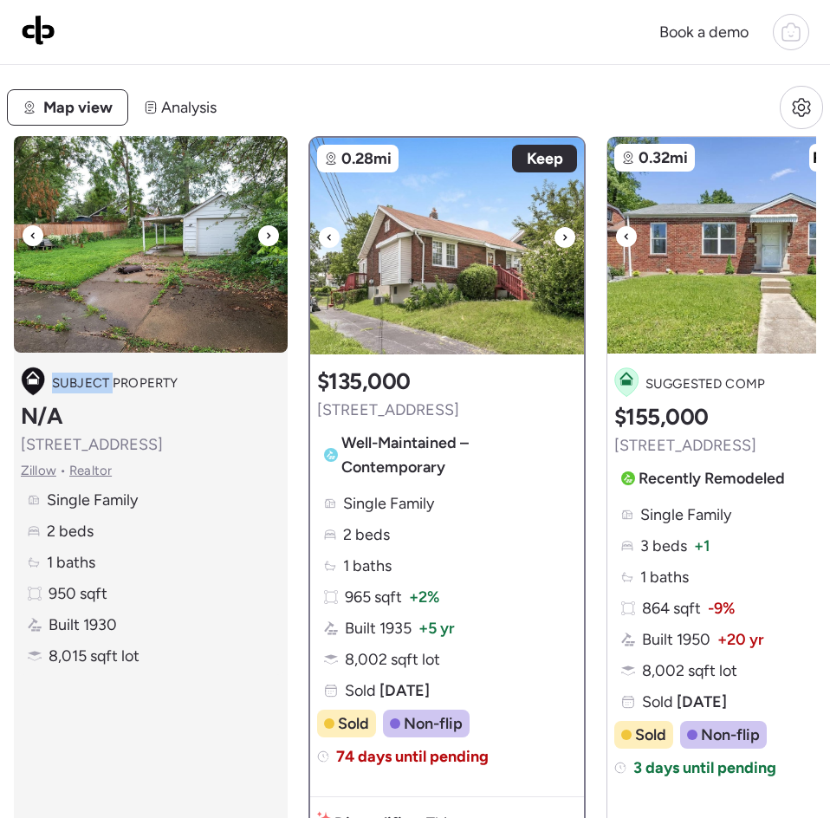
click at [270, 235] on icon at bounding box center [268, 235] width 7 height 21
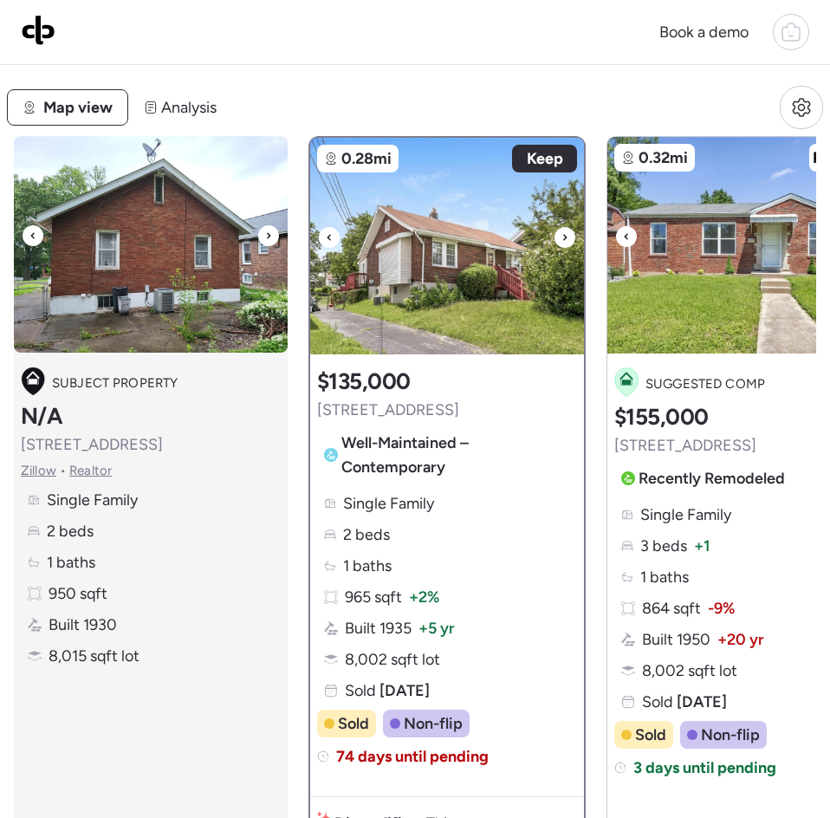
click at [270, 235] on icon at bounding box center [268, 235] width 7 height 21
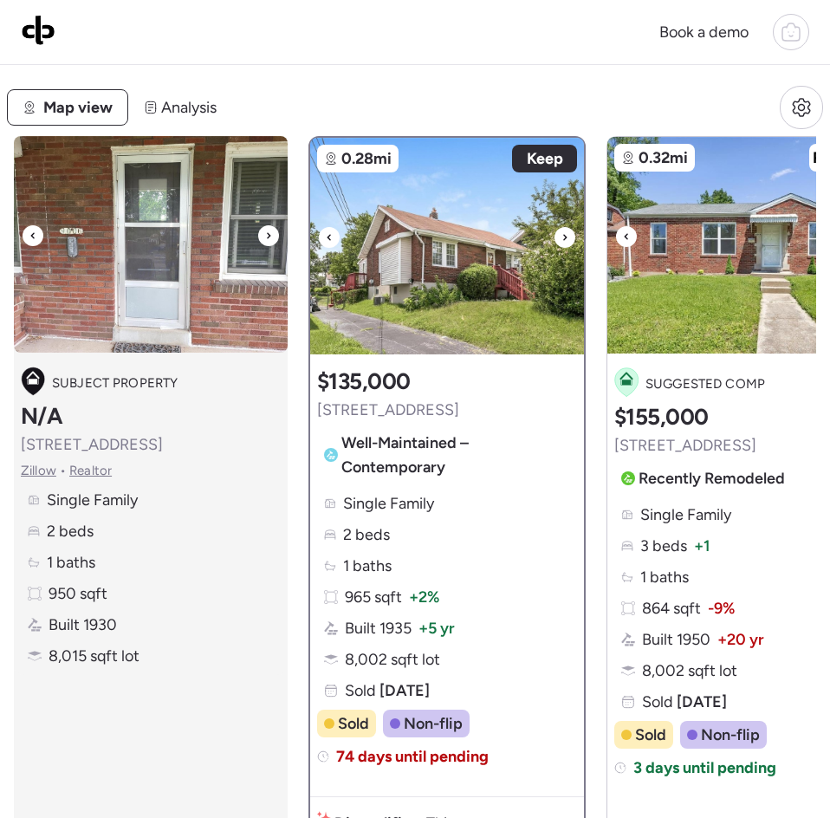
click at [270, 235] on icon at bounding box center [268, 235] width 7 height 21
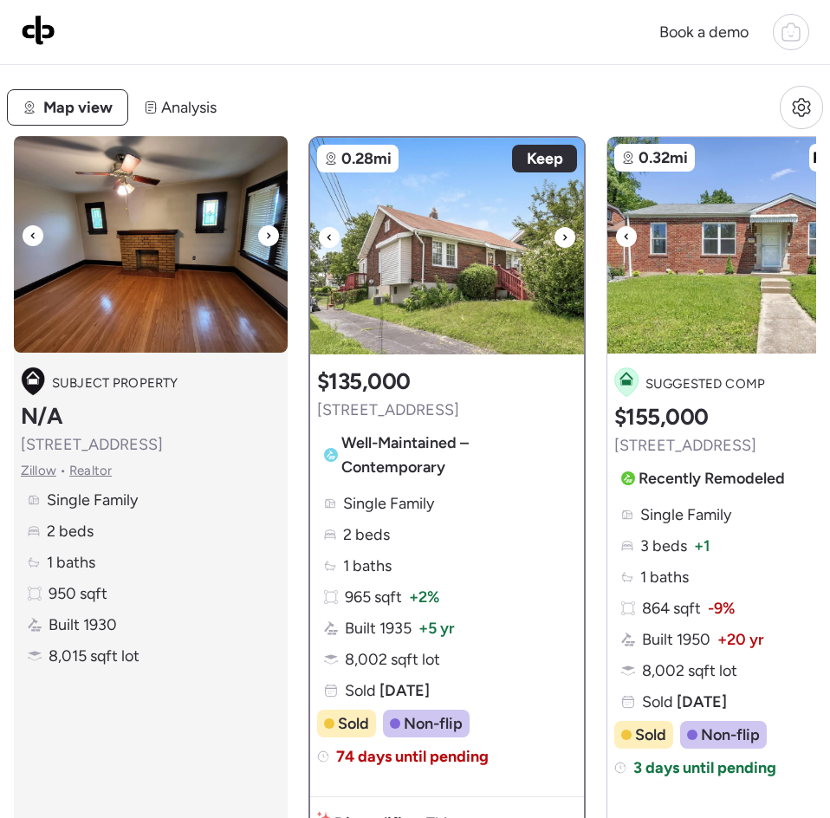
click at [270, 235] on icon at bounding box center [268, 235] width 7 height 21
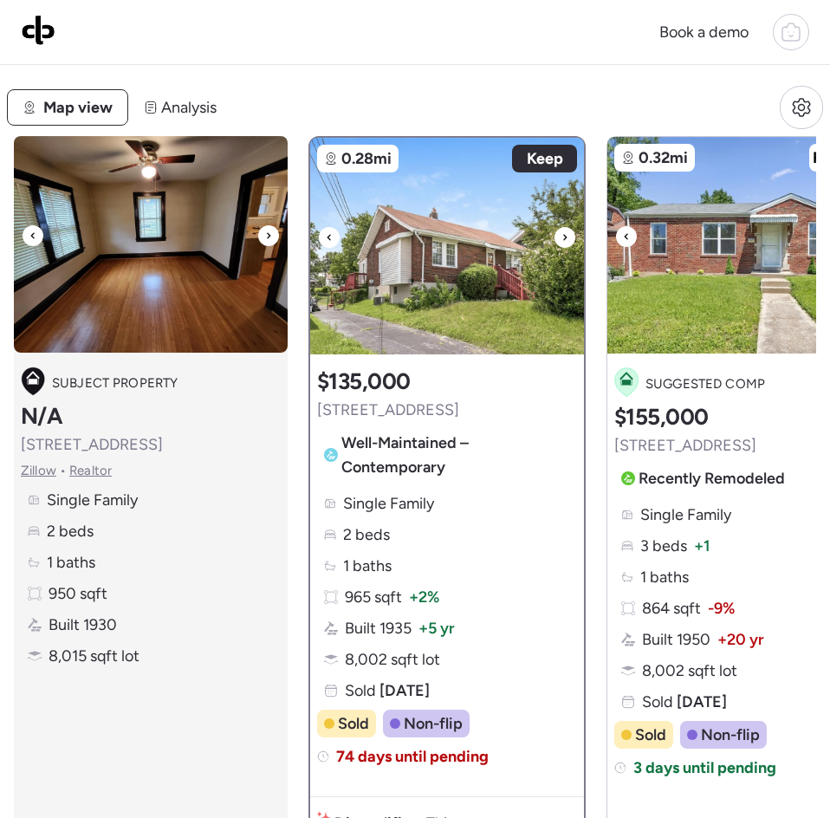
click at [270, 235] on icon at bounding box center [268, 235] width 7 height 21
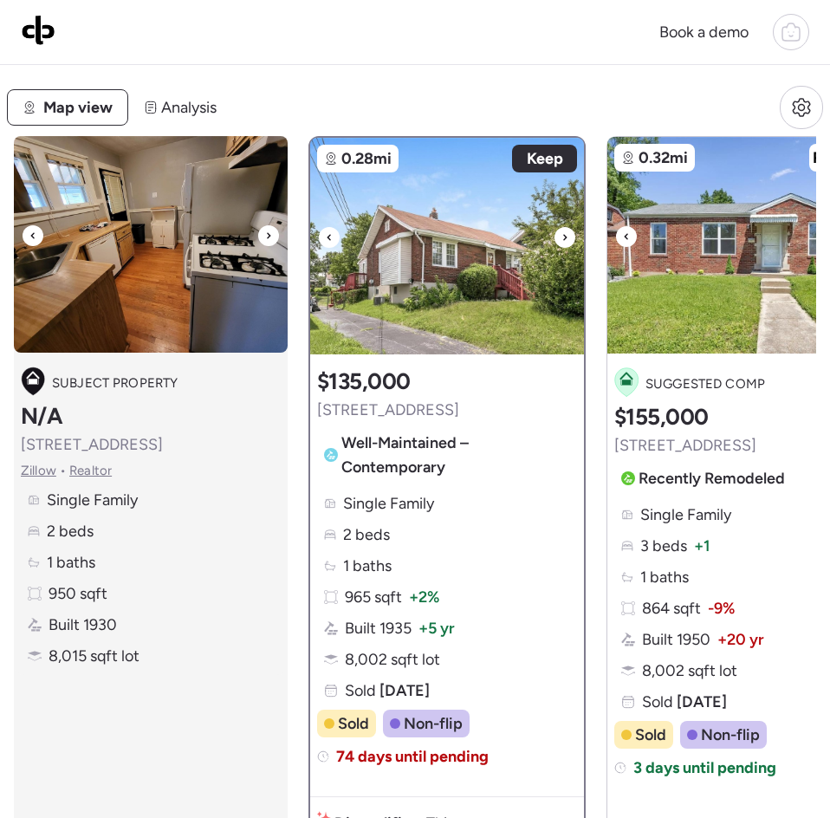
click at [270, 235] on icon at bounding box center [268, 235] width 7 height 21
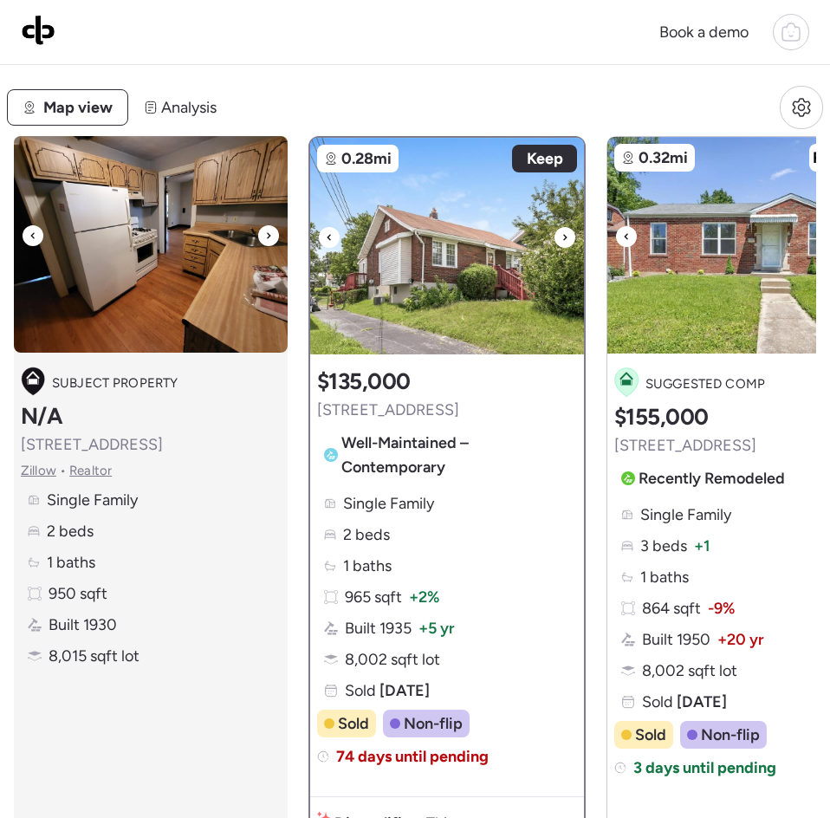
click at [270, 235] on icon at bounding box center [268, 235] width 7 height 21
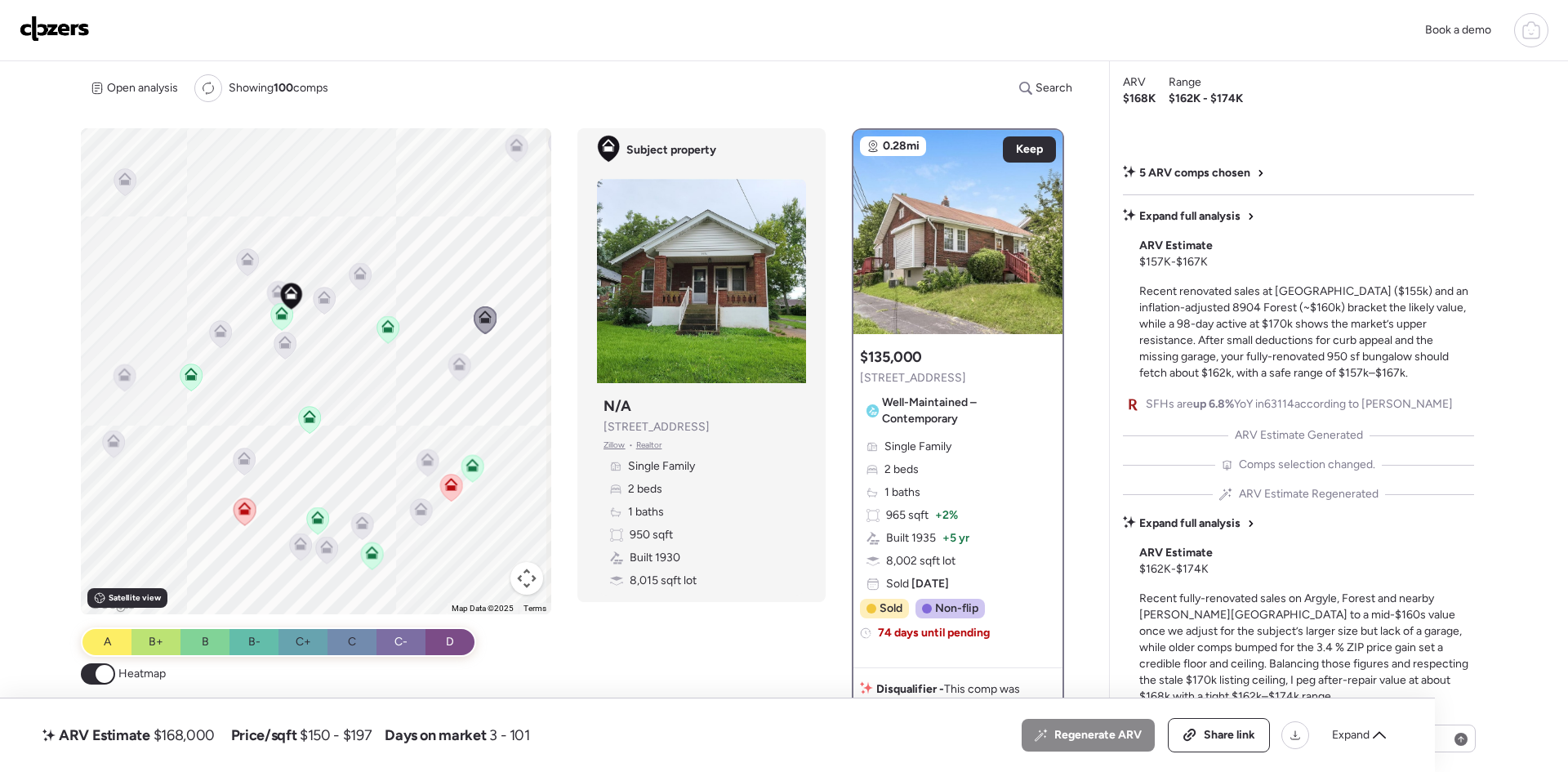
click at [1534, 28] on icon at bounding box center [1531, 30] width 20 height 20
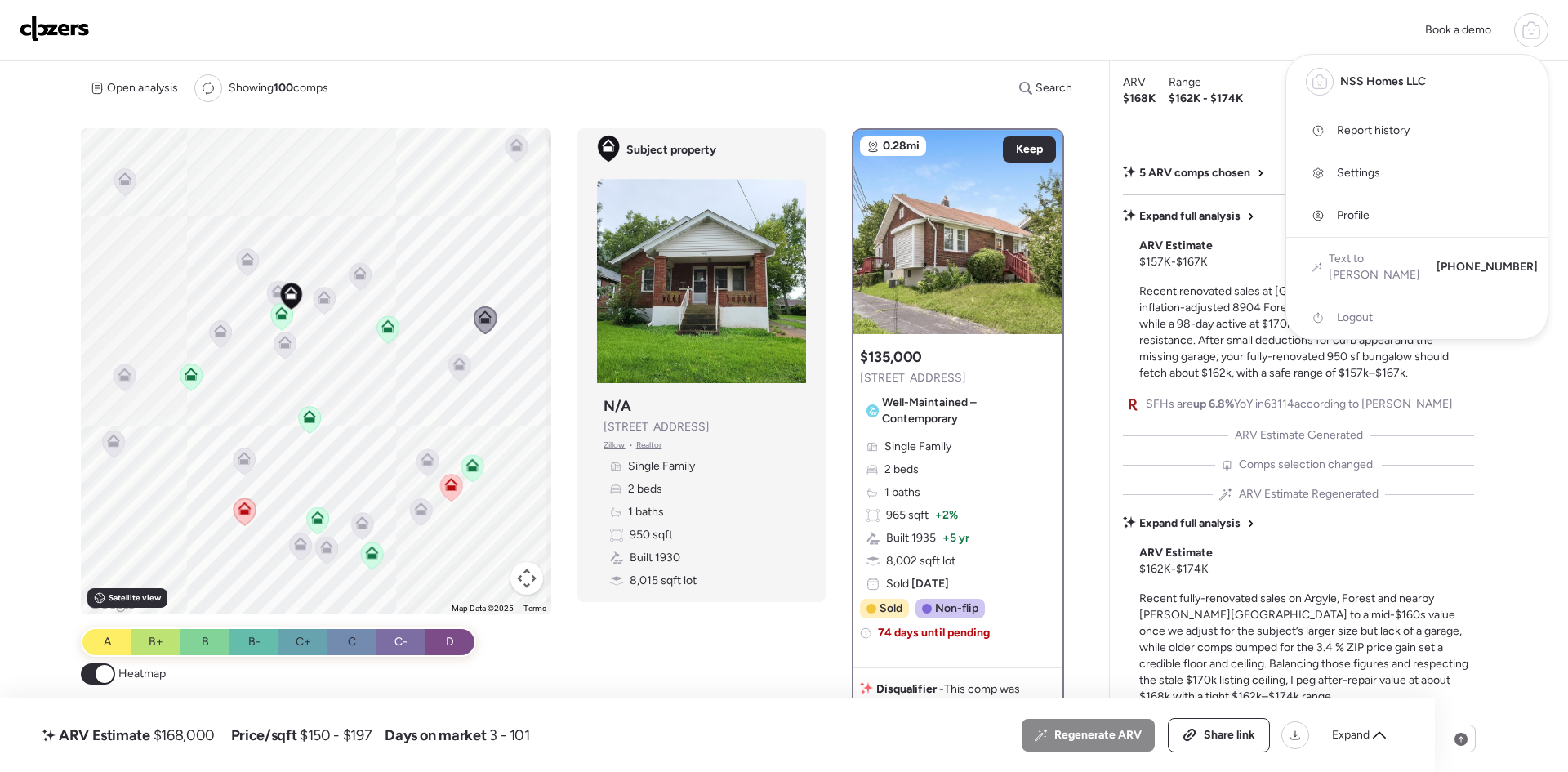
click at [1426, 129] on link "Report history" at bounding box center [1416, 130] width 261 height 42
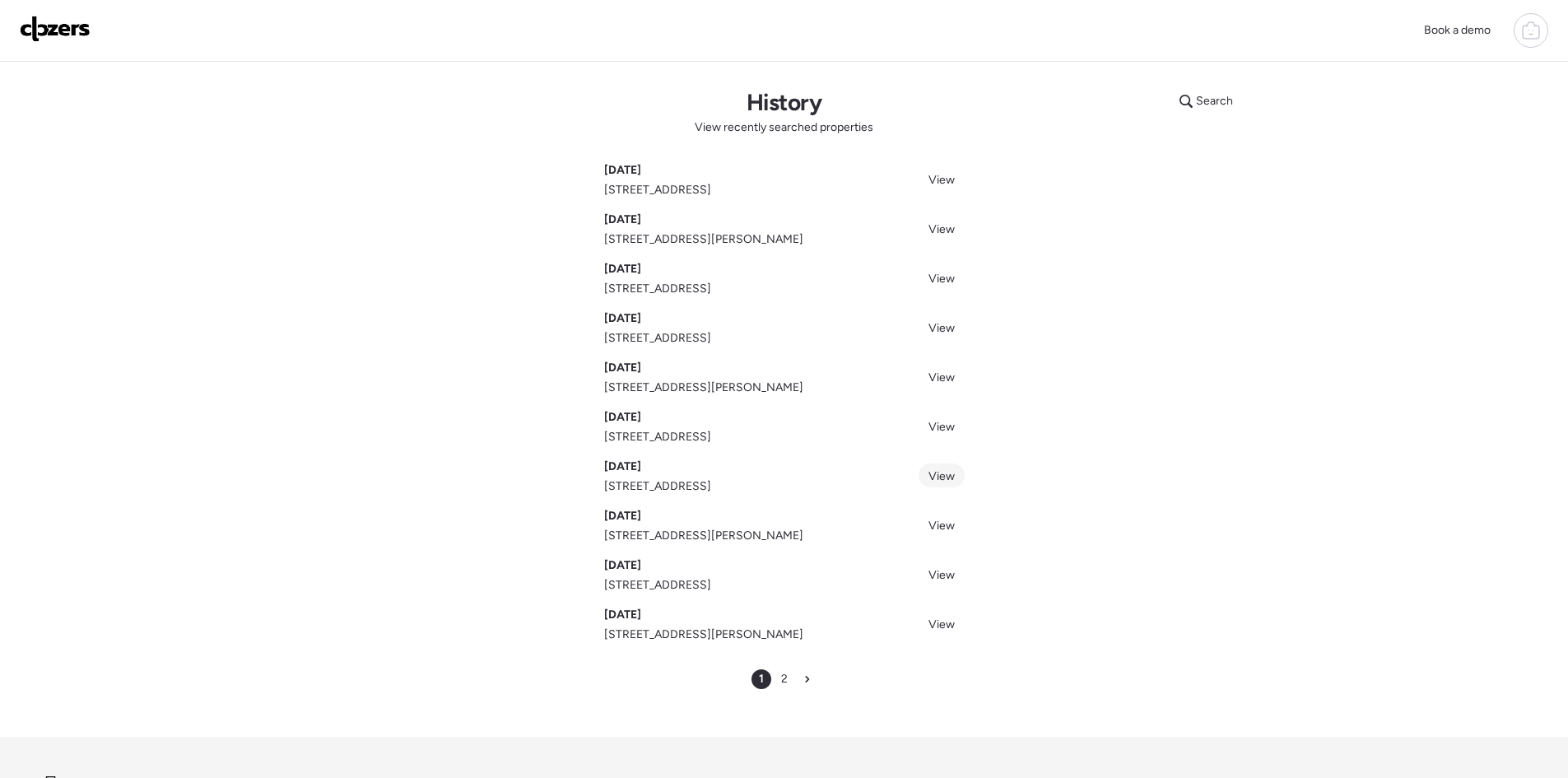
click at [943, 481] on span "View" at bounding box center [942, 476] width 27 height 14
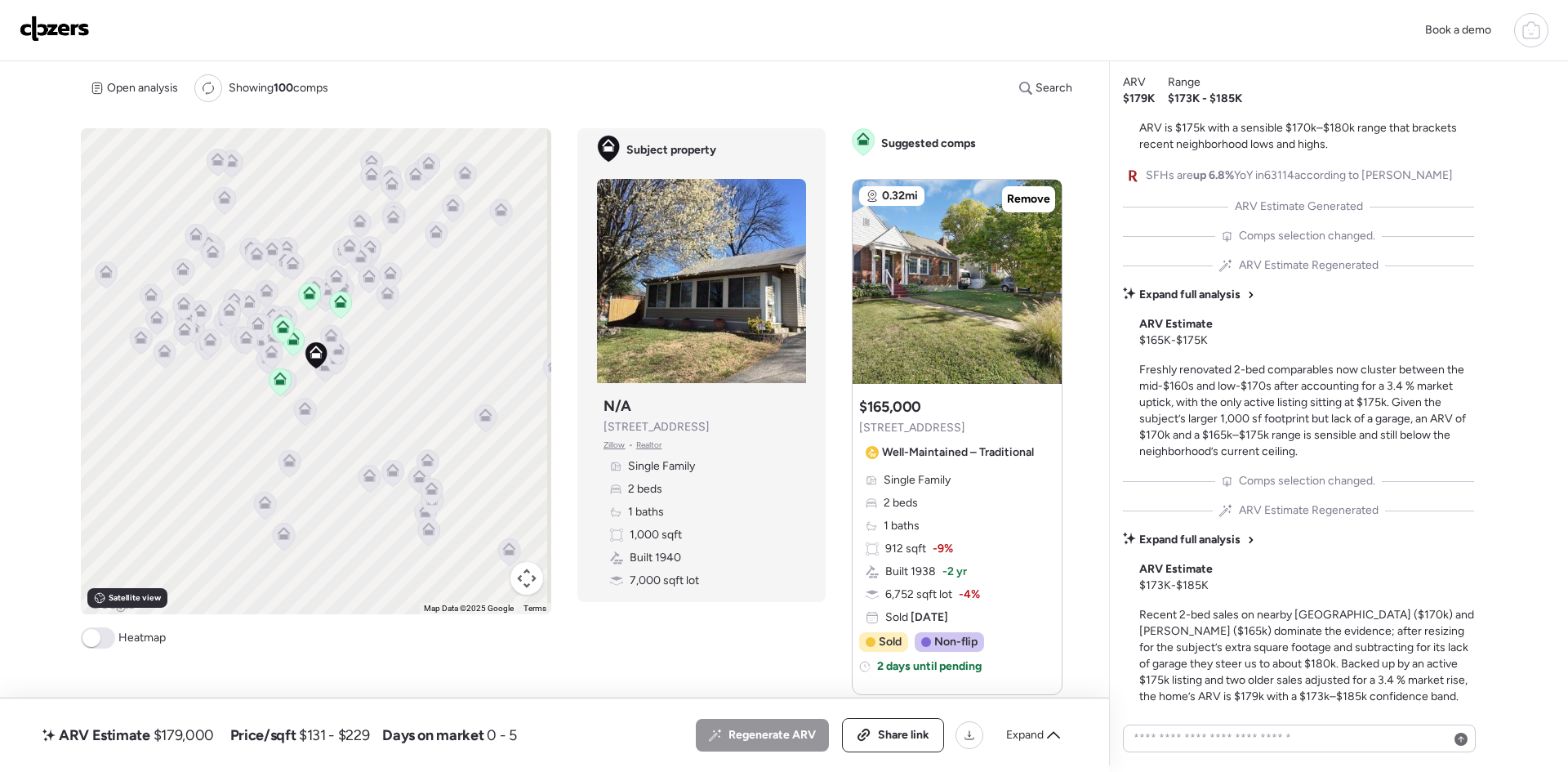
click at [763, 424] on div "Subject property N/A [STREET_ADDRESS] • Realtor Single Family 2 beds 1 baths 1,…" at bounding box center [701, 492] width 209 height 205
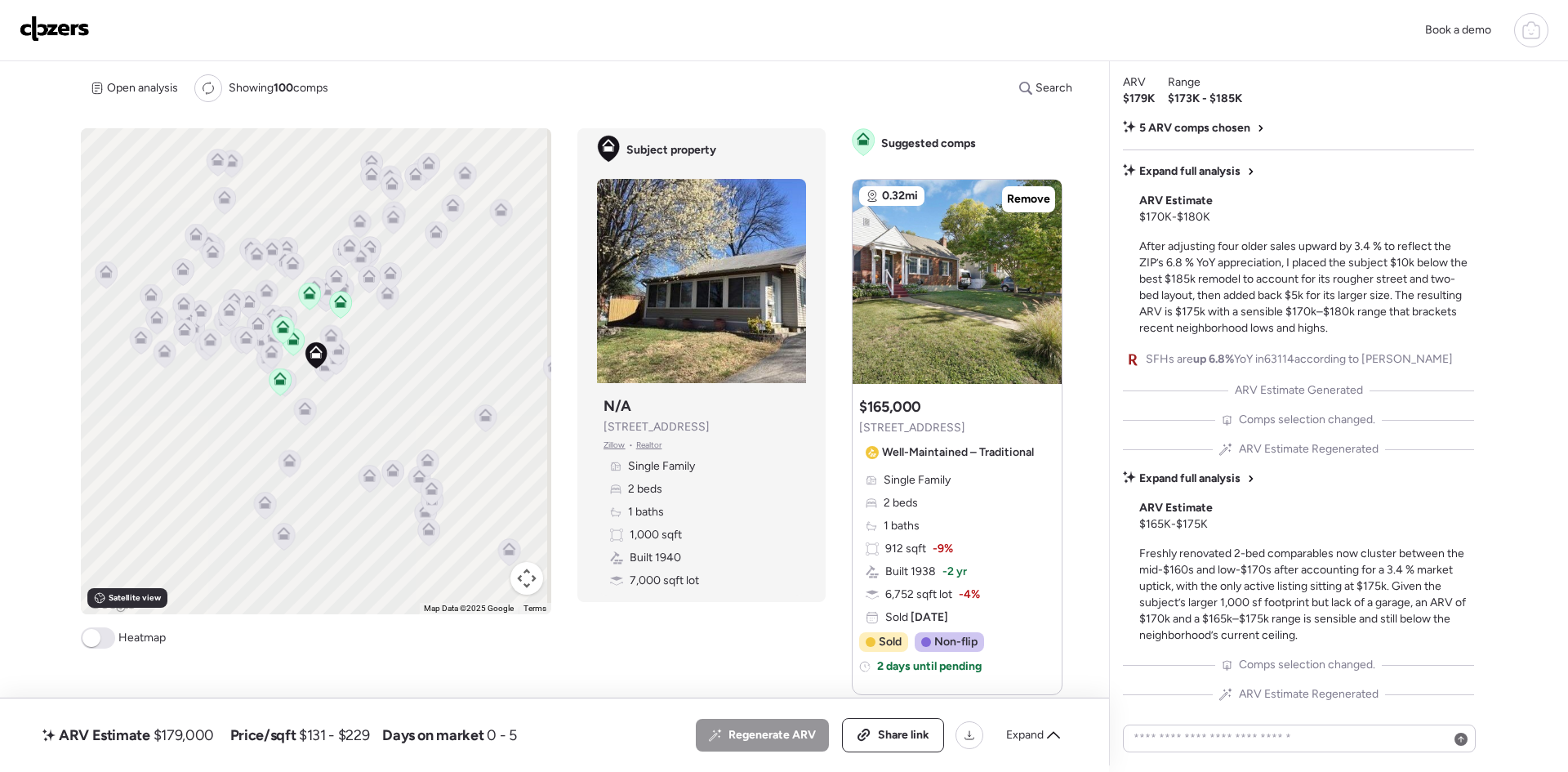
scroll to position [-184, 0]
